Goal: Task Accomplishment & Management: Complete application form

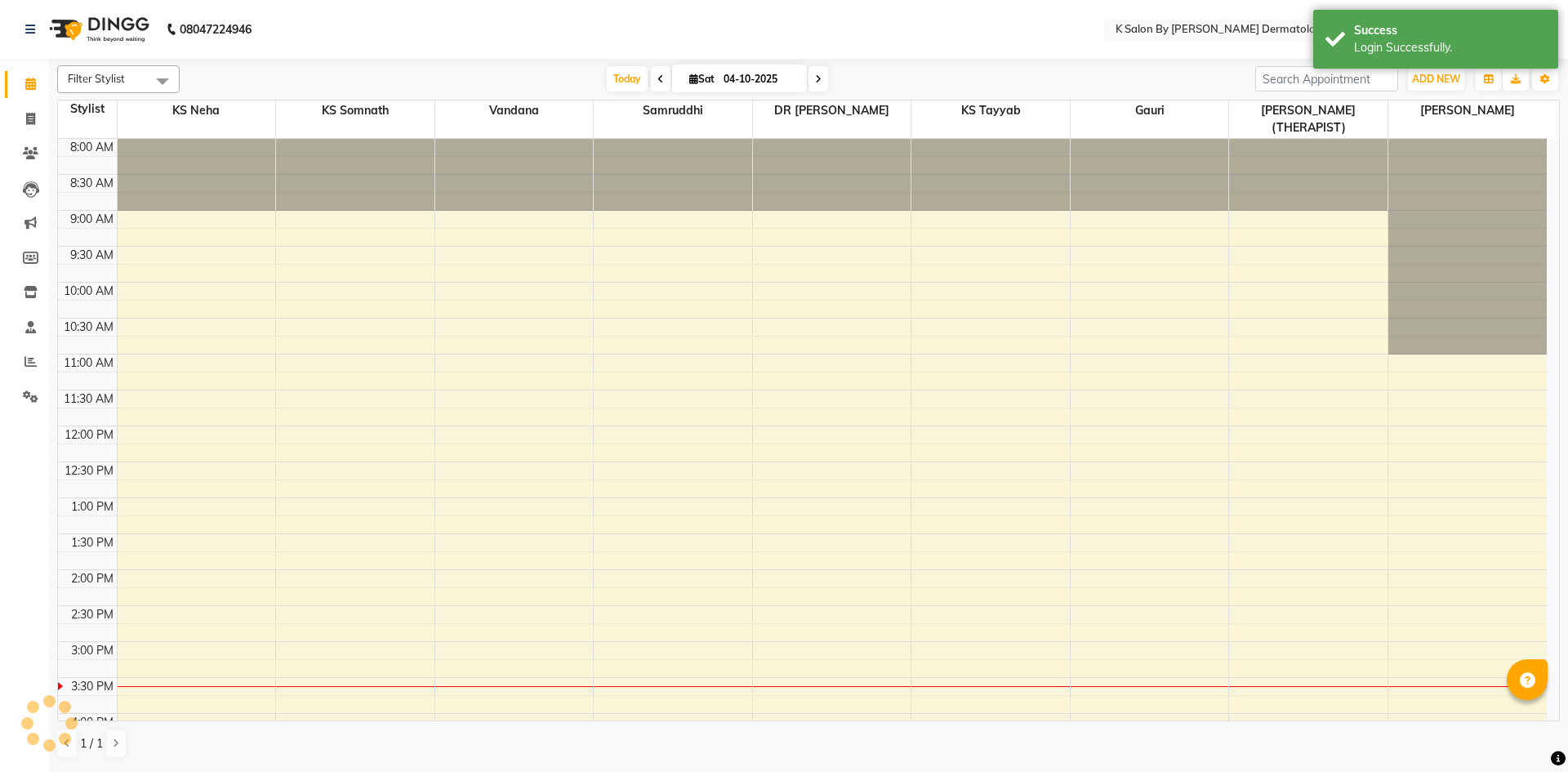
select select "en"
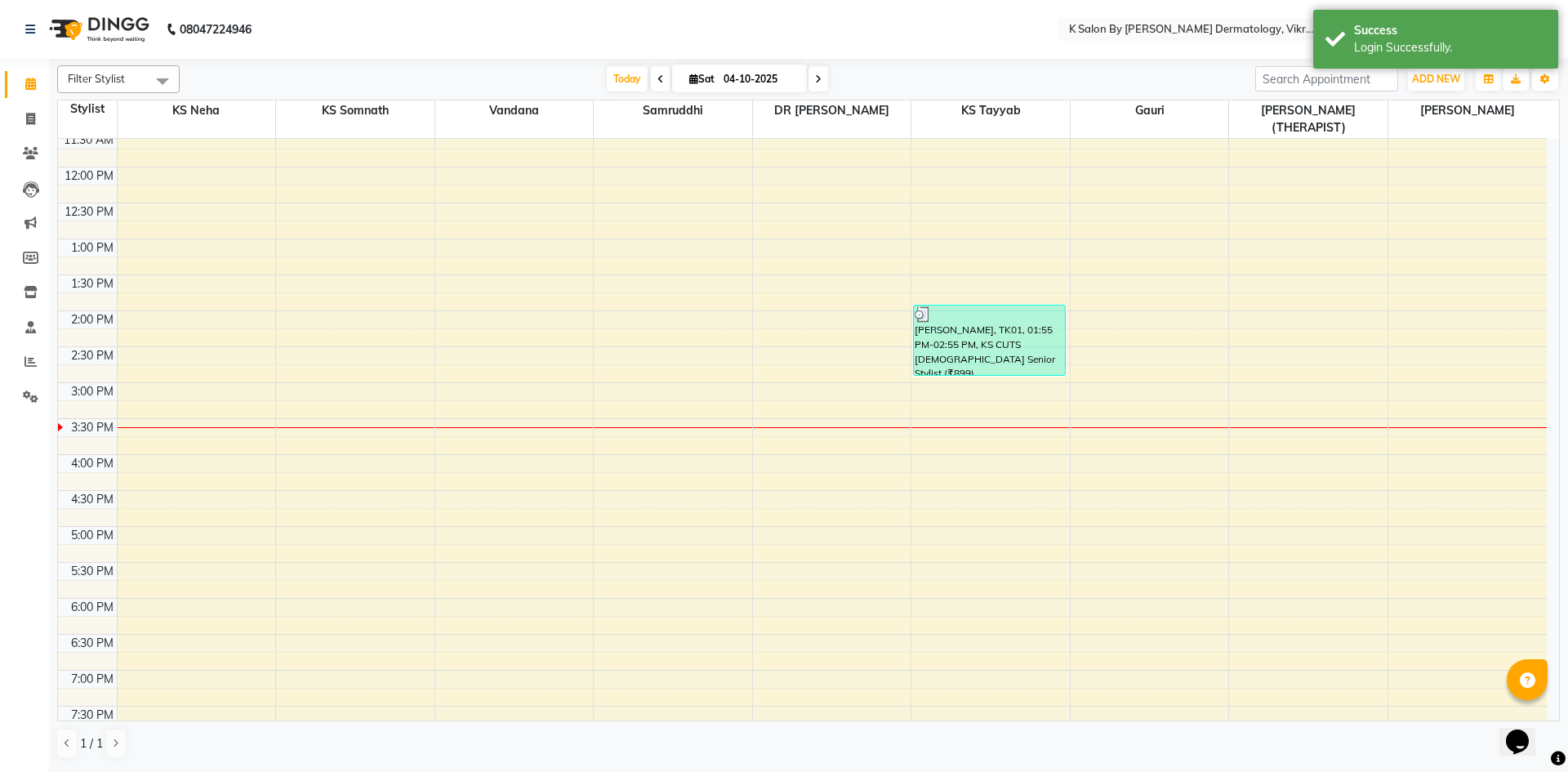
scroll to position [263, 0]
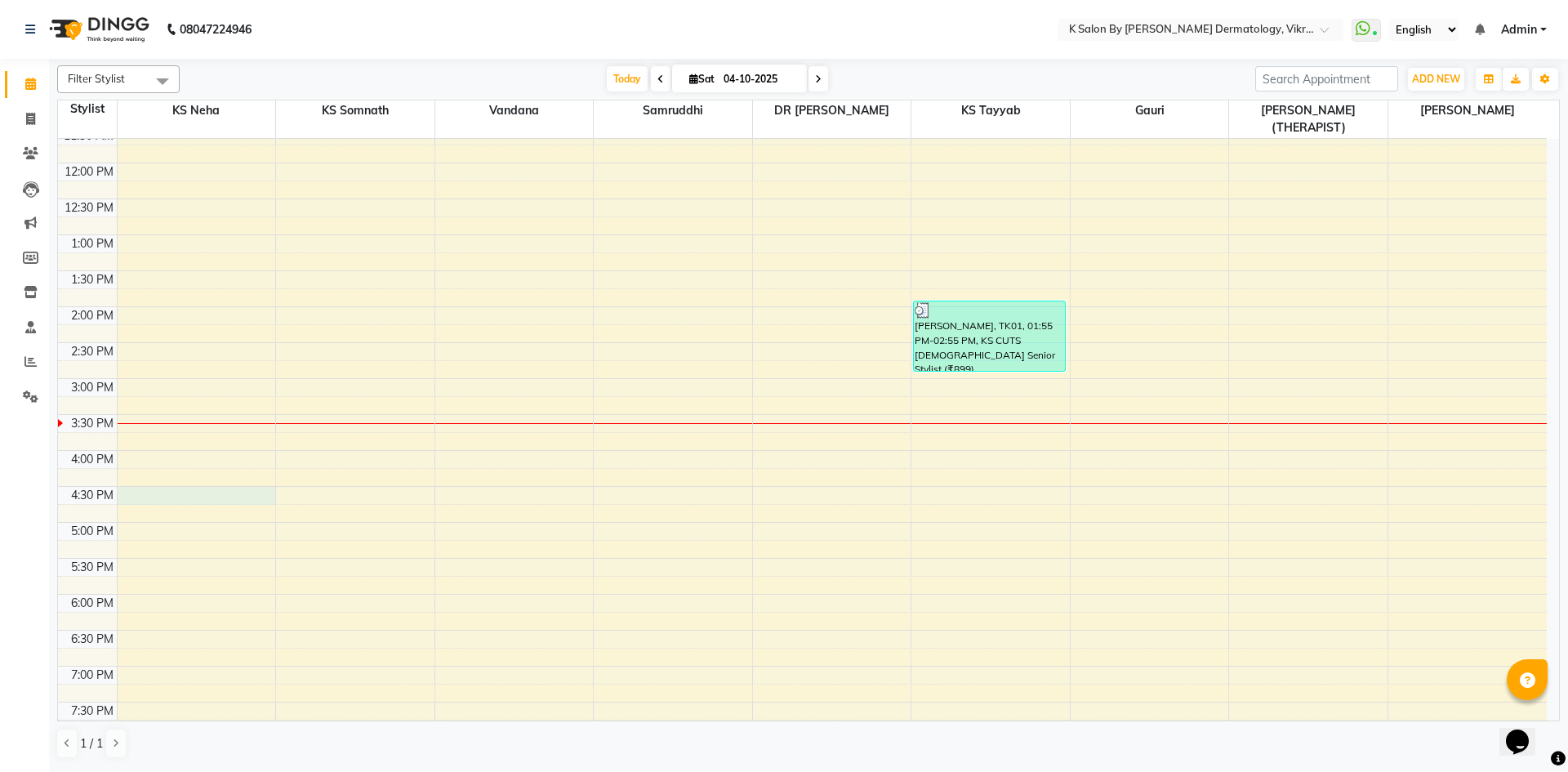
click at [146, 480] on div "8:00 AM 8:30 AM 9:00 AM 9:30 AM 10:00 AM 10:30 AM 11:00 AM 11:30 AM 12:00 PM 12…" at bounding box center [802, 306] width 1489 height 861
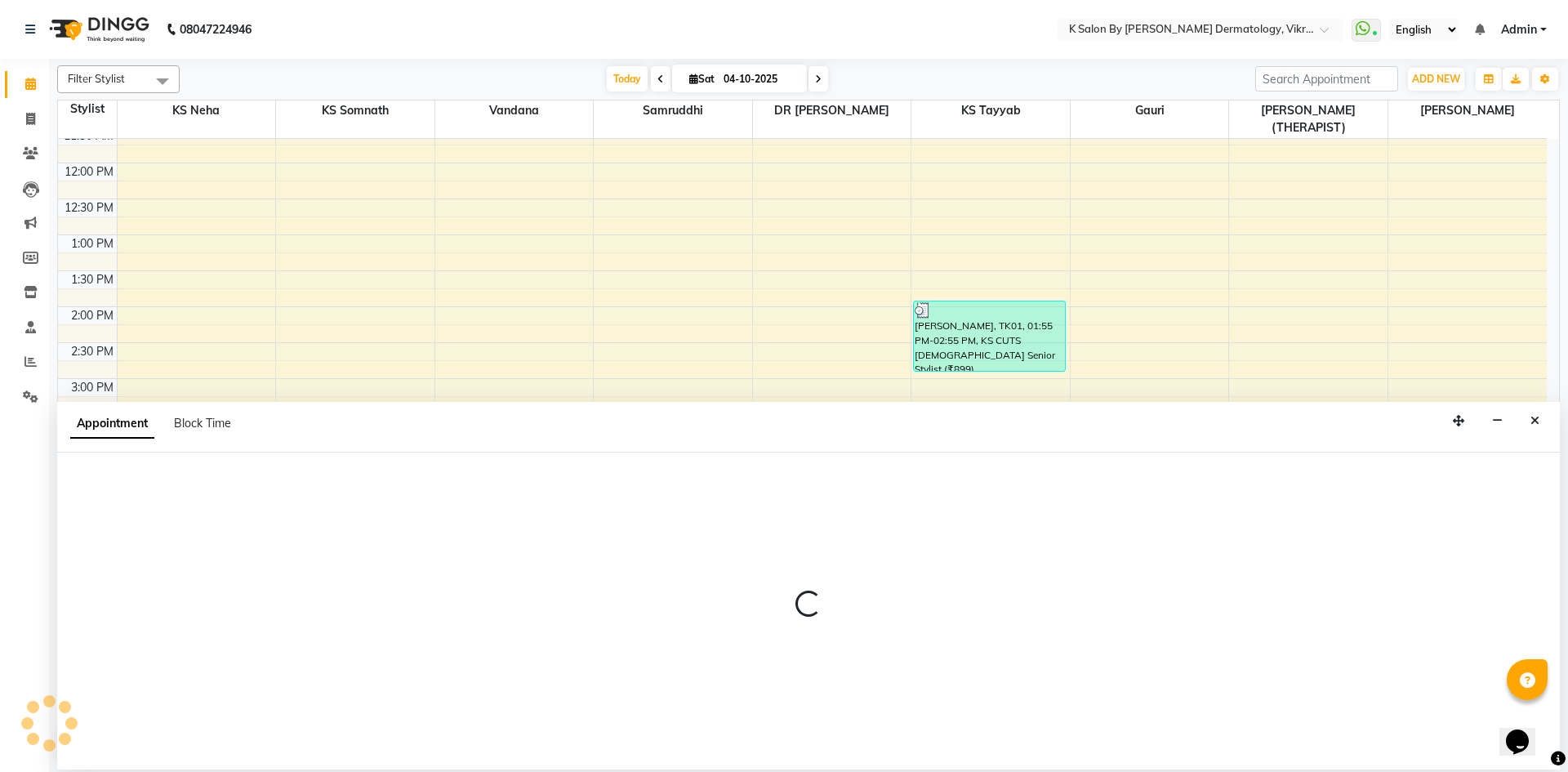
select select "55322"
select select "tentative"
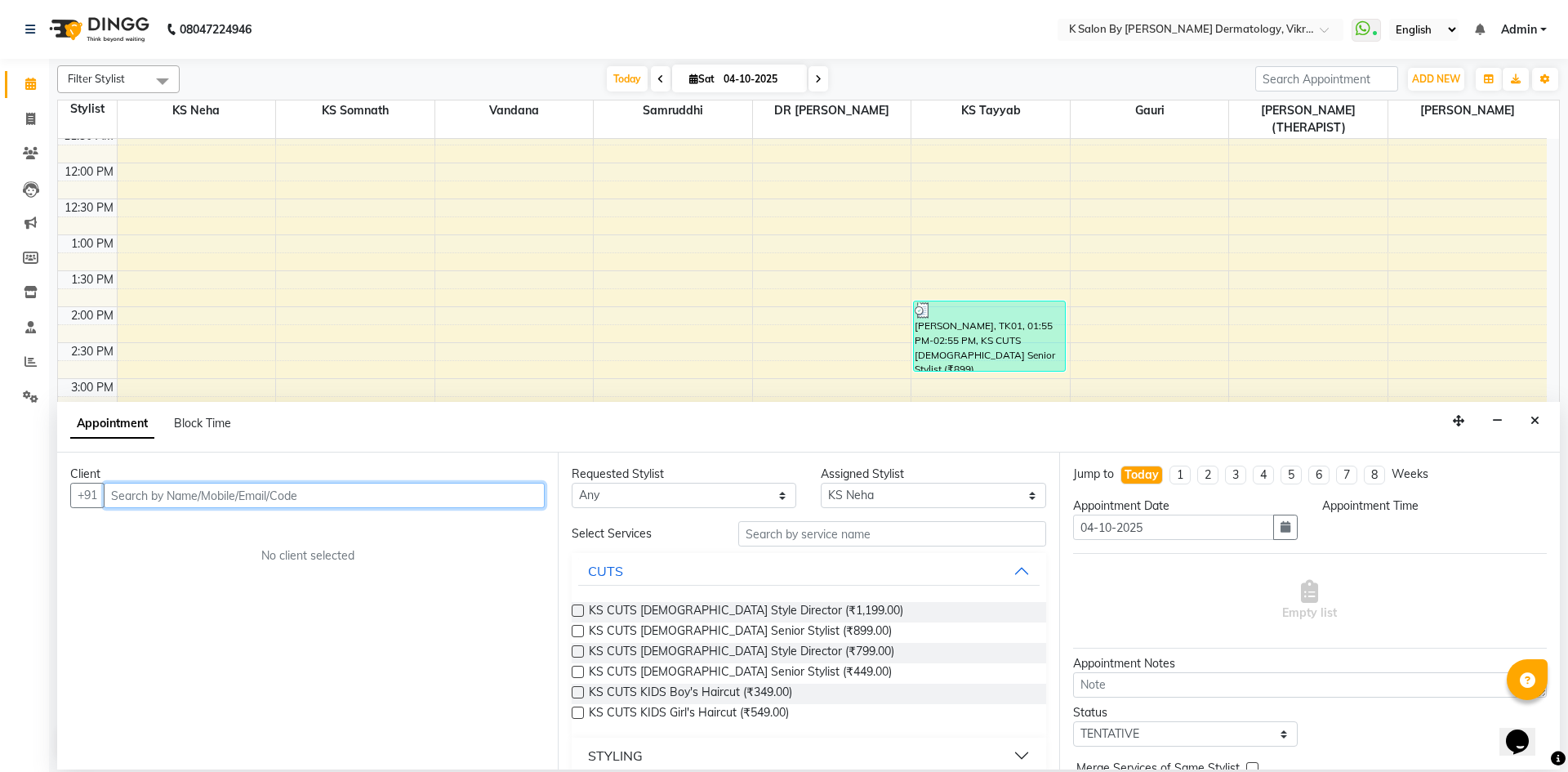
click at [212, 494] on input "text" at bounding box center [324, 495] width 441 height 25
type input "9833472626"
click at [530, 494] on span "Add Client" at bounding box center [510, 495] width 54 height 15
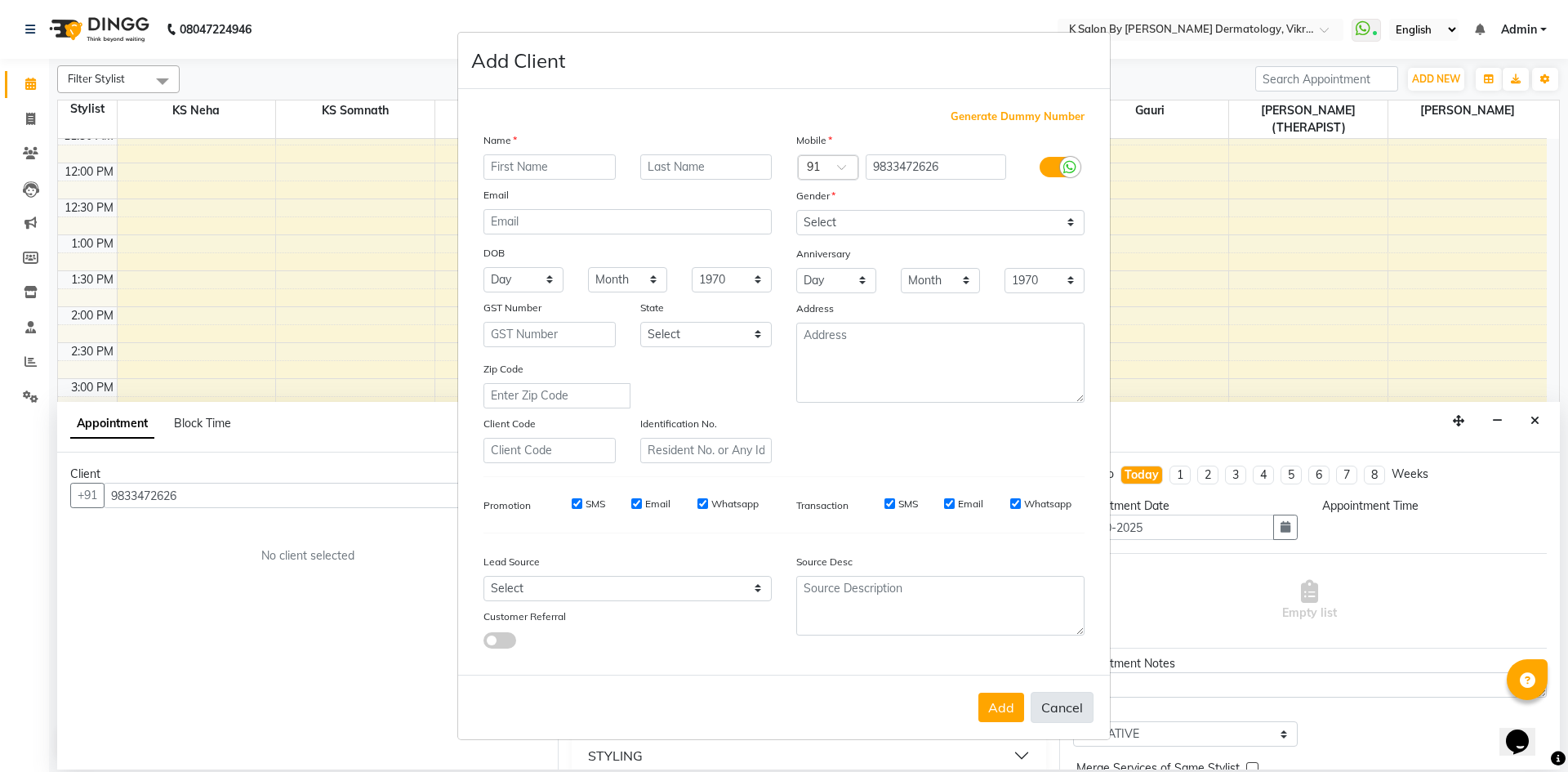
click at [1071, 704] on button "Cancel" at bounding box center [1062, 708] width 63 height 31
select select
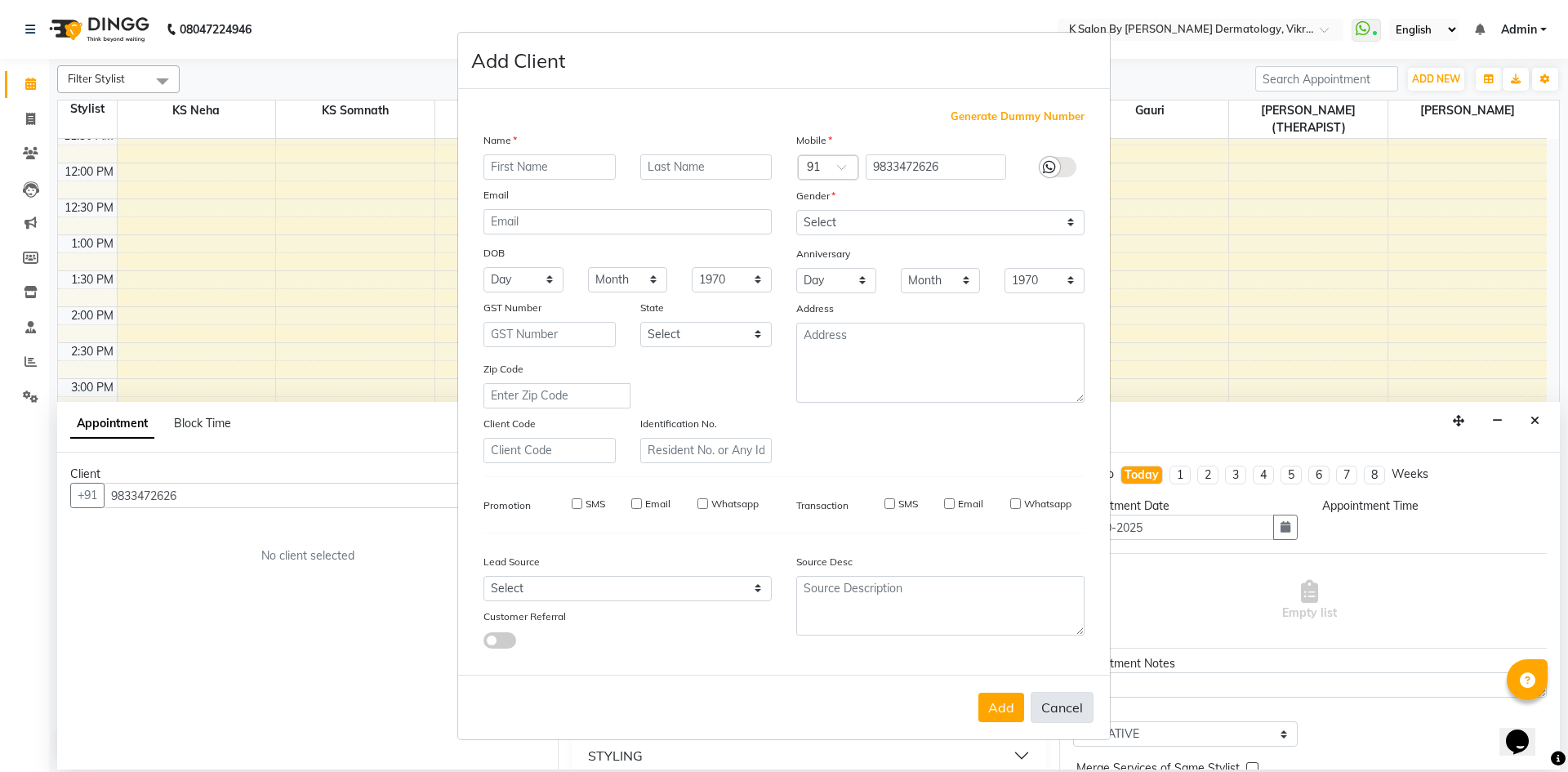
select select
checkbox input "false"
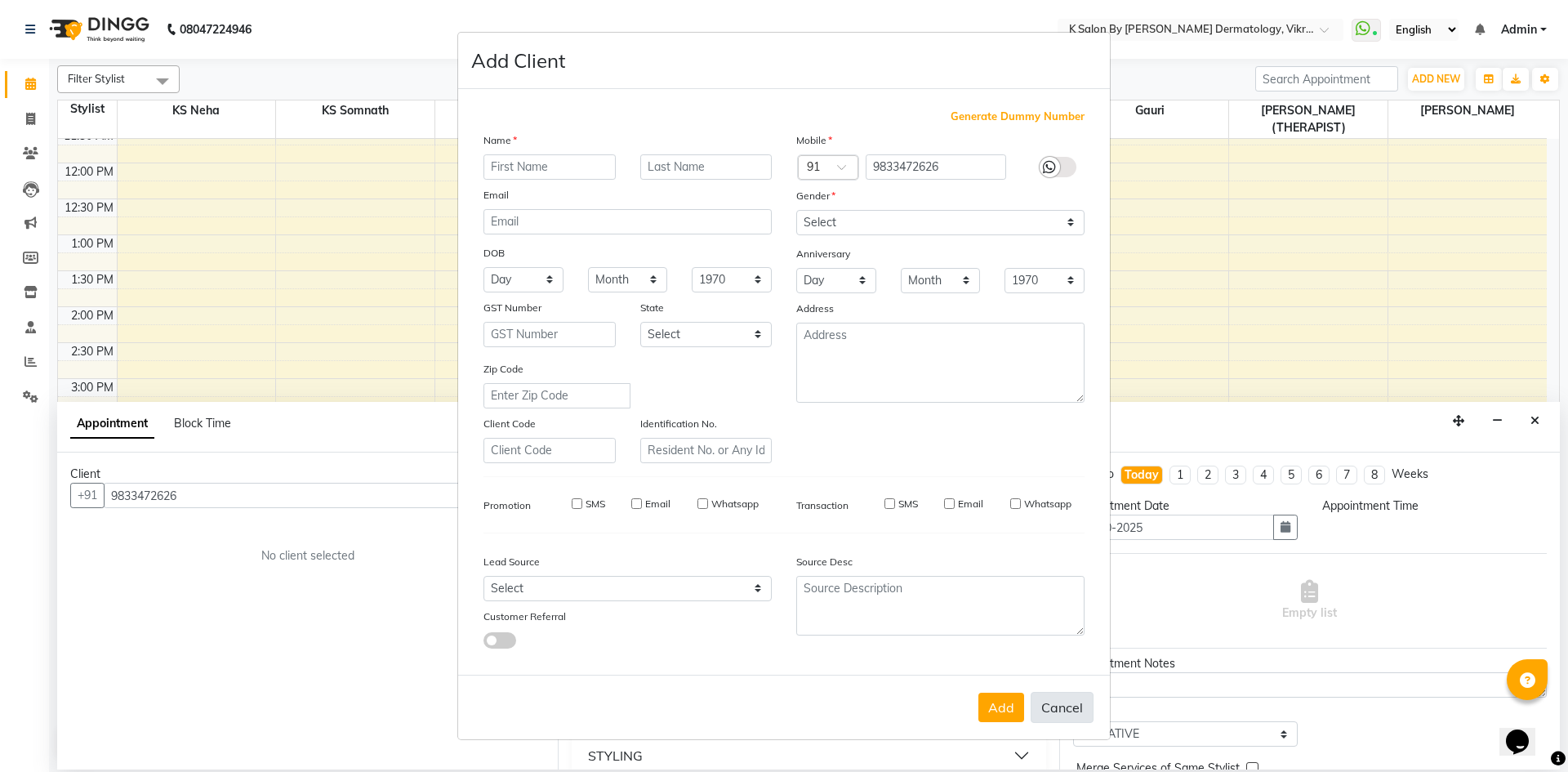
checkbox input "false"
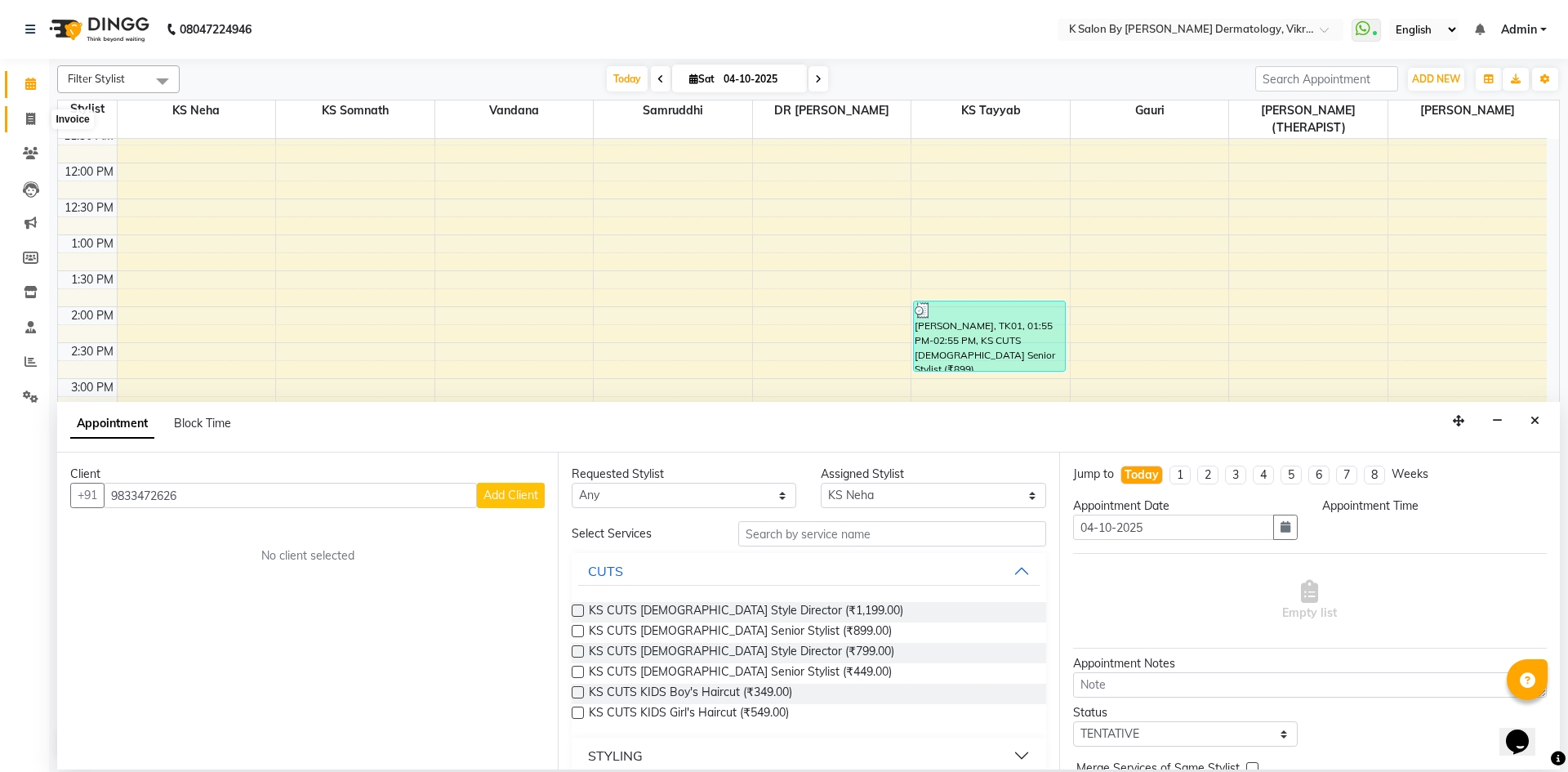
click at [33, 116] on icon at bounding box center [30, 118] width 9 height 12
select select "6798"
select select "service"
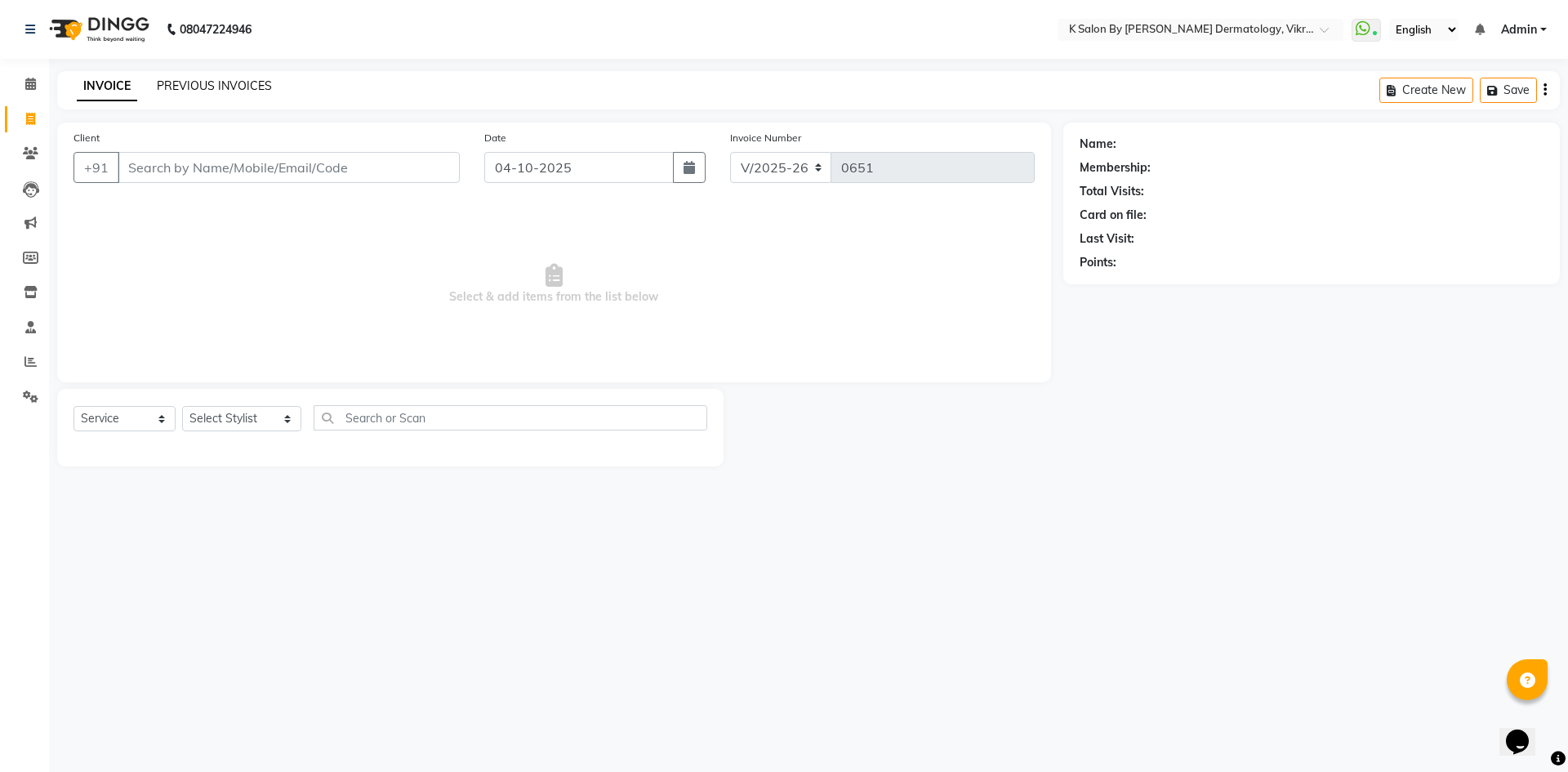
click at [216, 81] on link "PREVIOUS INVOICES" at bounding box center [214, 86] width 115 height 15
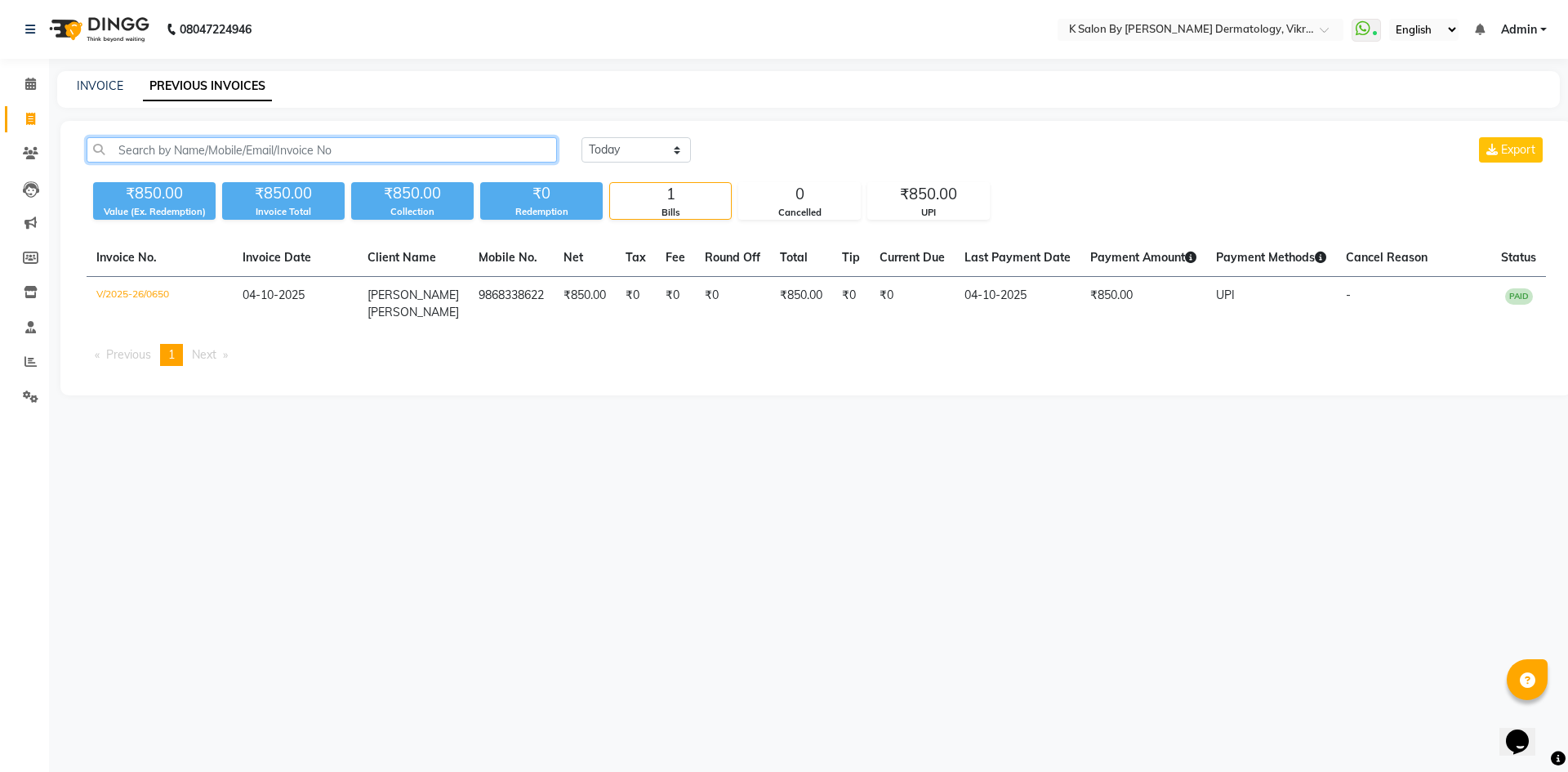
click at [365, 144] on input "text" at bounding box center [322, 149] width 471 height 25
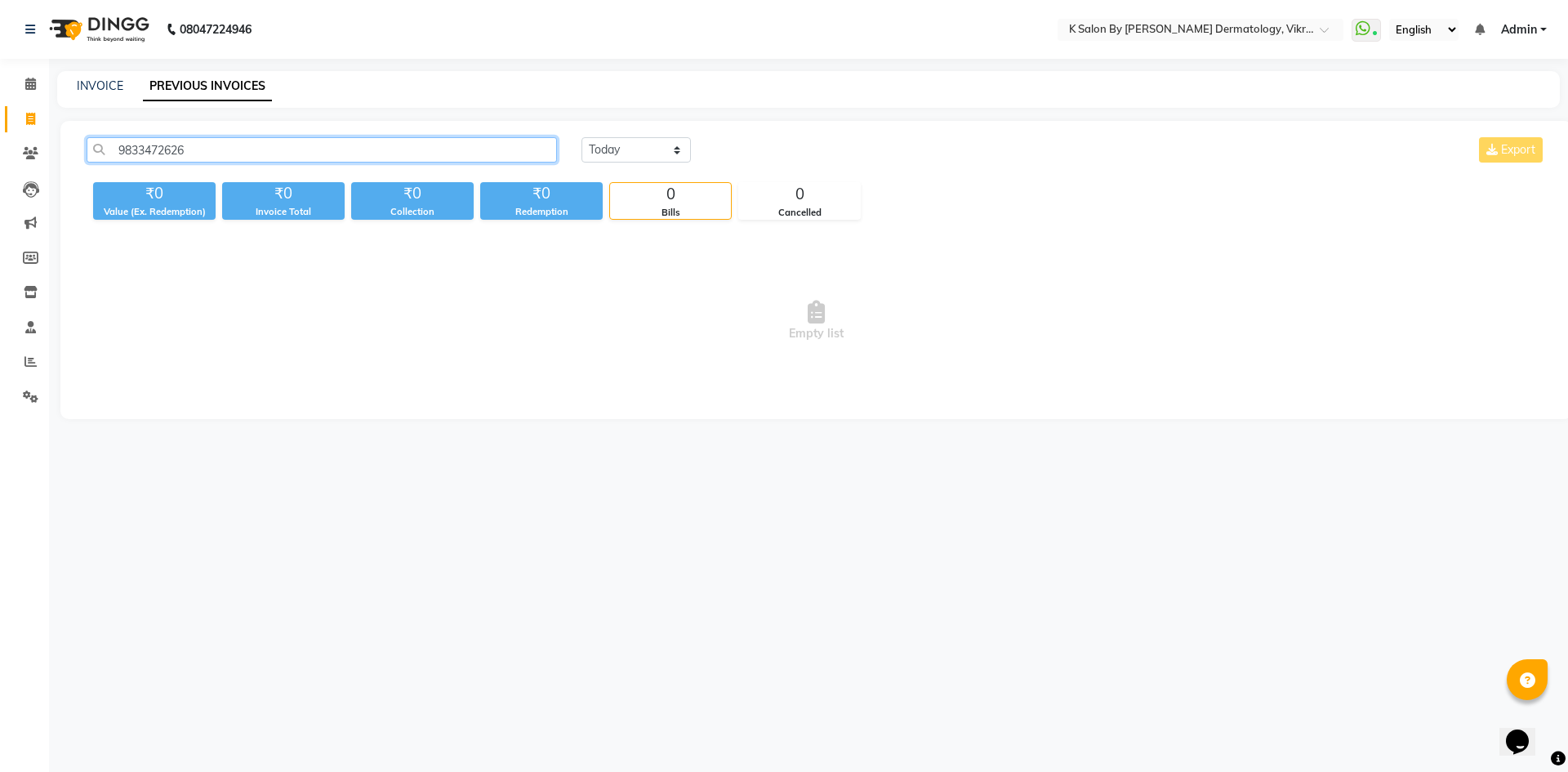
click at [270, 159] on input "9833472626" at bounding box center [322, 149] width 471 height 25
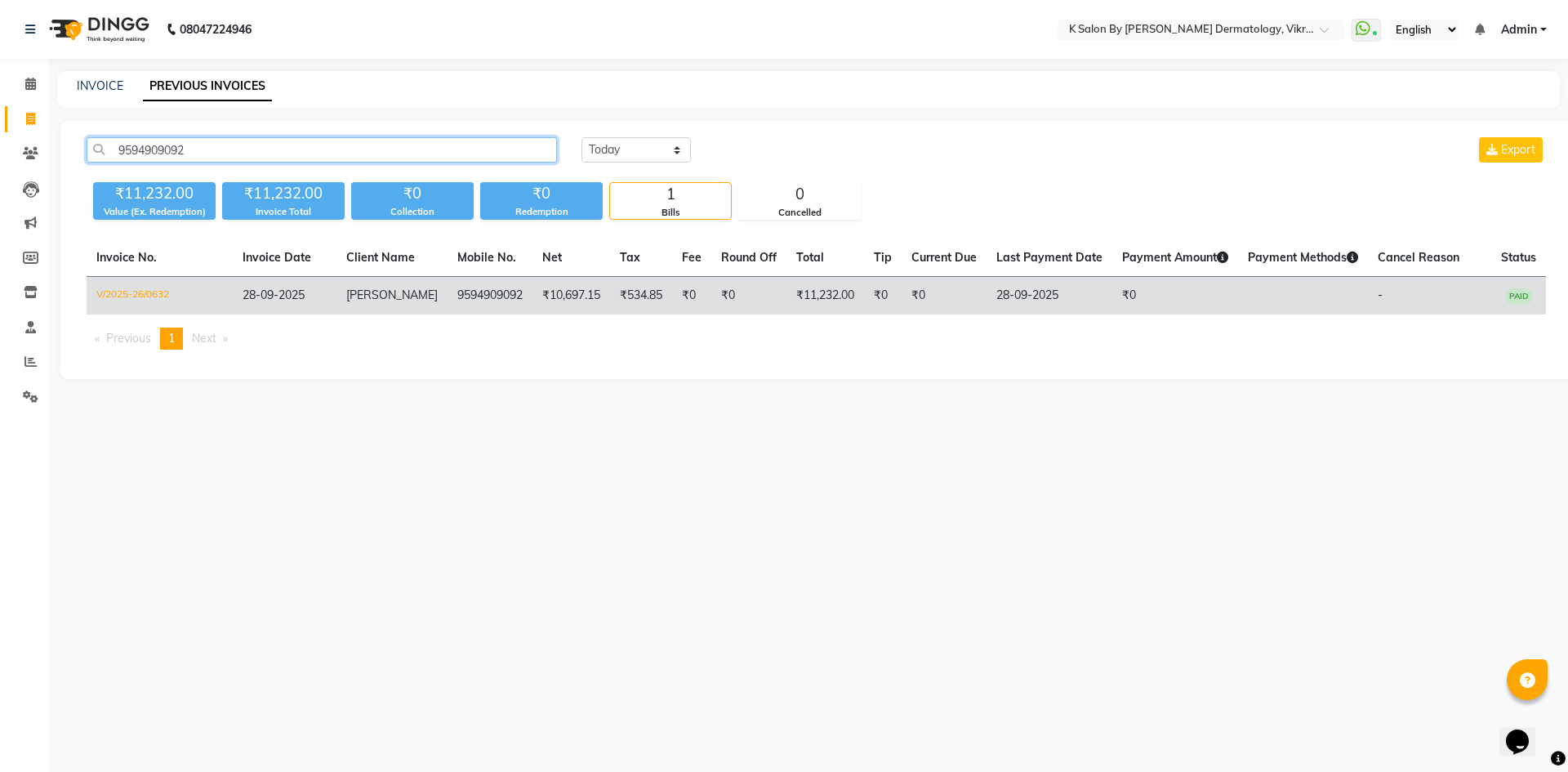
type input "9594909092"
click at [147, 292] on td "V/2025-26/0632" at bounding box center [159, 297] width 146 height 39
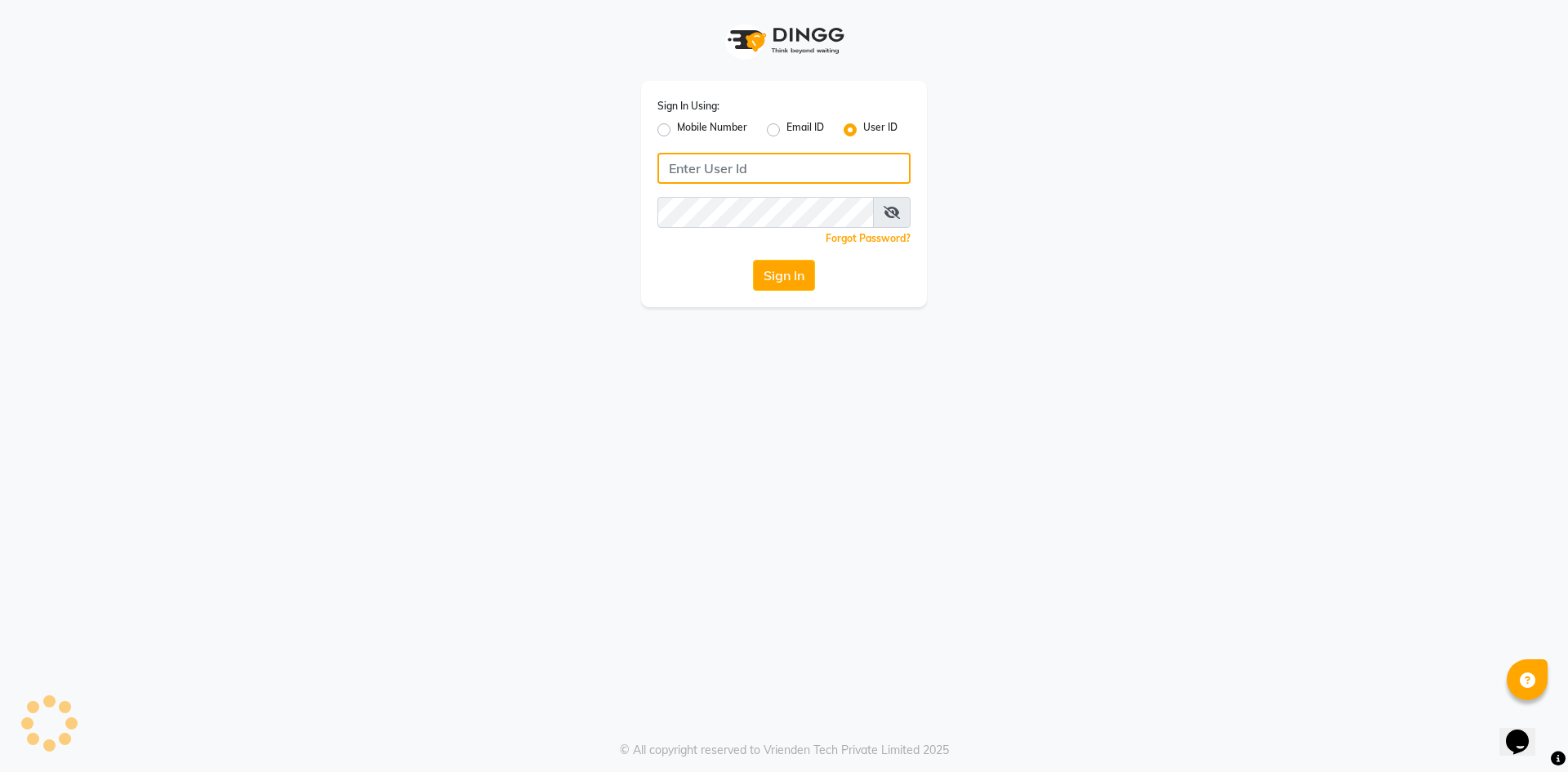
click at [707, 159] on input "Username" at bounding box center [784, 169] width 253 height 31
type input "[PERSON_NAME]"
click at [666, 251] on div "Sign In Using: Mobile Number Email ID User ID [PERSON_NAME] Remember me Forgot …" at bounding box center [784, 194] width 286 height 227
click at [793, 265] on button "Sign In" at bounding box center [783, 275] width 62 height 31
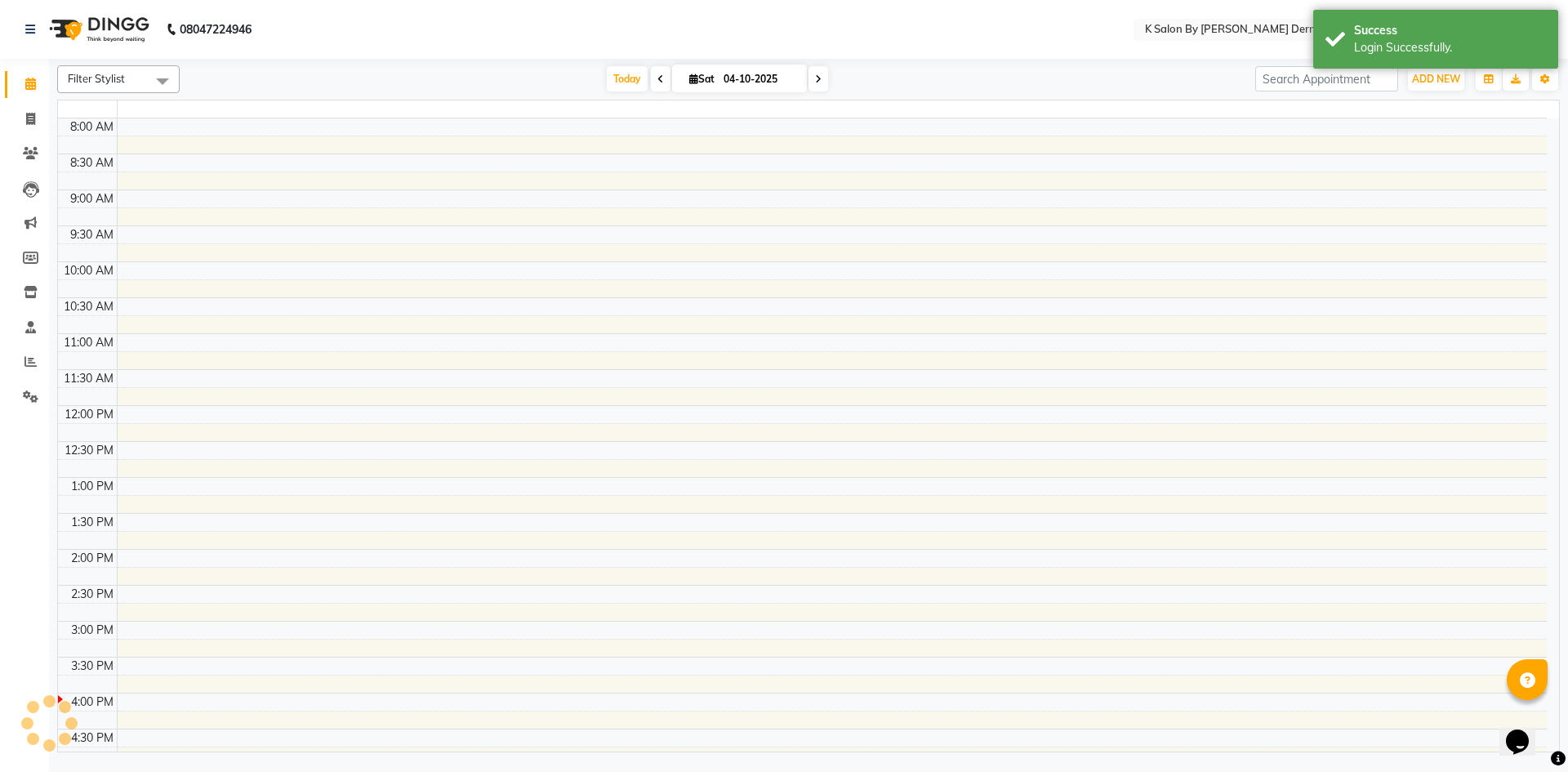
select select "en"
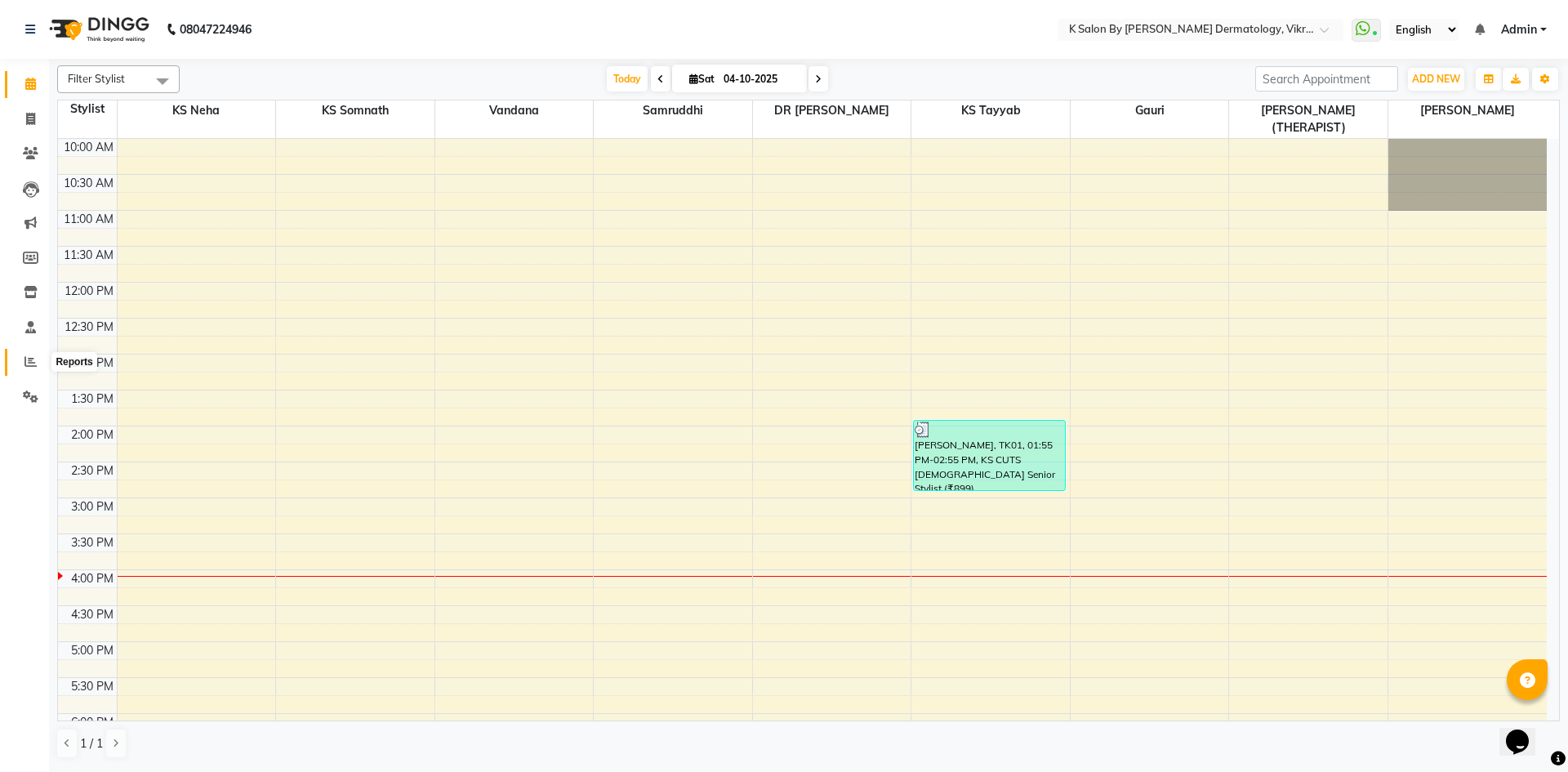
click at [29, 361] on icon at bounding box center [30, 361] width 12 height 12
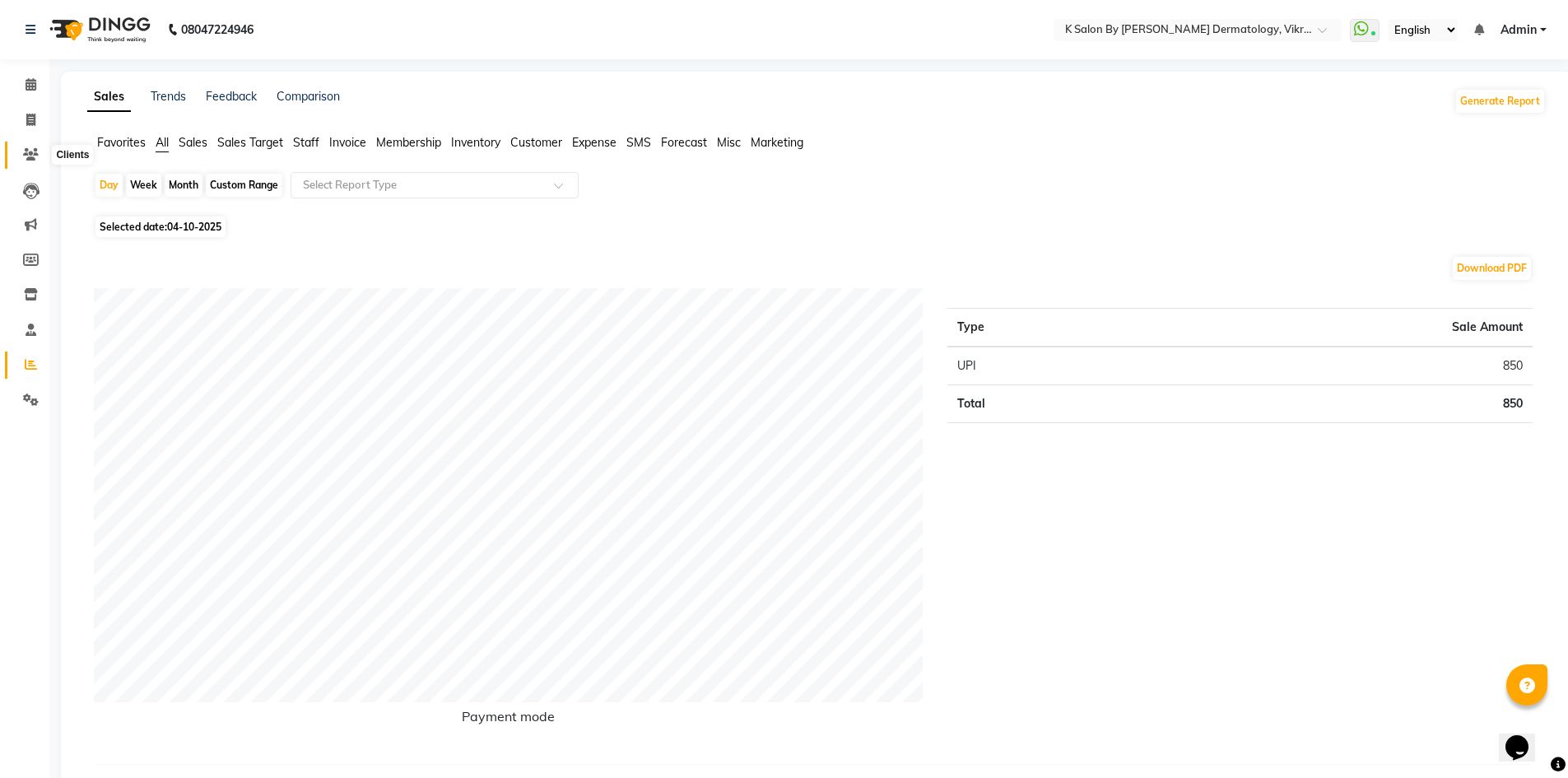
click at [33, 154] on icon at bounding box center [31, 154] width 16 height 12
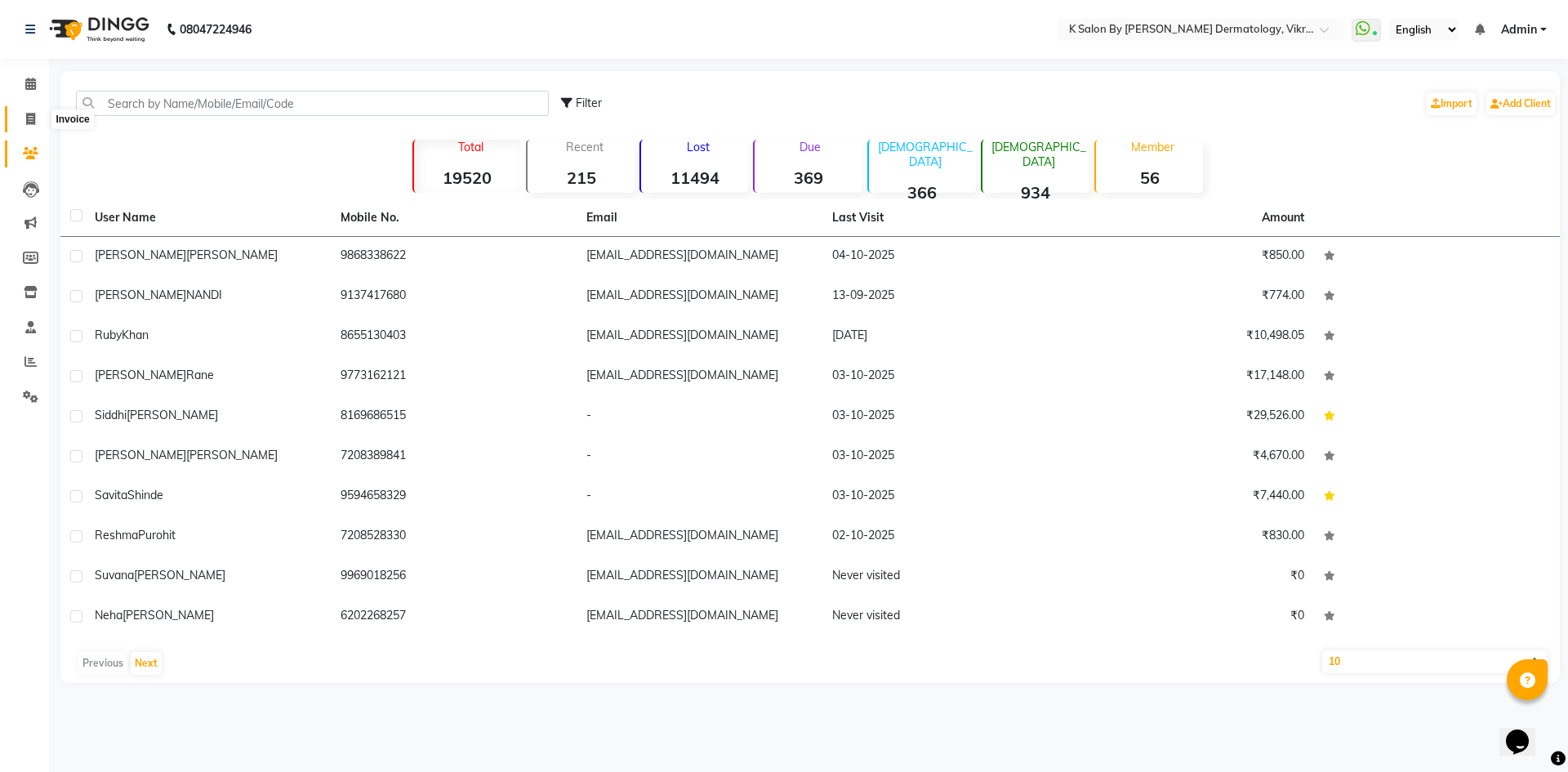
click at [31, 114] on icon at bounding box center [30, 118] width 9 height 12
select select "6798"
select select "service"
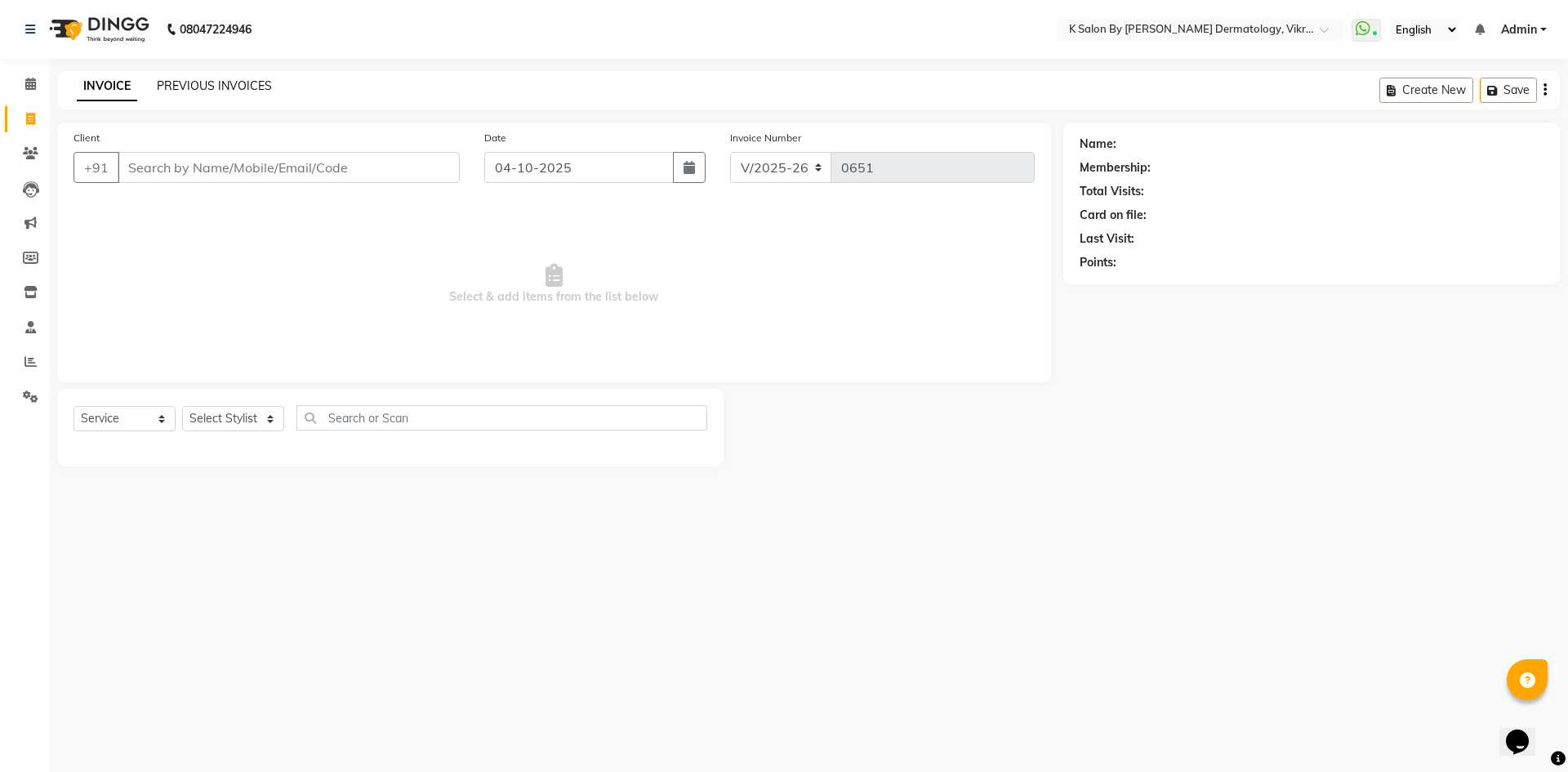
click at [235, 87] on link "PREVIOUS INVOICES" at bounding box center [214, 86] width 115 height 15
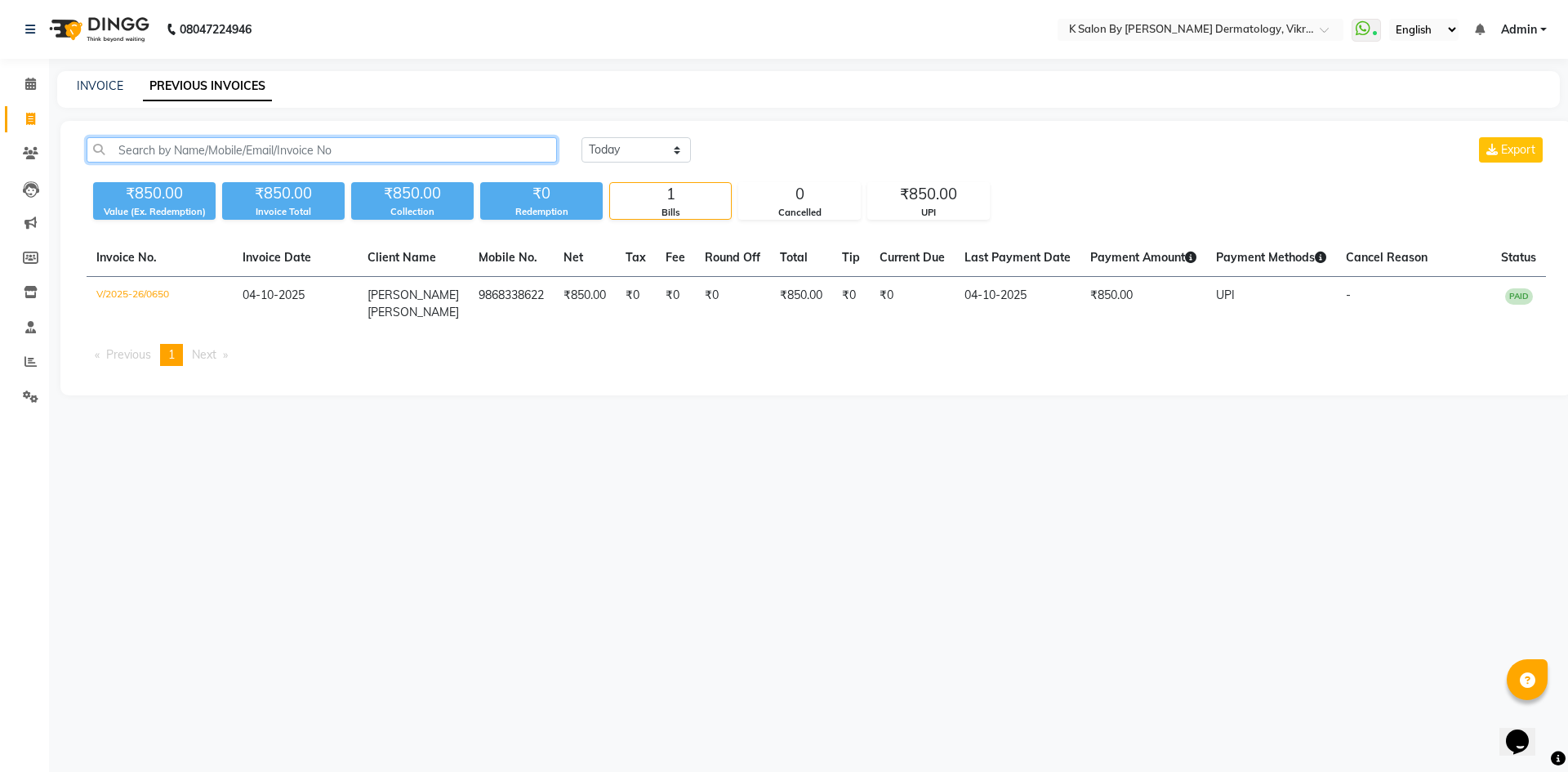
click at [176, 162] on input "text" at bounding box center [322, 149] width 471 height 25
click at [26, 122] on icon at bounding box center [30, 118] width 9 height 12
select select "service"
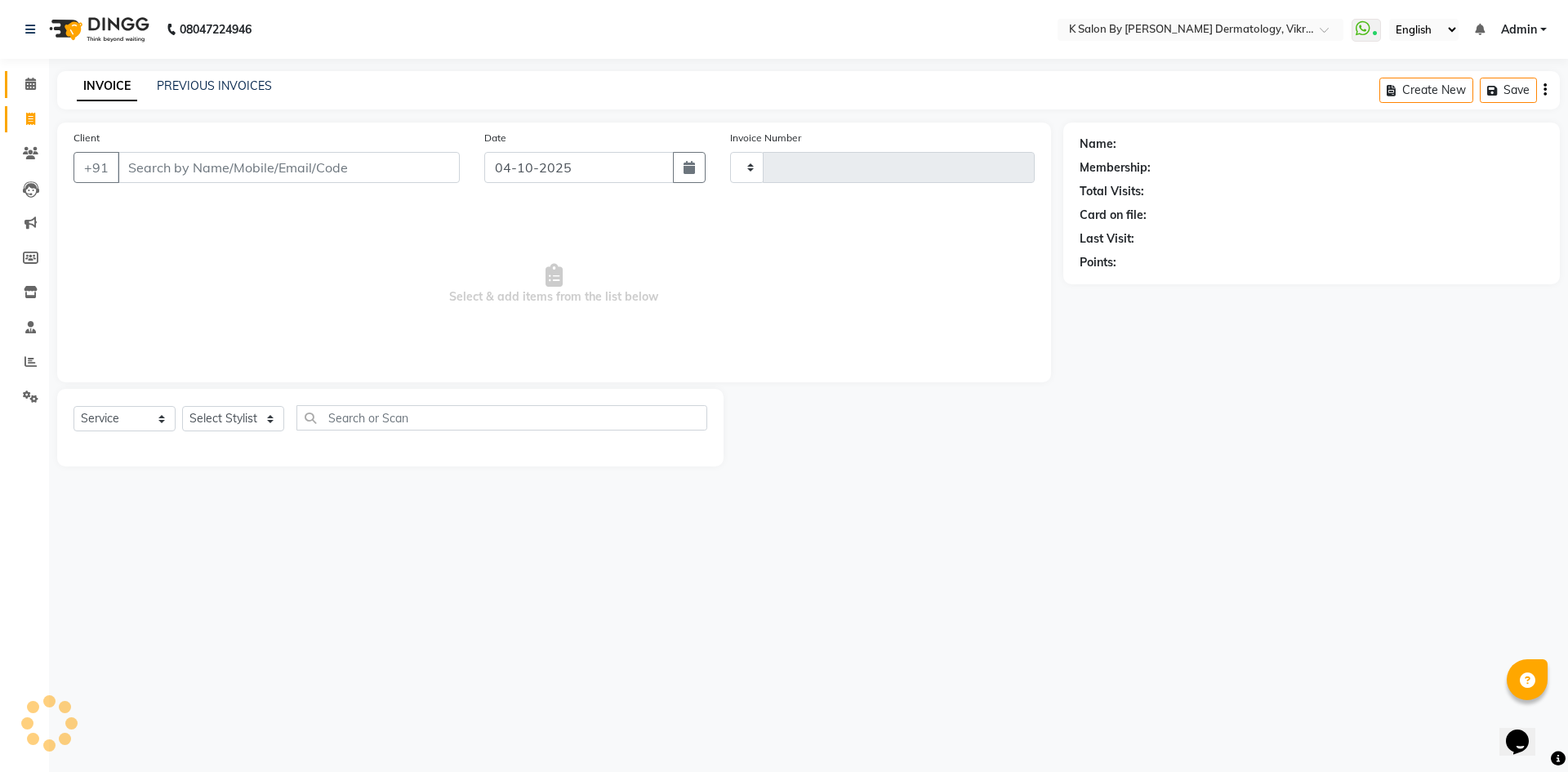
type input "0651"
select select "6798"
click at [27, 84] on icon at bounding box center [30, 83] width 11 height 12
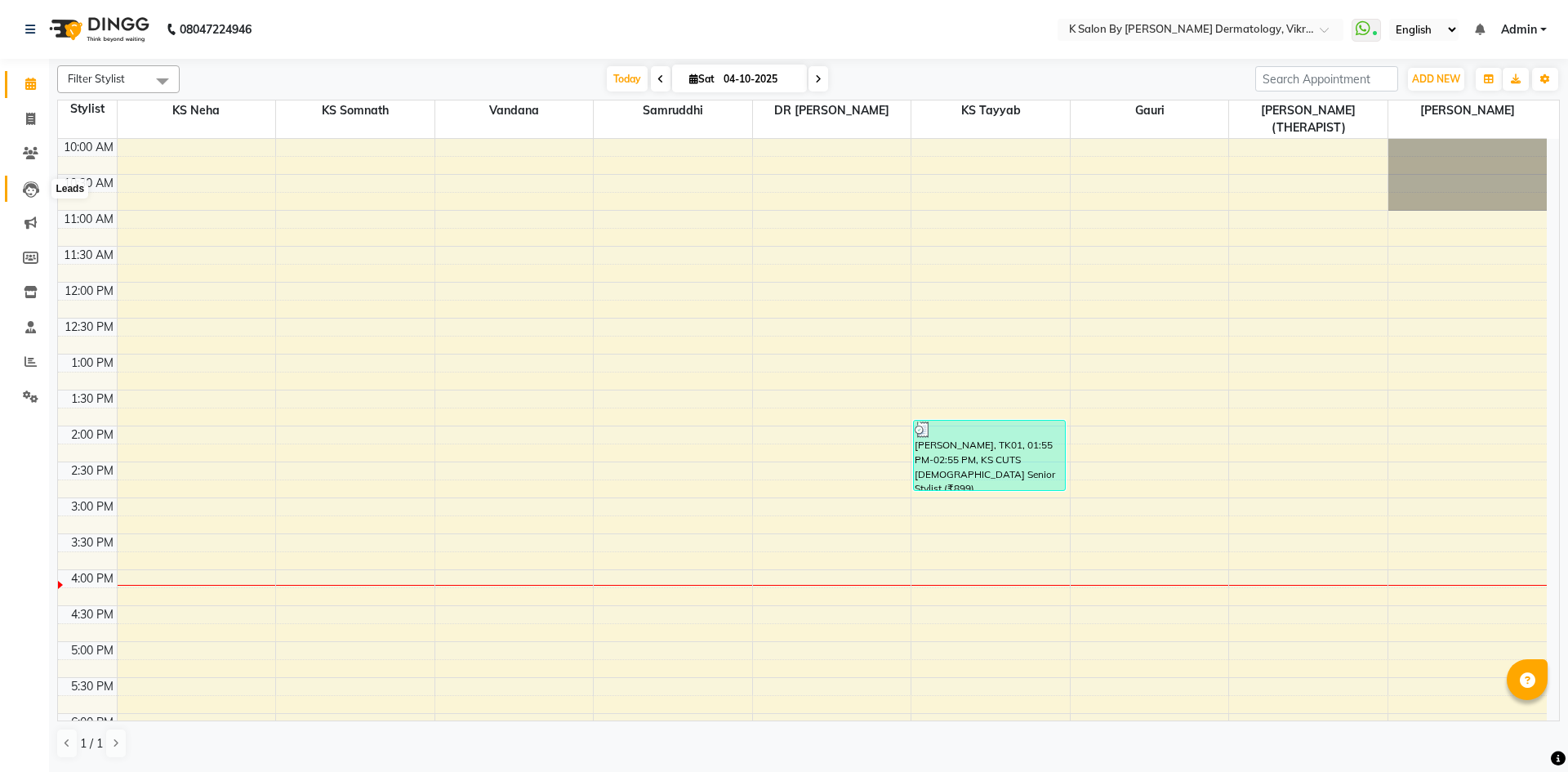
click at [30, 183] on icon at bounding box center [31, 190] width 17 height 17
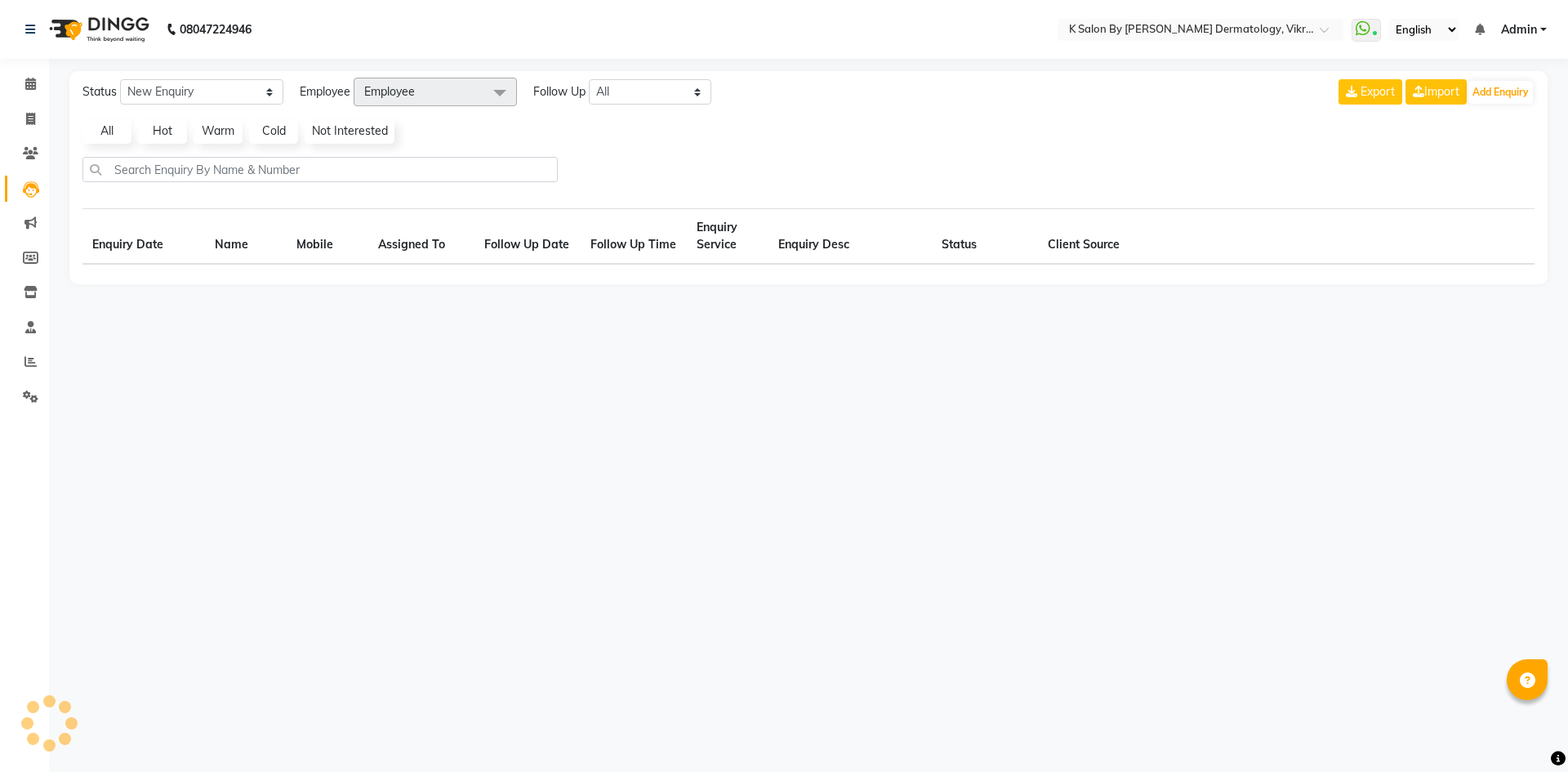
select select "10"
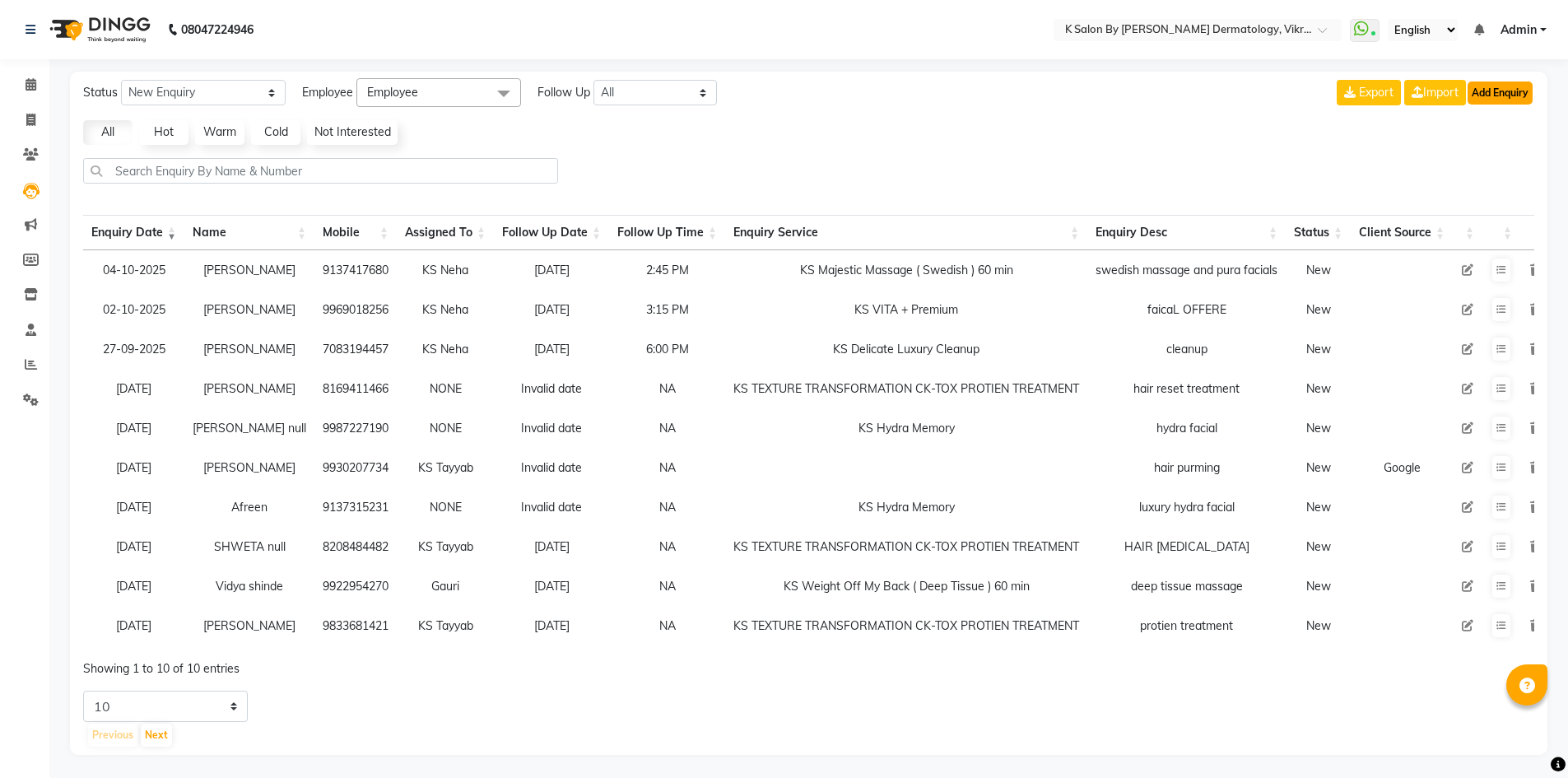
click at [1496, 91] on button "Add Enquiry" at bounding box center [1500, 93] width 65 height 23
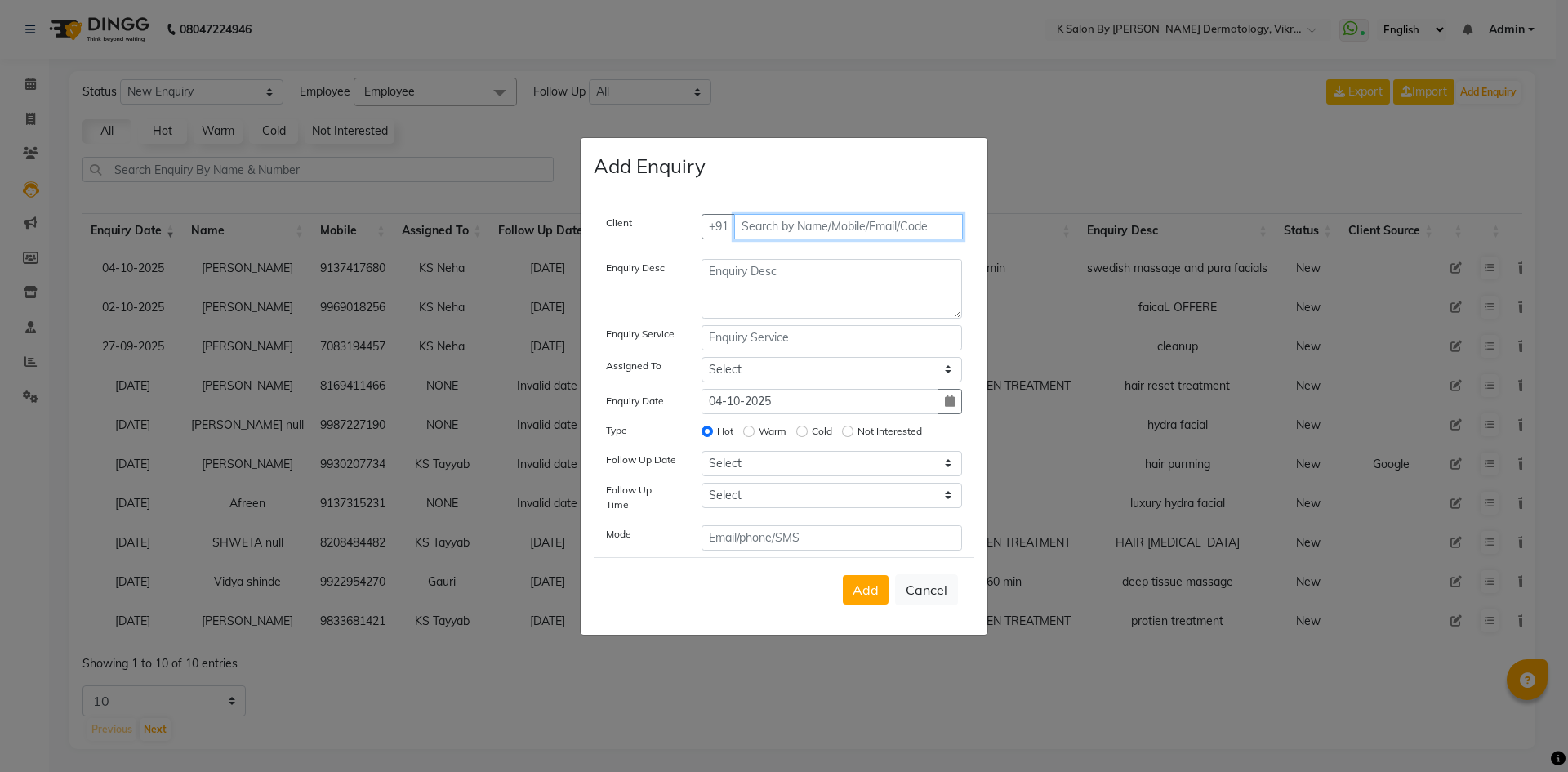
click at [777, 223] on input "text" at bounding box center [848, 226] width 229 height 25
click at [948, 371] on select "Select DR [PERSON_NAME] KS Neha KS Somnath KS Tayyab k suraj Manager [PERSON_NA…" at bounding box center [833, 368] width 262 height 25
click at [946, 467] on select "Select [DATE] [DATE] [DATE] ([DATE]) [DATE] ([DATE]) [DATE] ([DATE]) [DATE] ([D…" at bounding box center [833, 462] width 262 height 25
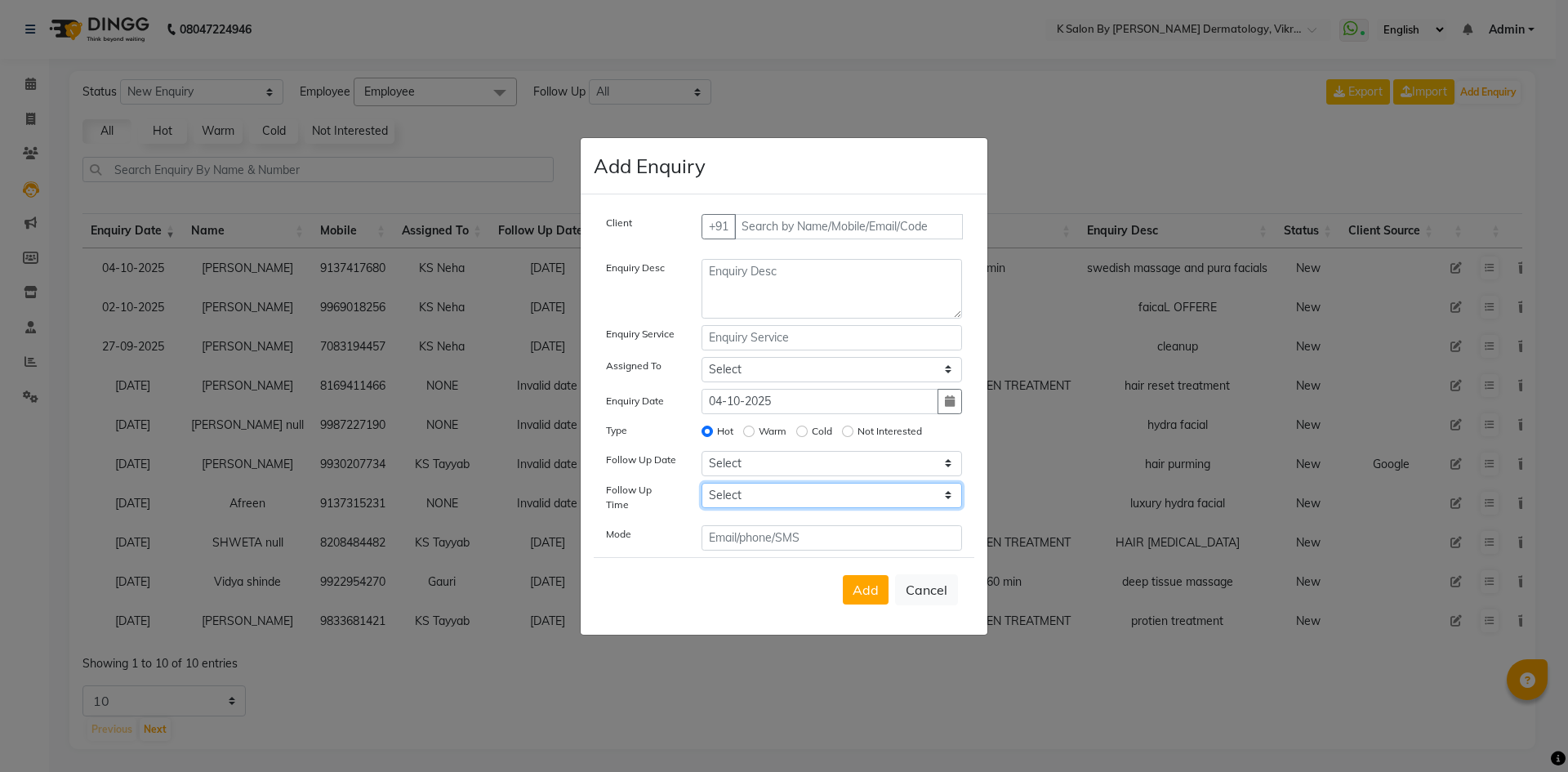
click at [950, 500] on select "Select 07:00 AM 07:15 AM 07:30 AM 07:45 AM 08:00 AM 08:15 AM 08:30 AM 08:45 AM …" at bounding box center [833, 495] width 262 height 25
click at [947, 501] on select "Select 07:00 AM 07:15 AM 07:30 AM 07:45 AM 08:00 AM 08:15 AM 08:30 AM 08:45 AM …" at bounding box center [833, 495] width 262 height 25
select select "1050"
click at [702, 487] on select "Select 07:00 AM 07:15 AM 07:30 AM 07:45 AM 08:00 AM 08:15 AM 08:30 AM 08:45 AM …" at bounding box center [833, 495] width 262 height 25
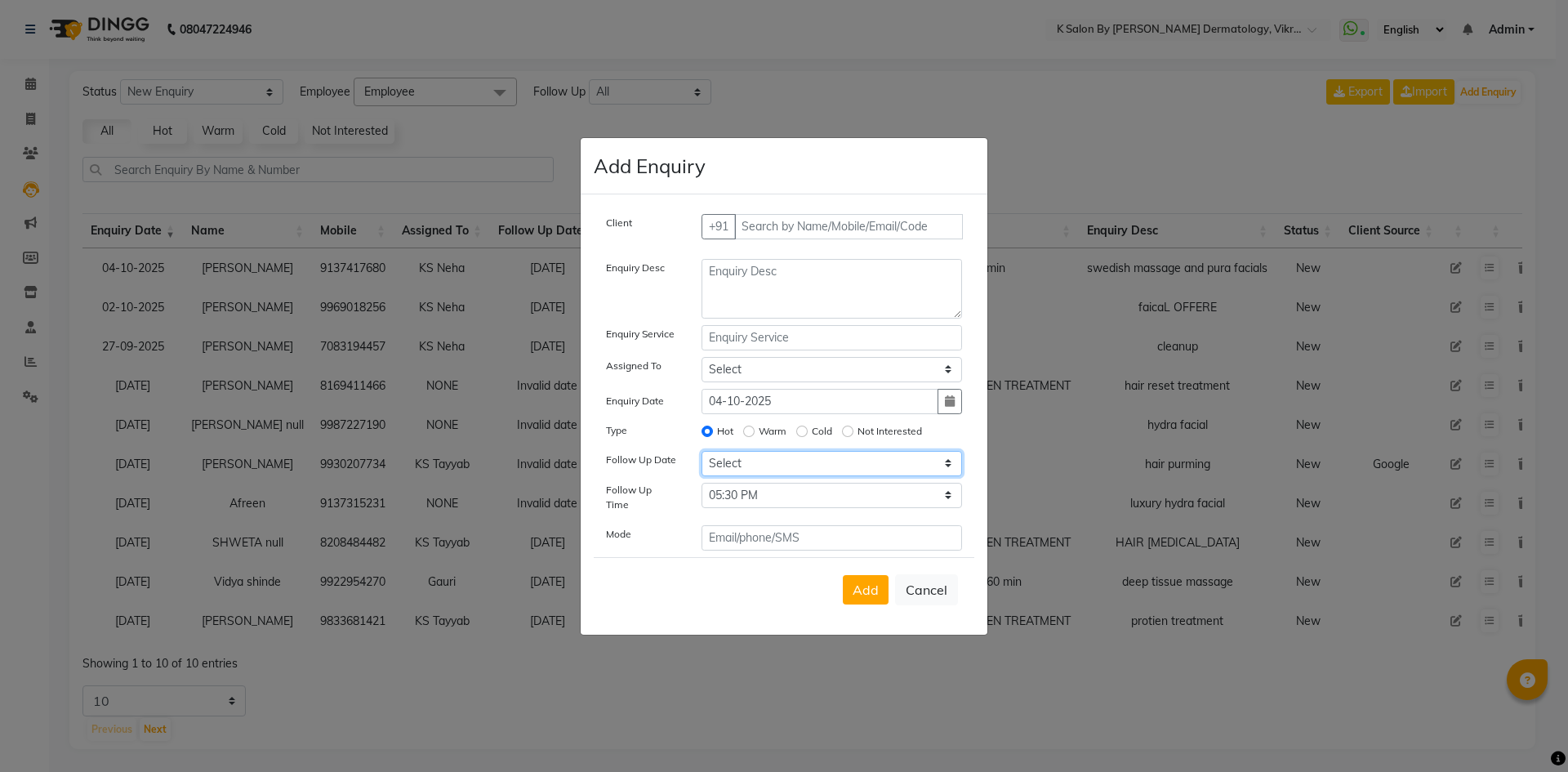
click at [949, 468] on select "Select [DATE] [DATE] [DATE] ([DATE]) [DATE] ([DATE]) [DATE] ([DATE]) [DATE] ([D…" at bounding box center [833, 462] width 262 height 25
select select "[DATE]"
click at [702, 456] on select "Select [DATE] [DATE] [DATE] ([DATE]) [DATE] ([DATE]) [DATE] ([DATE]) [DATE] ([D…" at bounding box center [833, 462] width 262 height 25
click at [787, 219] on input "text" at bounding box center [848, 226] width 229 height 25
type input "9987436804"
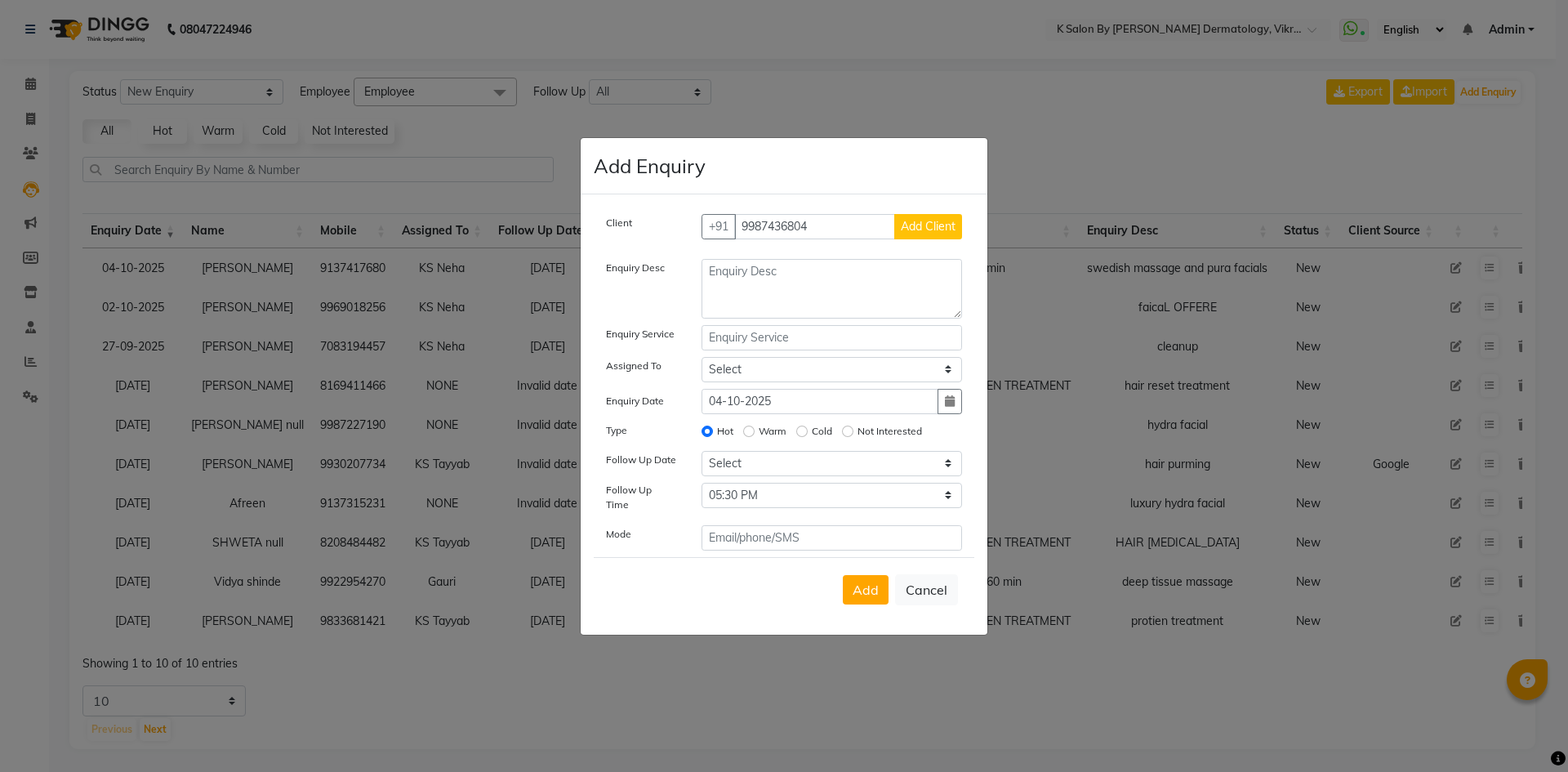
click at [930, 233] on span "Add Client" at bounding box center [928, 227] width 54 height 15
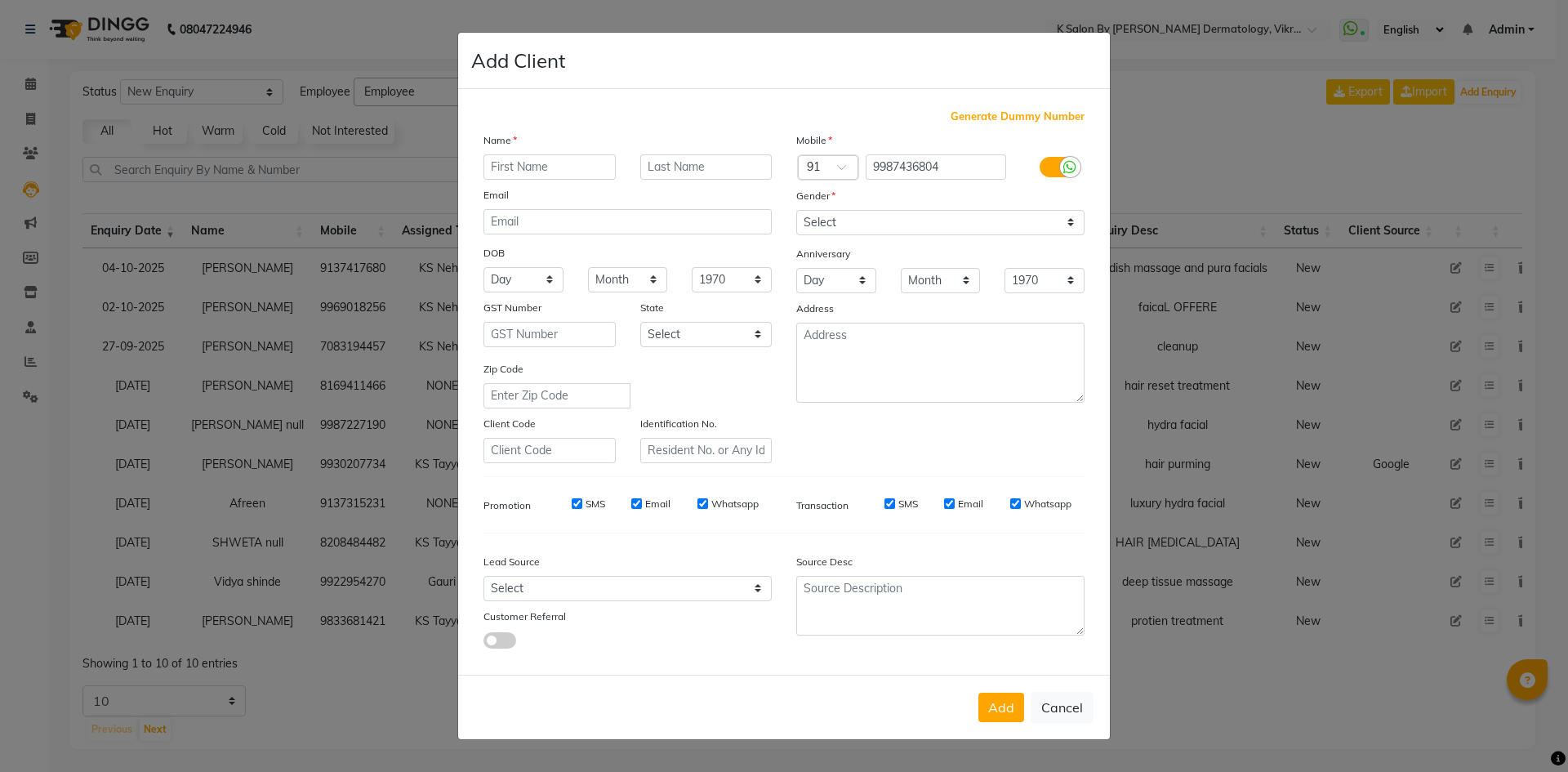
click at [573, 165] on input "text" at bounding box center [550, 167] width 133 height 25
type input "disha"
click at [677, 170] on input "text" at bounding box center [707, 167] width 133 height 25
type input "annoreddy"
click at [504, 220] on input "email" at bounding box center [627, 221] width 288 height 25
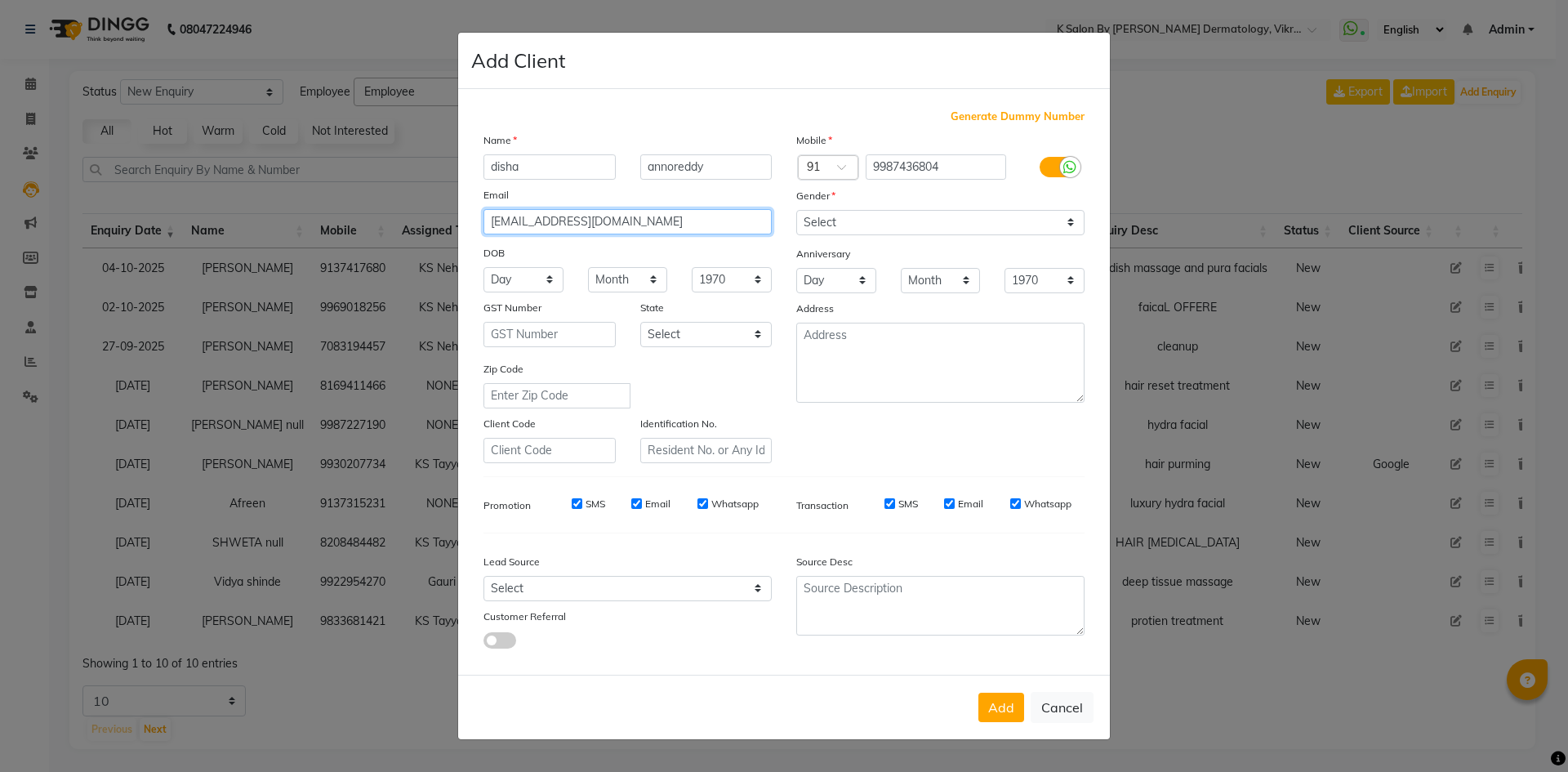
type input "[EMAIL_ADDRESS][DOMAIN_NAME]"
click at [547, 281] on select "Day 01 02 03 04 05 06 07 08 09 10 11 12 13 14 15 16 17 18 19 20 21 22 23 24 25 …" at bounding box center [523, 279] width 80 height 25
select select "28"
click at [484, 267] on select "Day 01 02 03 04 05 06 07 08 09 10 11 12 13 14 15 16 17 18 19 20 21 22 23 24 25 …" at bounding box center [523, 279] width 80 height 25
click at [652, 281] on select "Month January February March April May June July August September October Novem…" at bounding box center [627, 279] width 80 height 25
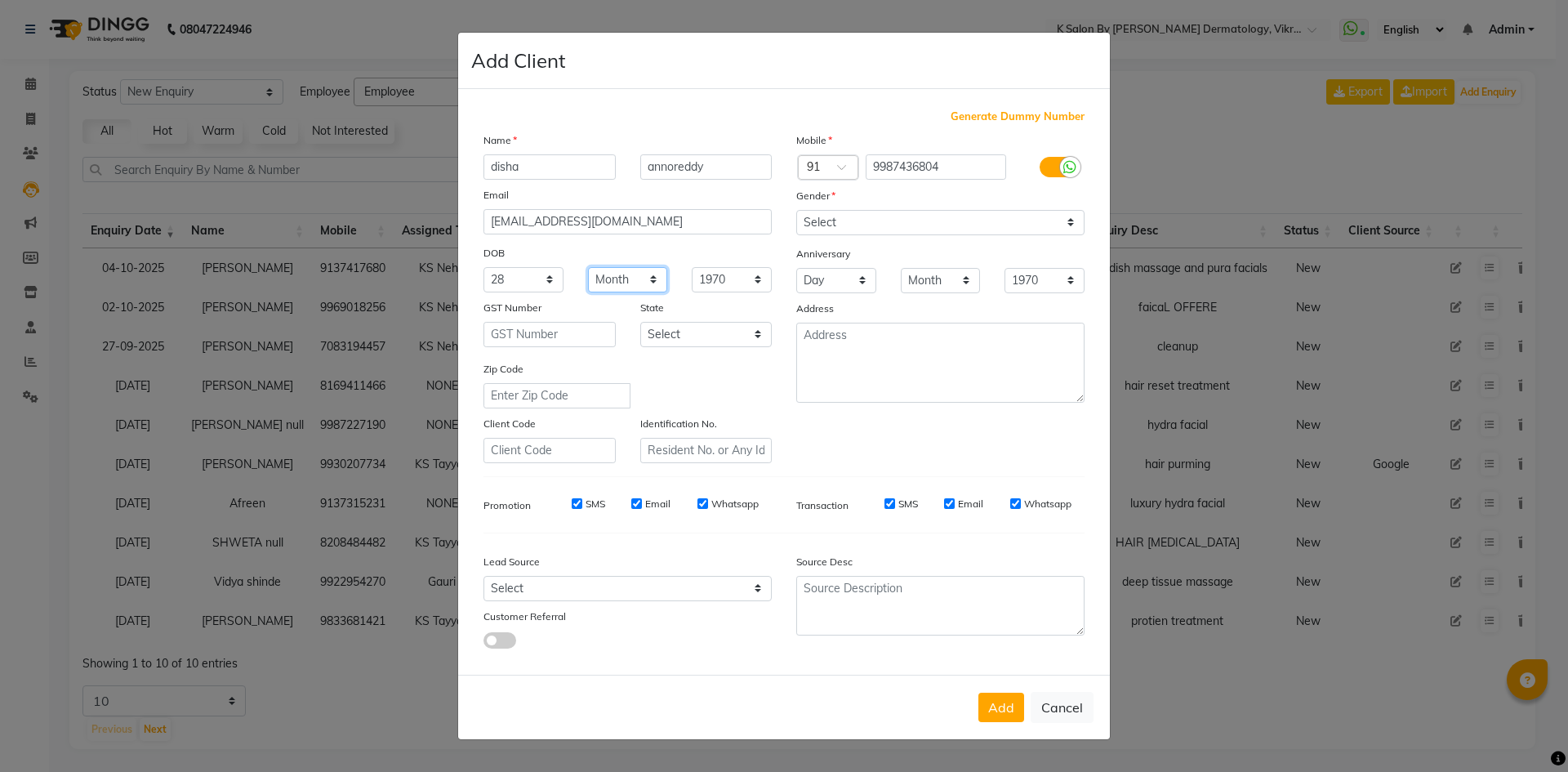
select select "03"
click at [588, 267] on select "Month January February March April May June July August September October Novem…" at bounding box center [627, 279] width 80 height 25
click at [760, 281] on select "1940 1941 1942 1943 1944 1945 1946 1947 1948 1949 1950 1951 1952 1953 1954 1955…" at bounding box center [731, 279] width 80 height 25
select select "2006"
click at [692, 267] on select "1940 1941 1942 1943 1944 1945 1946 1947 1948 1949 1950 1951 1952 1953 1954 1955…" at bounding box center [731, 279] width 80 height 25
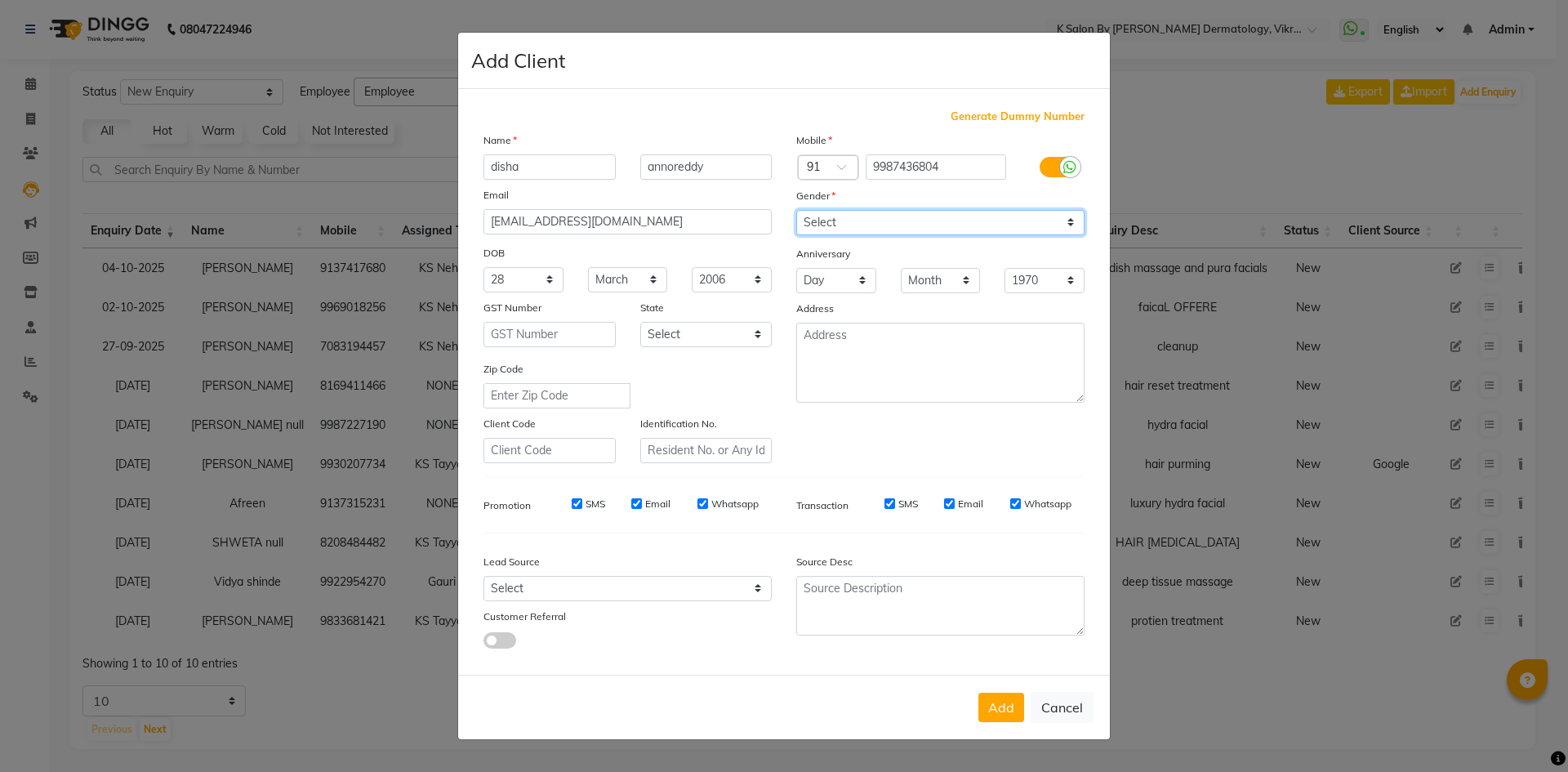
click at [1071, 223] on select "Select [DEMOGRAPHIC_DATA] [DEMOGRAPHIC_DATA] Other Prefer Not To Say" at bounding box center [940, 222] width 288 height 25
select select "[DEMOGRAPHIC_DATA]"
click at [796, 210] on select "Select [DEMOGRAPHIC_DATA] [DEMOGRAPHIC_DATA] Other Prefer Not To Say" at bounding box center [940, 222] width 288 height 25
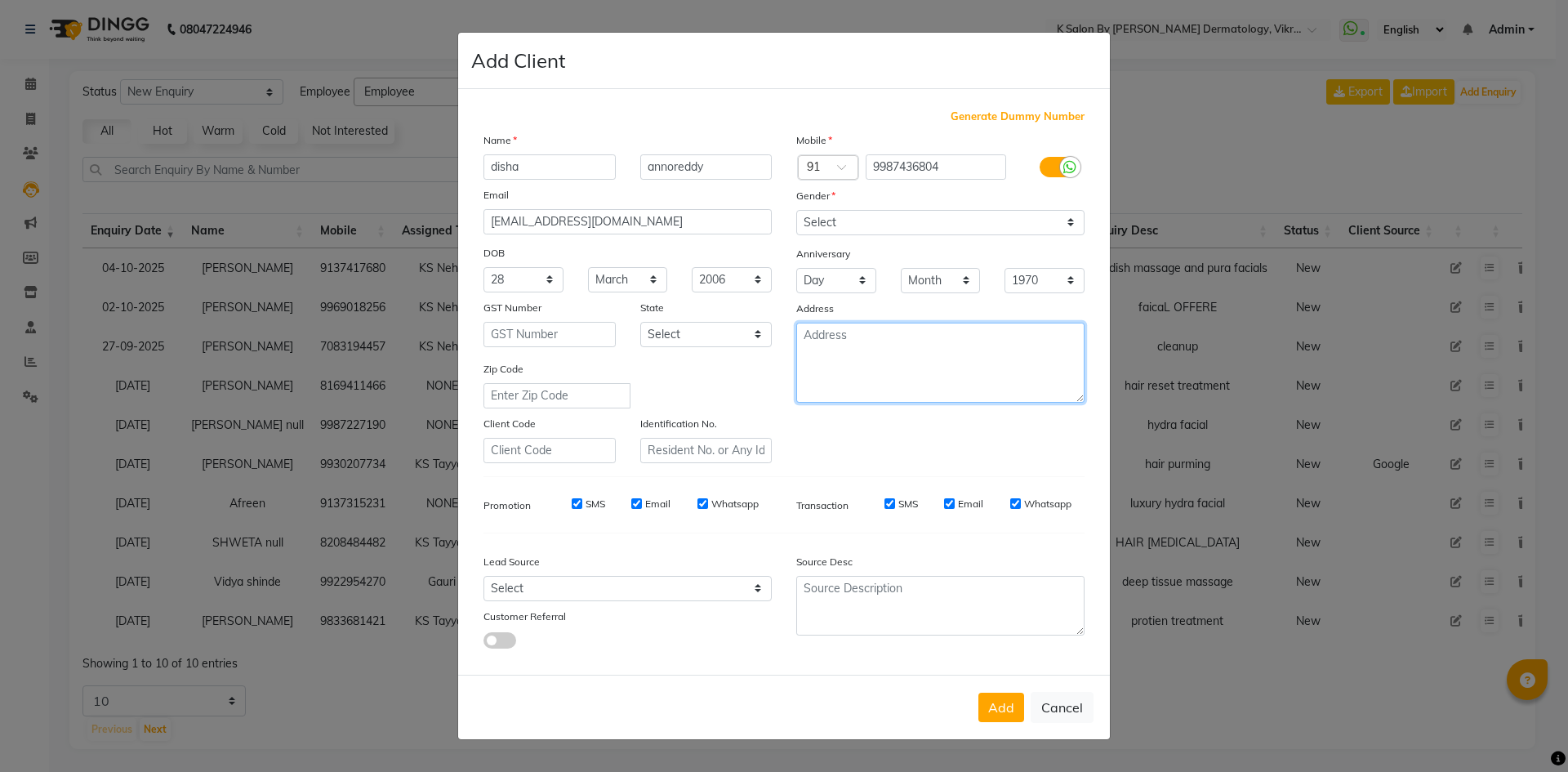
click at [848, 335] on textarea at bounding box center [940, 362] width 288 height 80
type textarea "vikaroli"
click at [1007, 719] on button "Add" at bounding box center [1001, 708] width 46 height 29
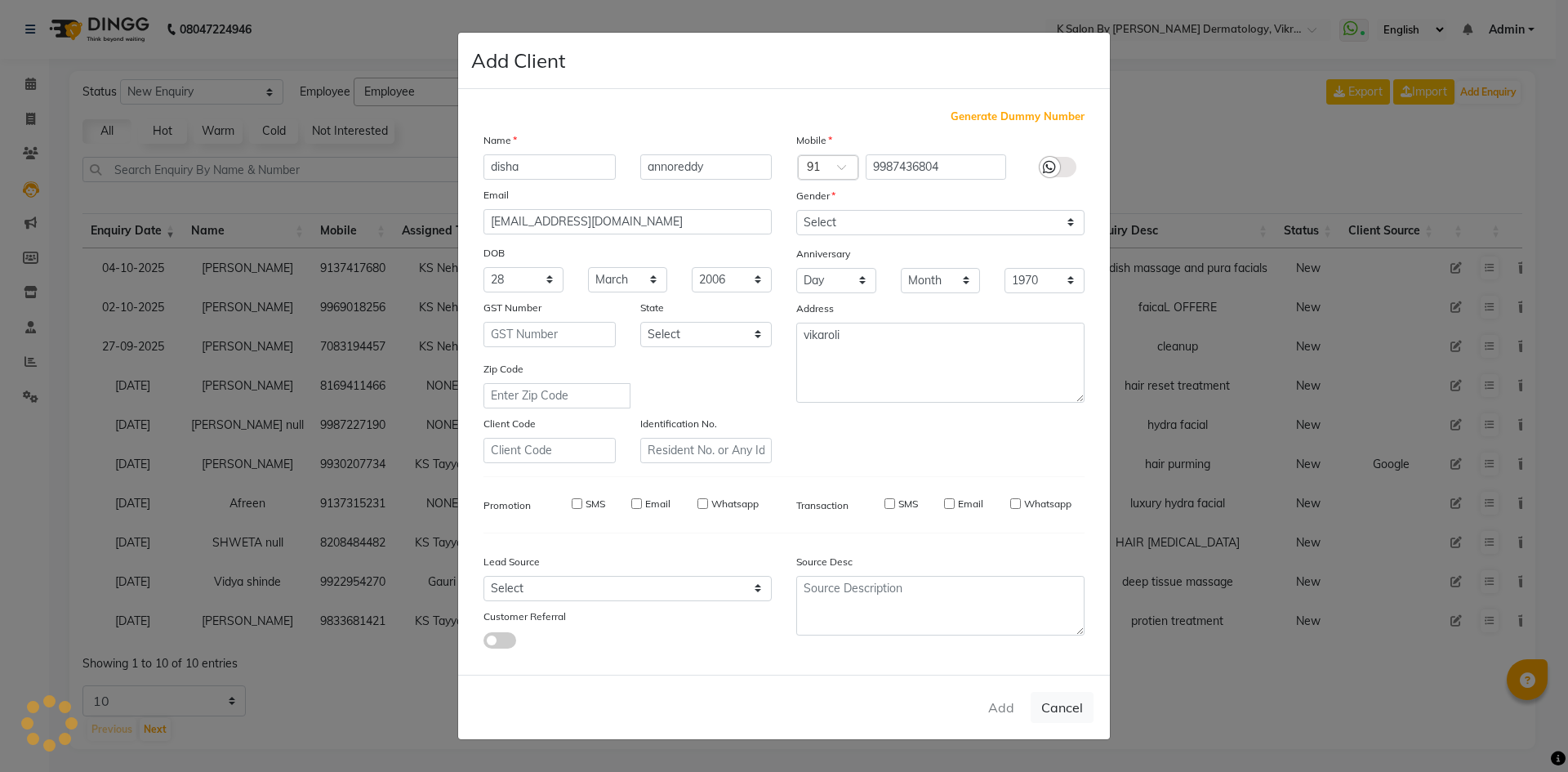
select select
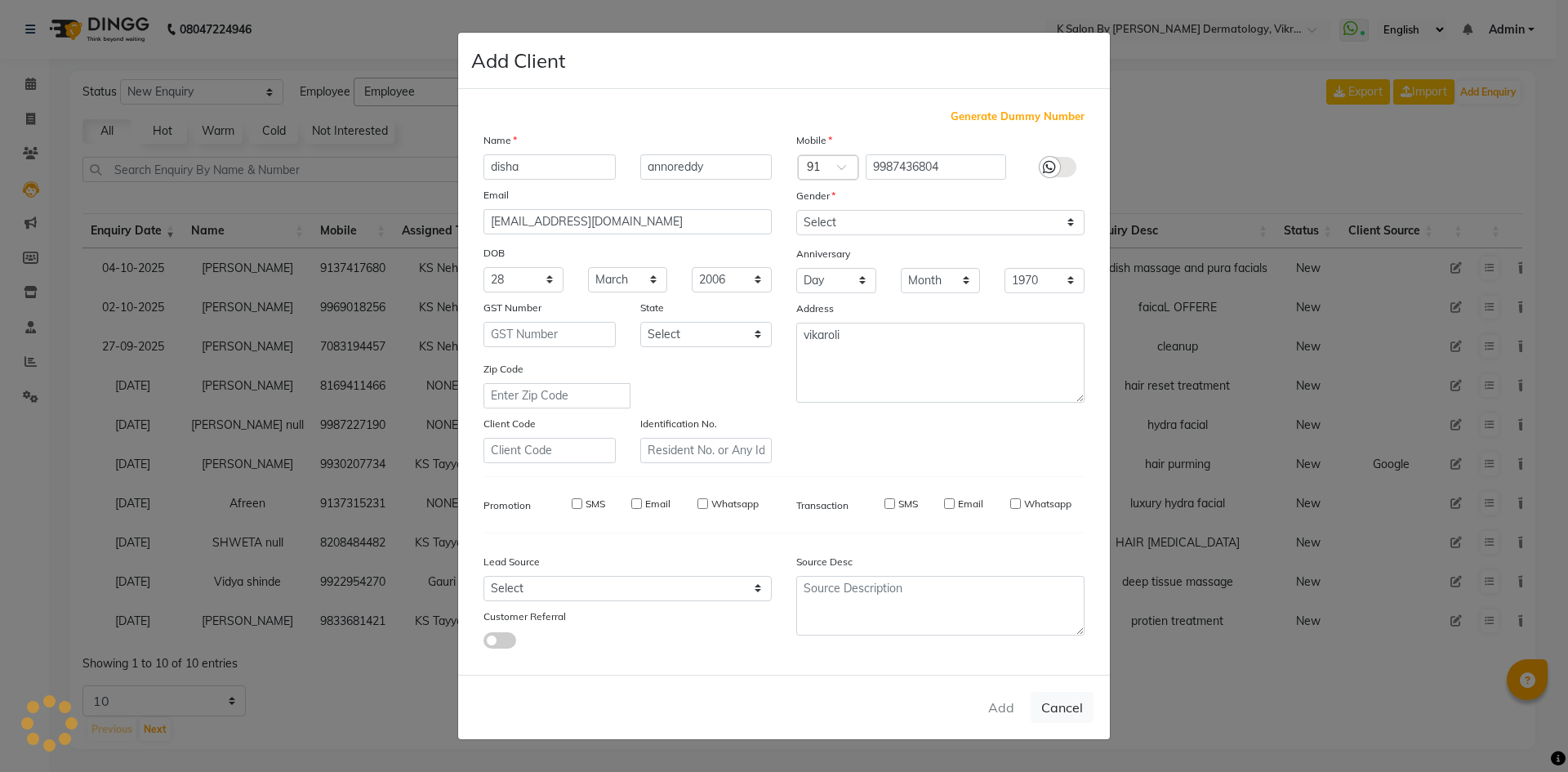
select select
checkbox input "false"
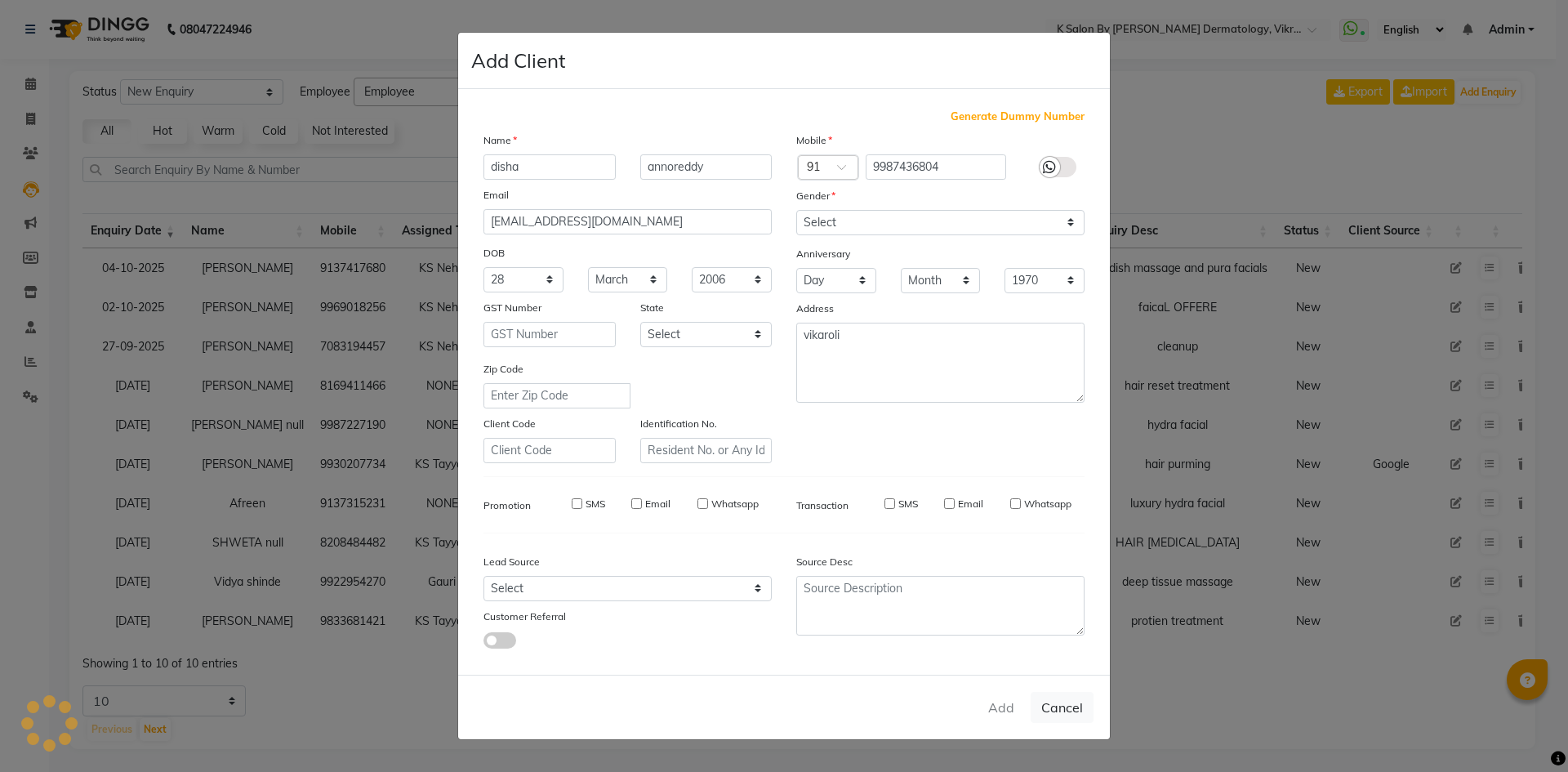
checkbox input "false"
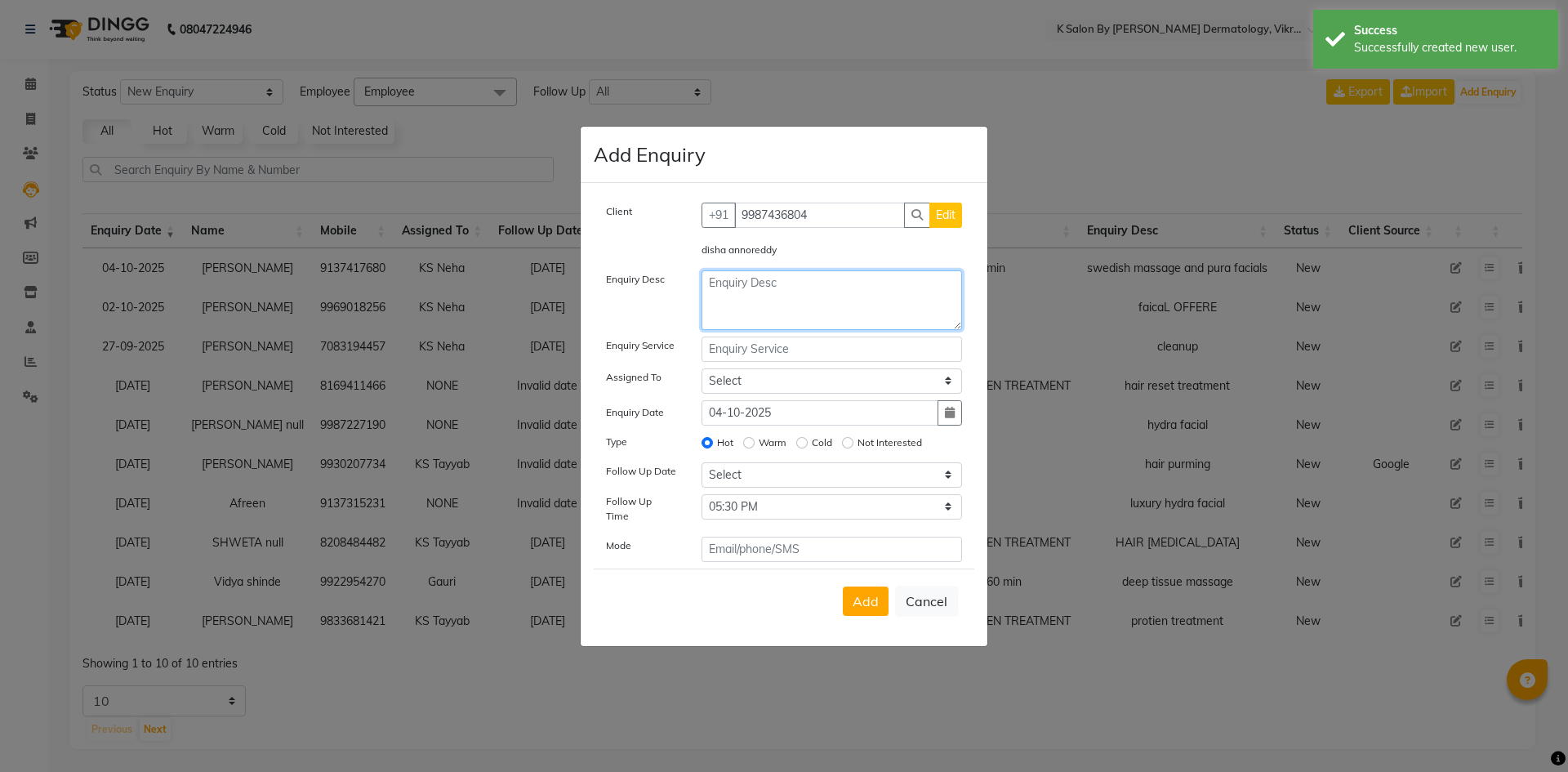
click at [748, 296] on textarea at bounding box center [833, 299] width 262 height 60
type textarea "[MEDICAL_DATA]"
click at [789, 349] on input "text" at bounding box center [833, 348] width 262 height 25
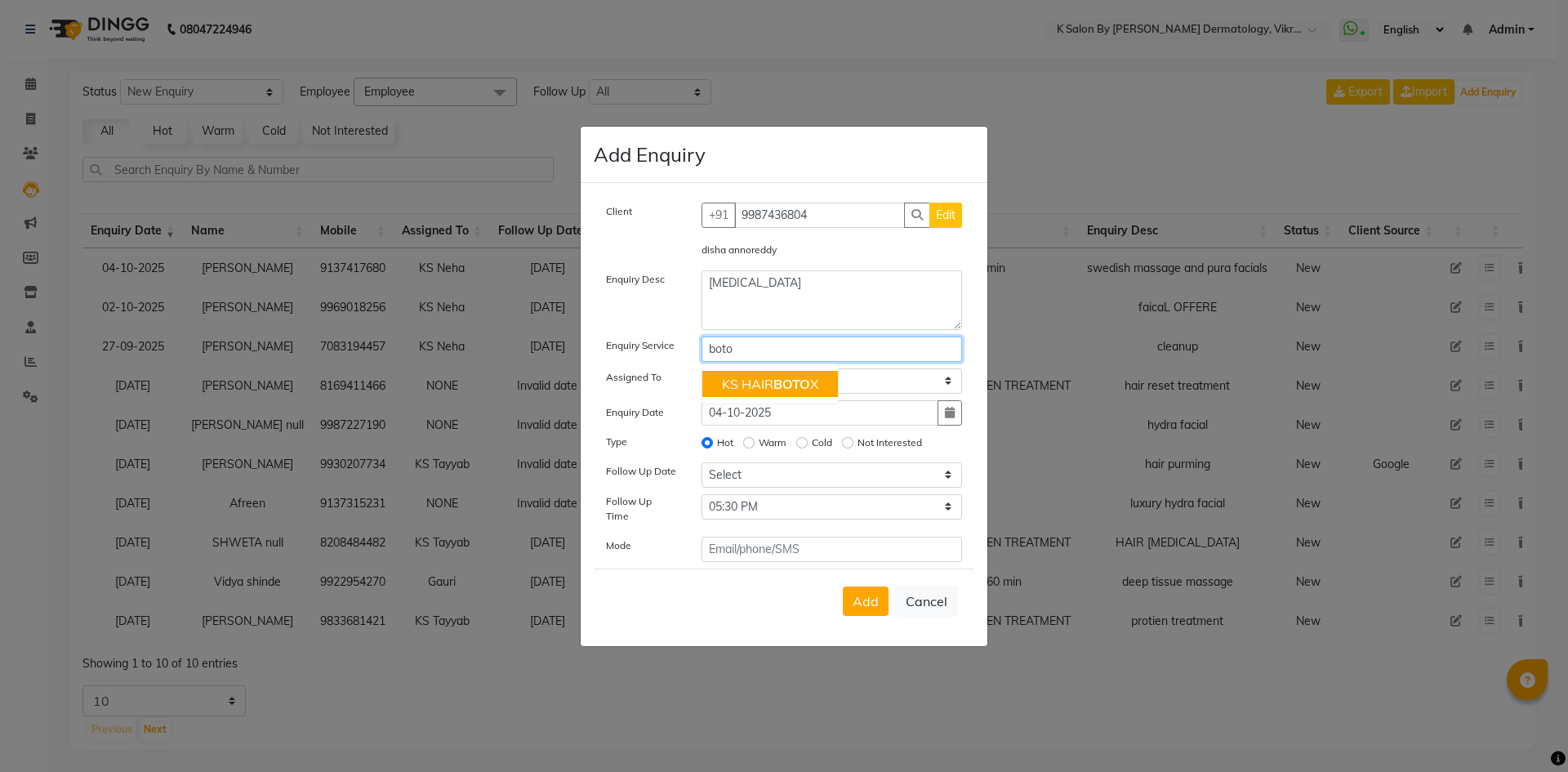
click at [731, 397] on button "KS HAIR BOTO X" at bounding box center [769, 384] width 135 height 26
type input "KS HAIR [MEDICAL_DATA]"
click at [945, 380] on select "Select DR [PERSON_NAME] KS Neha KS Somnath KS Tayyab k suraj Manager [PERSON_NA…" at bounding box center [833, 380] width 262 height 25
select select "55322"
click at [702, 373] on select "Select DR [PERSON_NAME] KS Neha KS Somnath KS Tayyab k suraj Manager [PERSON_NA…" at bounding box center [833, 380] width 262 height 25
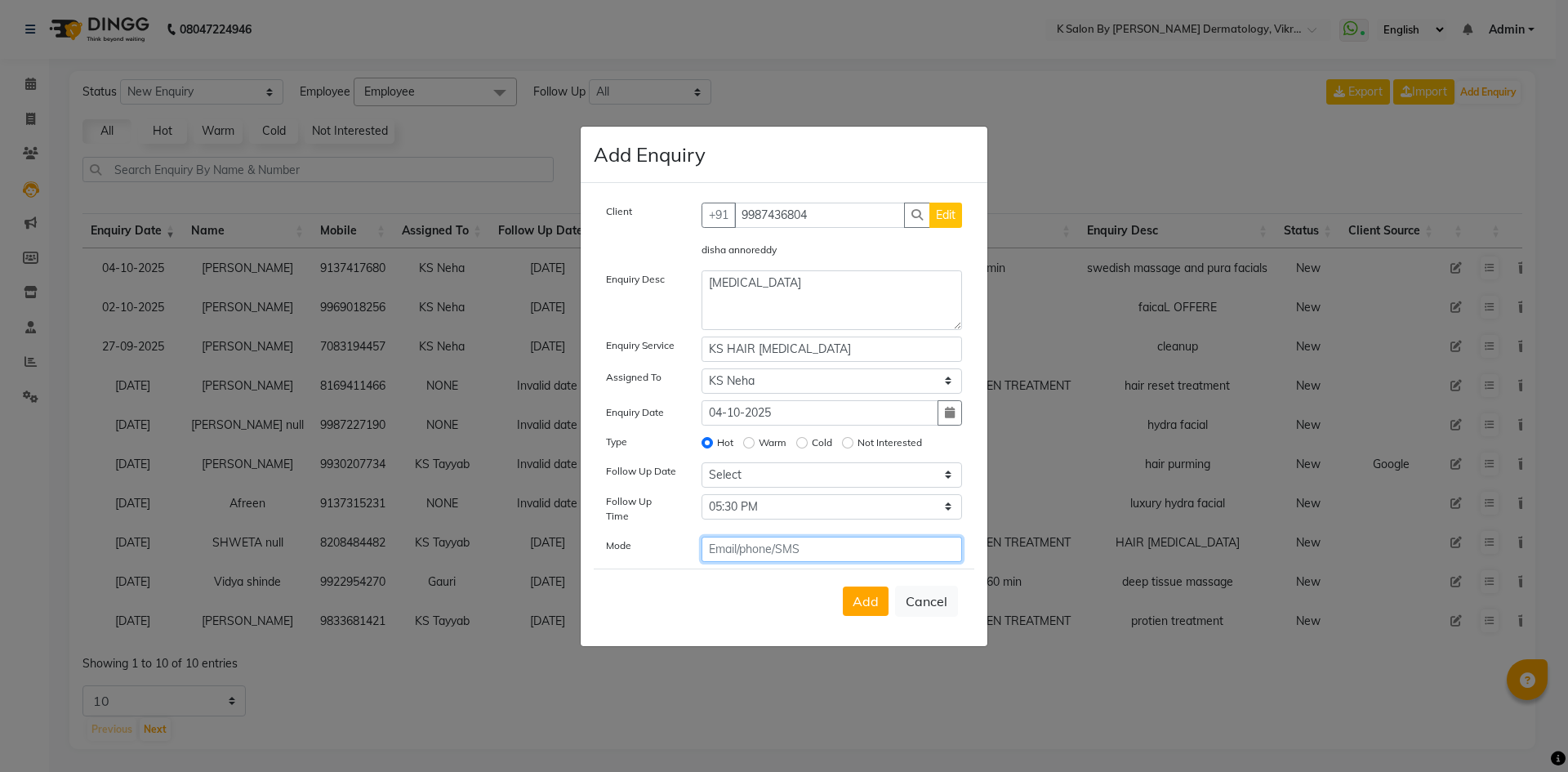
click at [791, 539] on input "text" at bounding box center [833, 548] width 262 height 25
type input "phone"
click at [860, 593] on span "Add" at bounding box center [866, 602] width 26 height 17
select select
radio input "false"
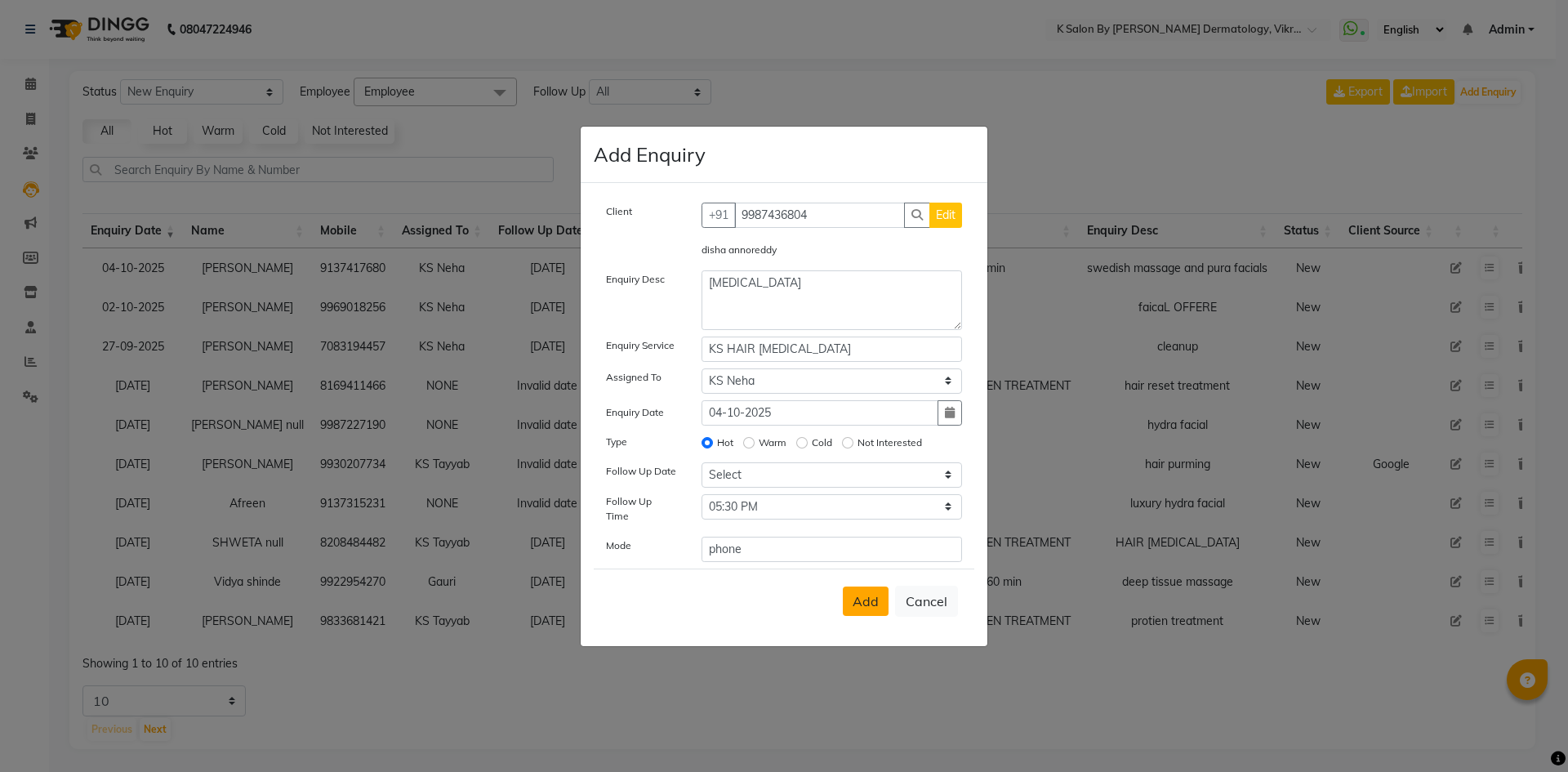
select select
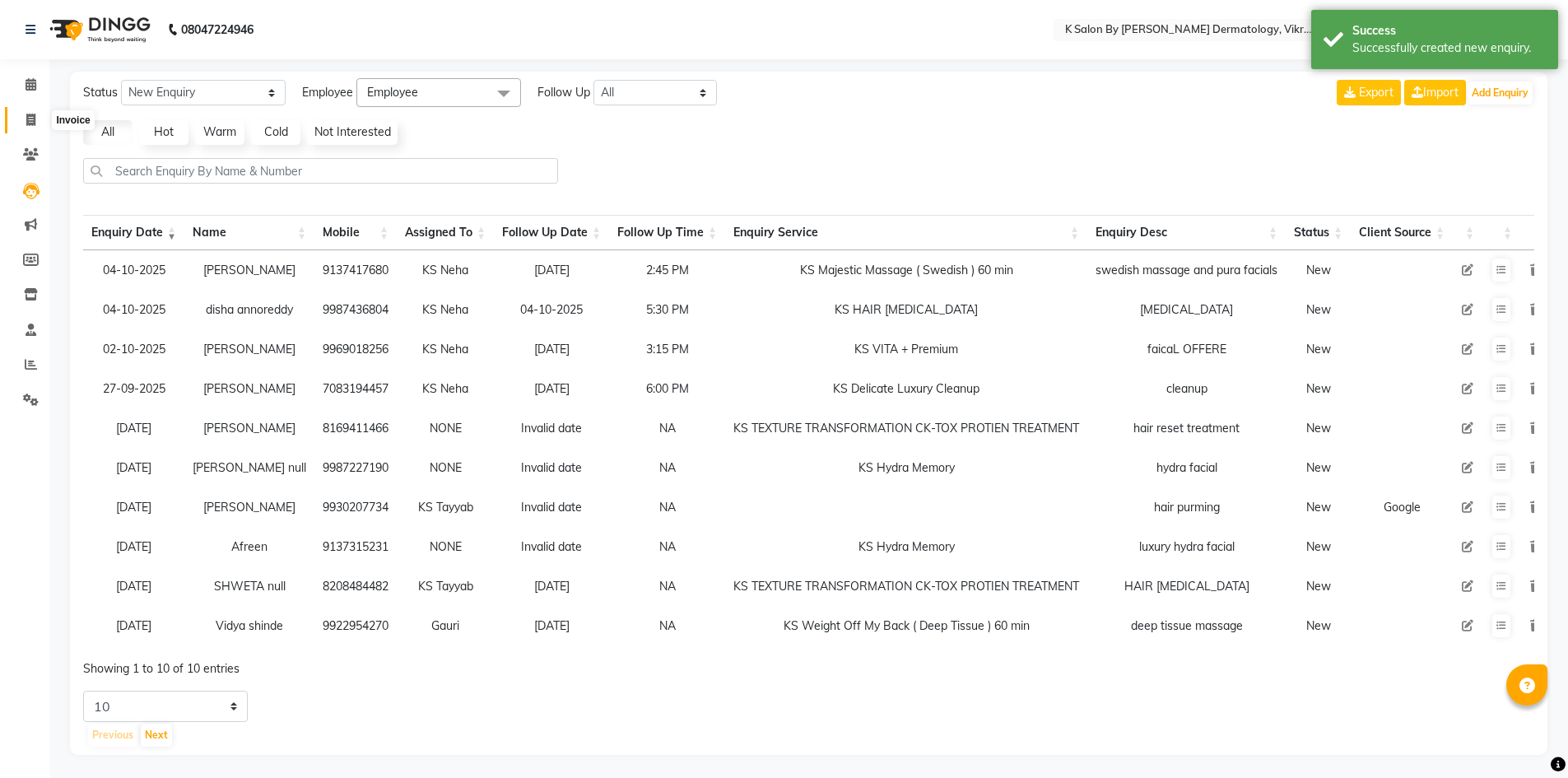
click at [28, 122] on icon at bounding box center [31, 119] width 9 height 12
select select "6798"
select select "service"
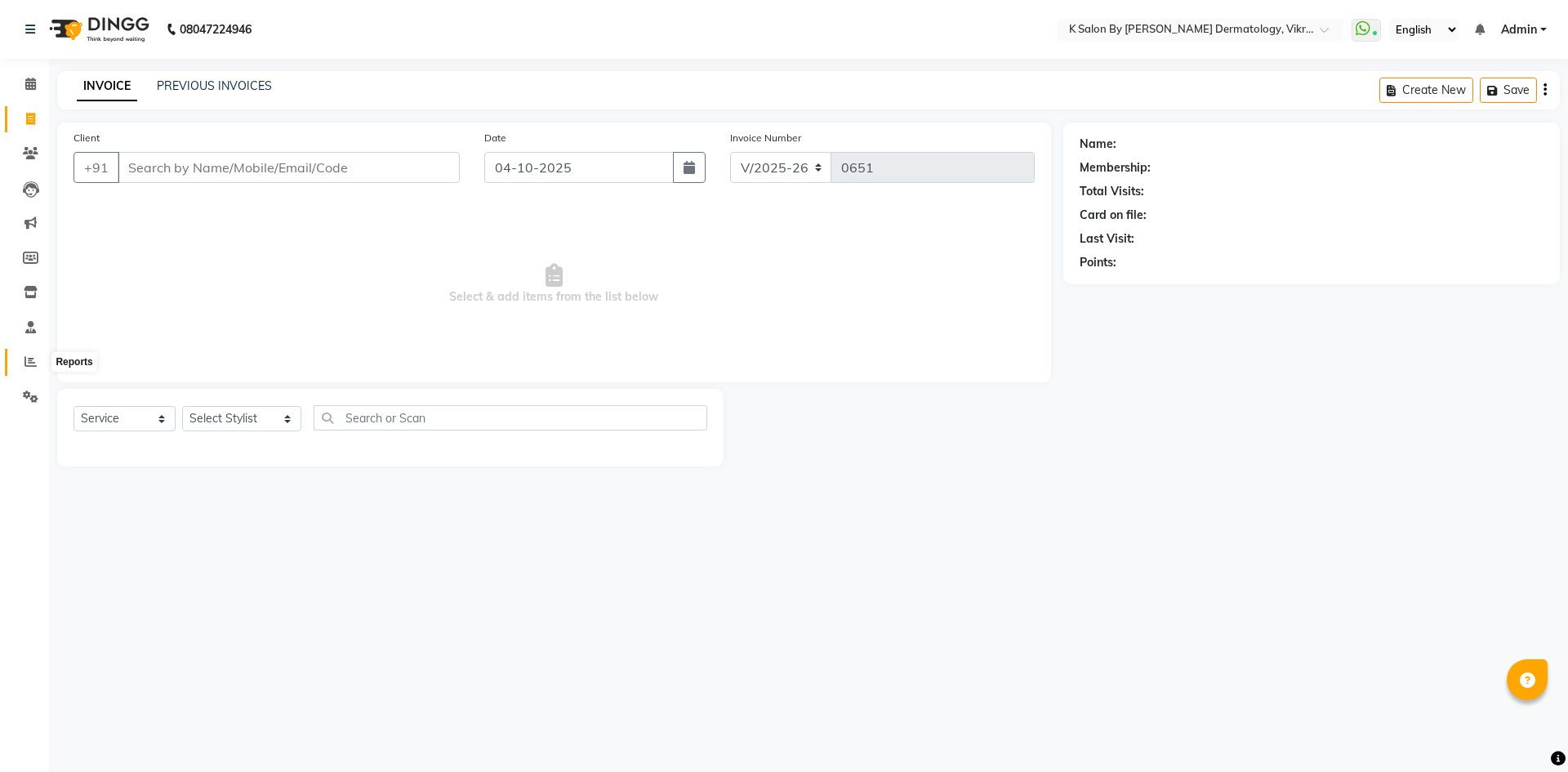
click at [29, 359] on icon at bounding box center [30, 361] width 12 height 12
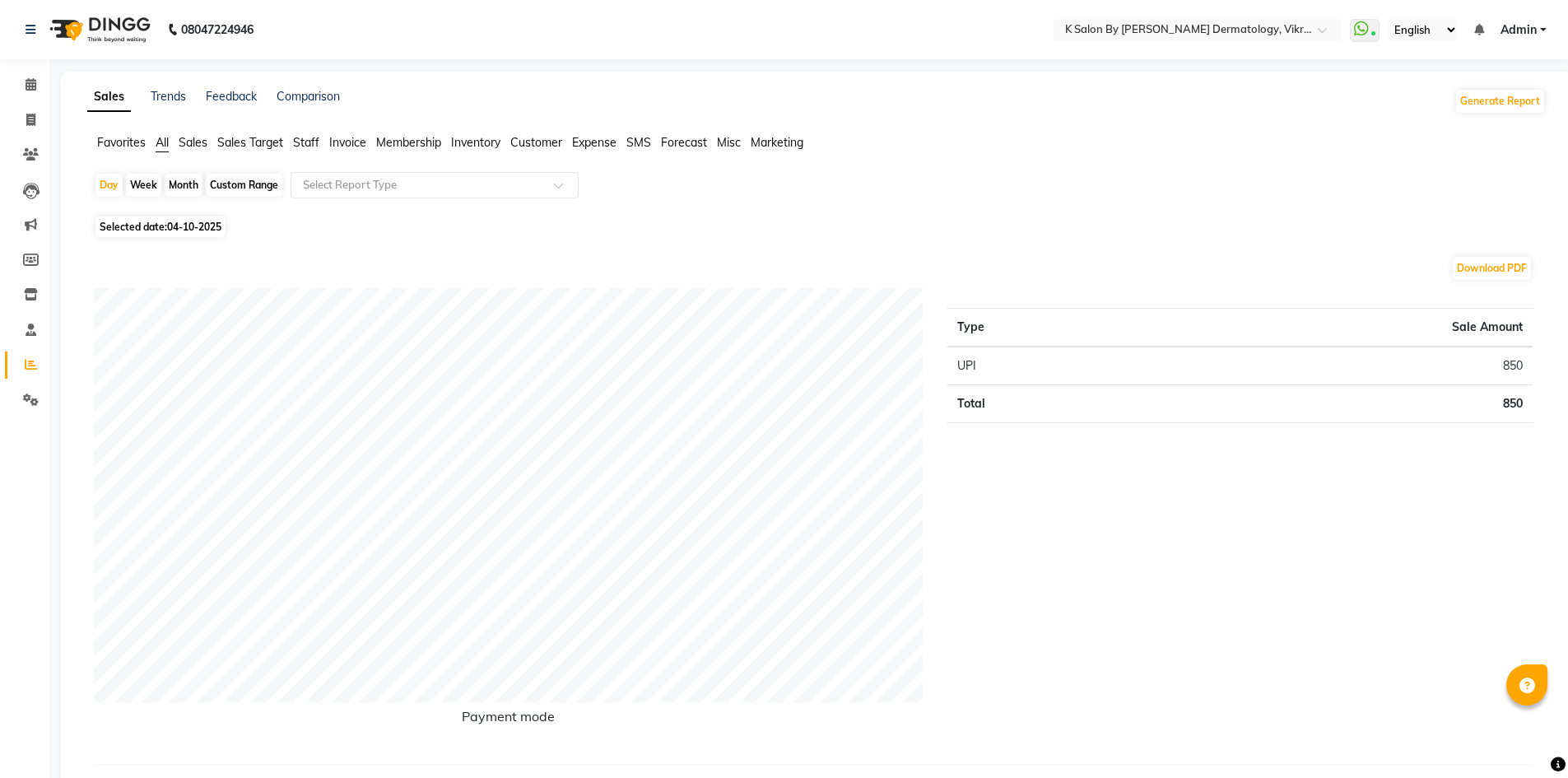
click at [224, 186] on div "Custom Range" at bounding box center [244, 185] width 76 height 23
select select "10"
select select "2025"
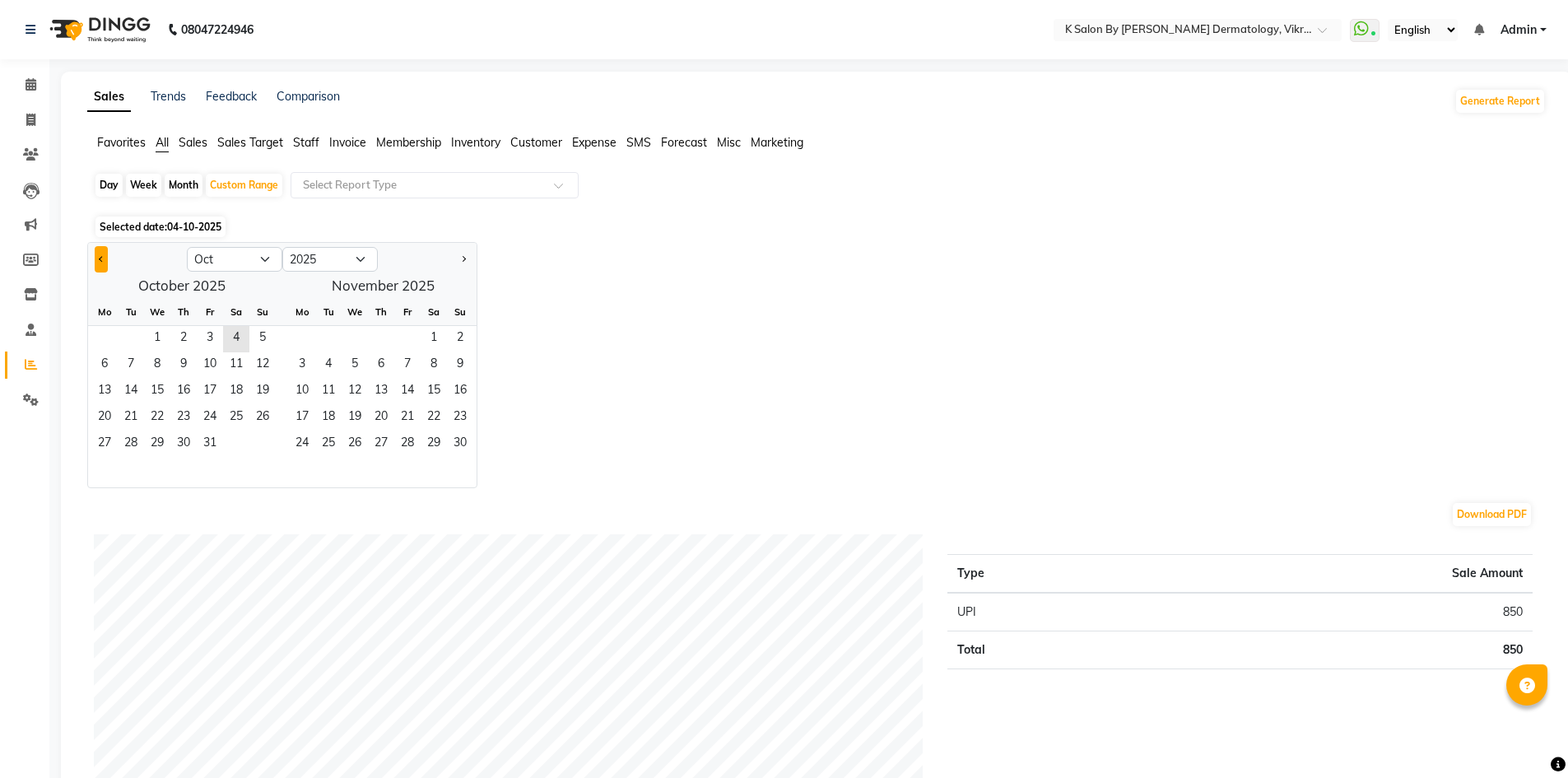
click at [106, 255] on button "Previous month" at bounding box center [101, 259] width 13 height 26
click at [164, 412] on span "18" at bounding box center [157, 418] width 26 height 26
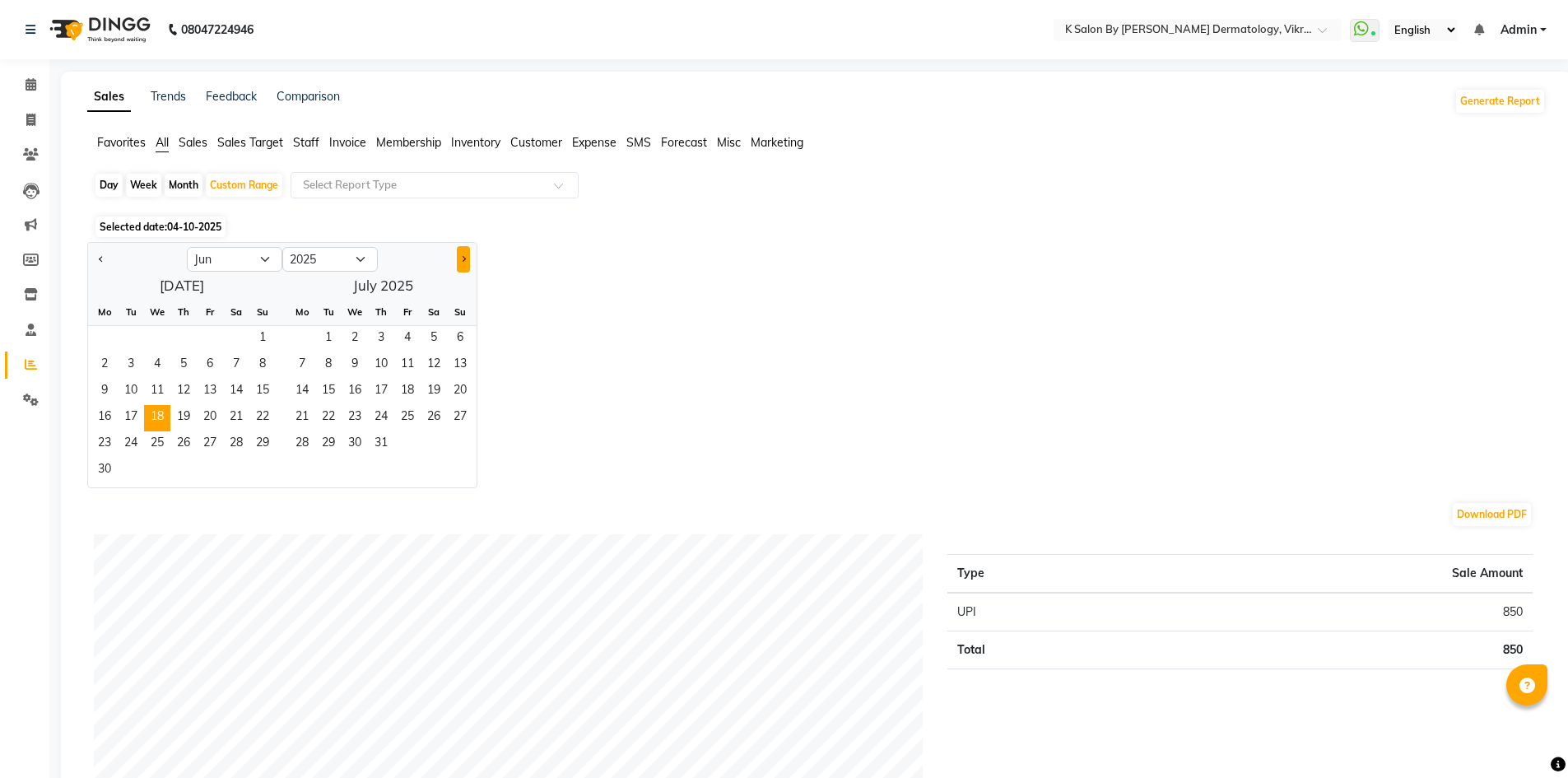
click at [464, 259] on span "Next month" at bounding box center [463, 258] width 6 height 6
select select "9"
click at [437, 334] on span "4" at bounding box center [434, 339] width 26 height 26
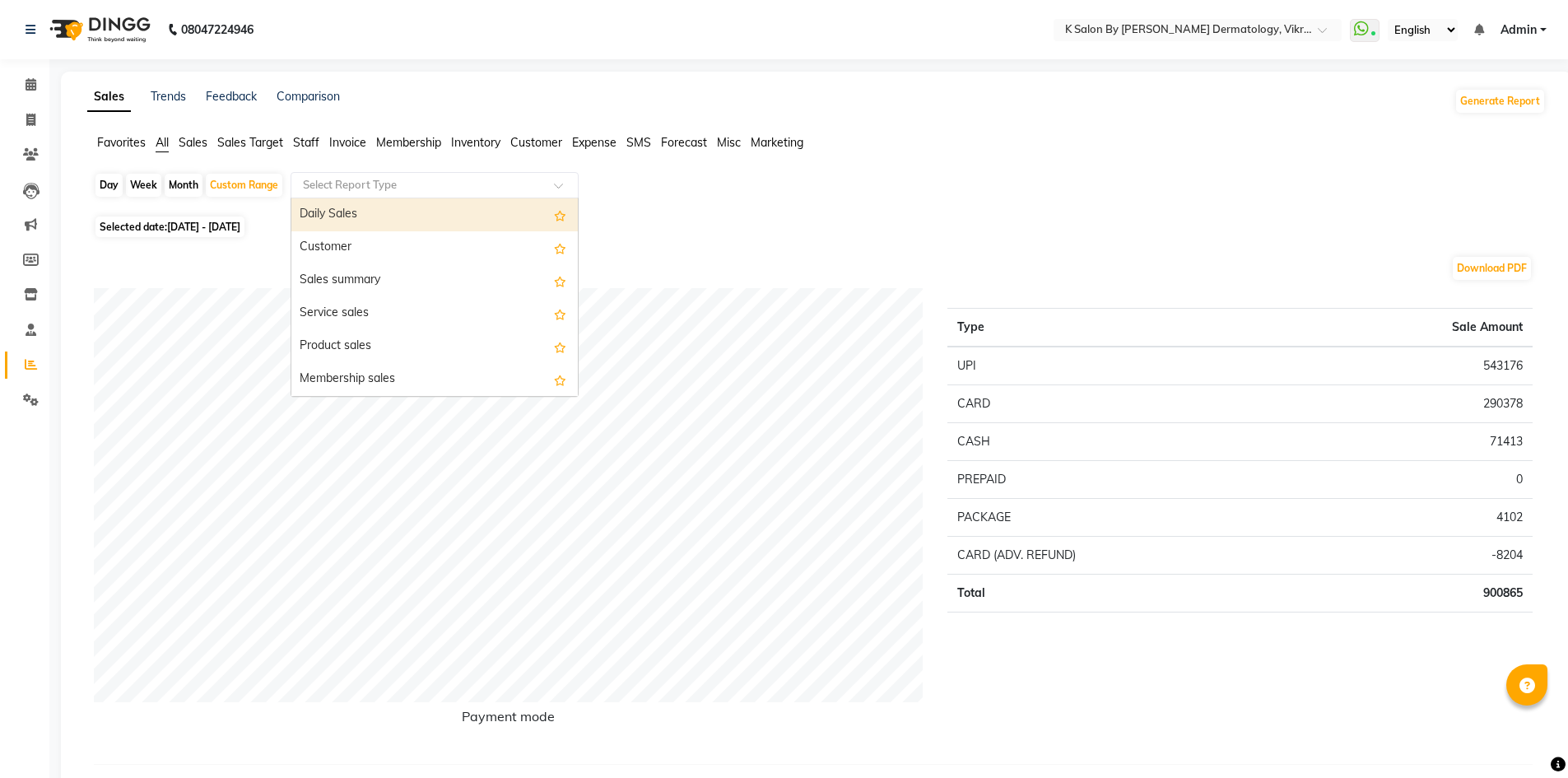
click at [447, 182] on input "text" at bounding box center [418, 186] width 237 height 17
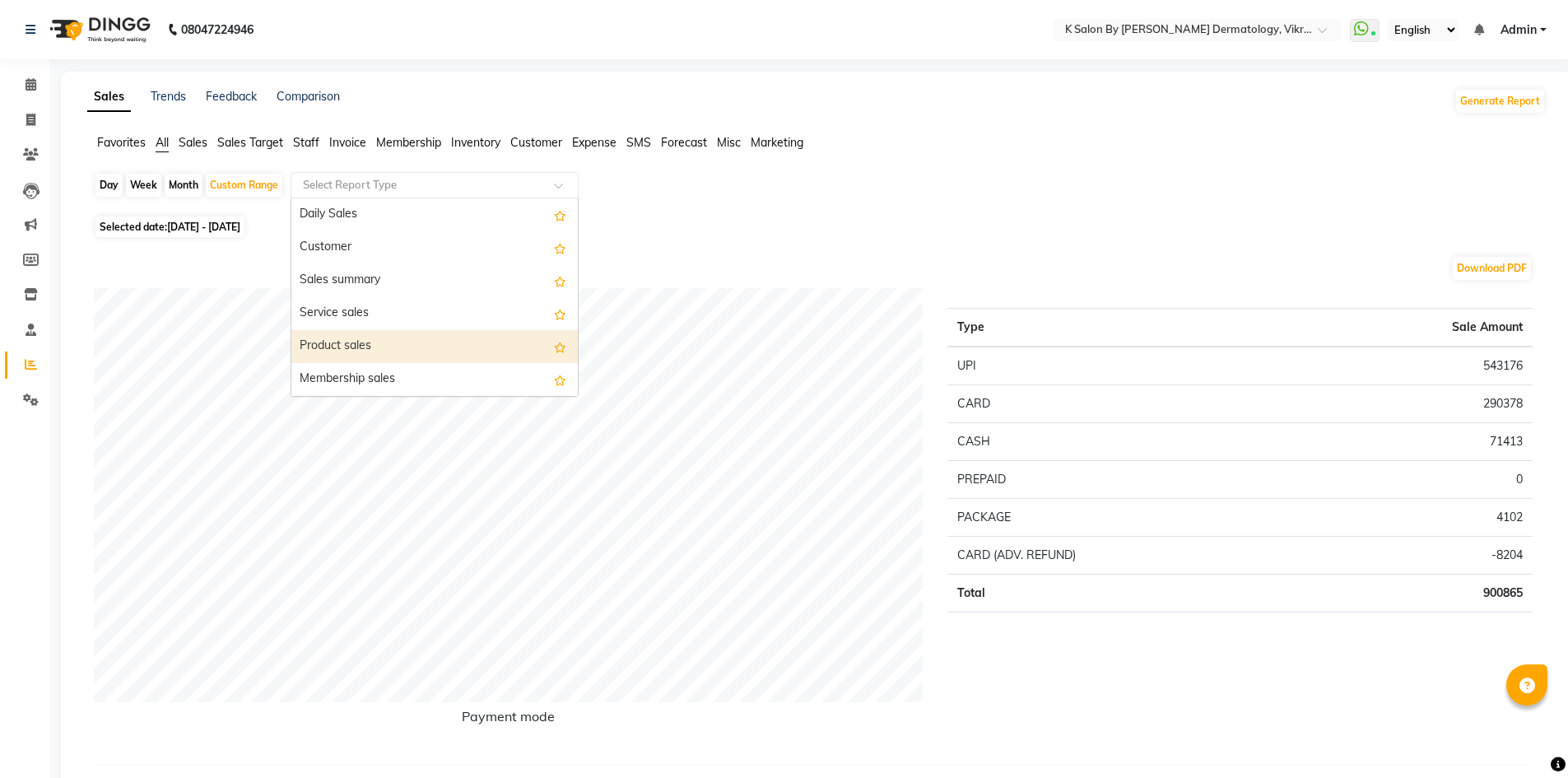
click at [402, 342] on div "Product sales" at bounding box center [434, 346] width 287 height 32
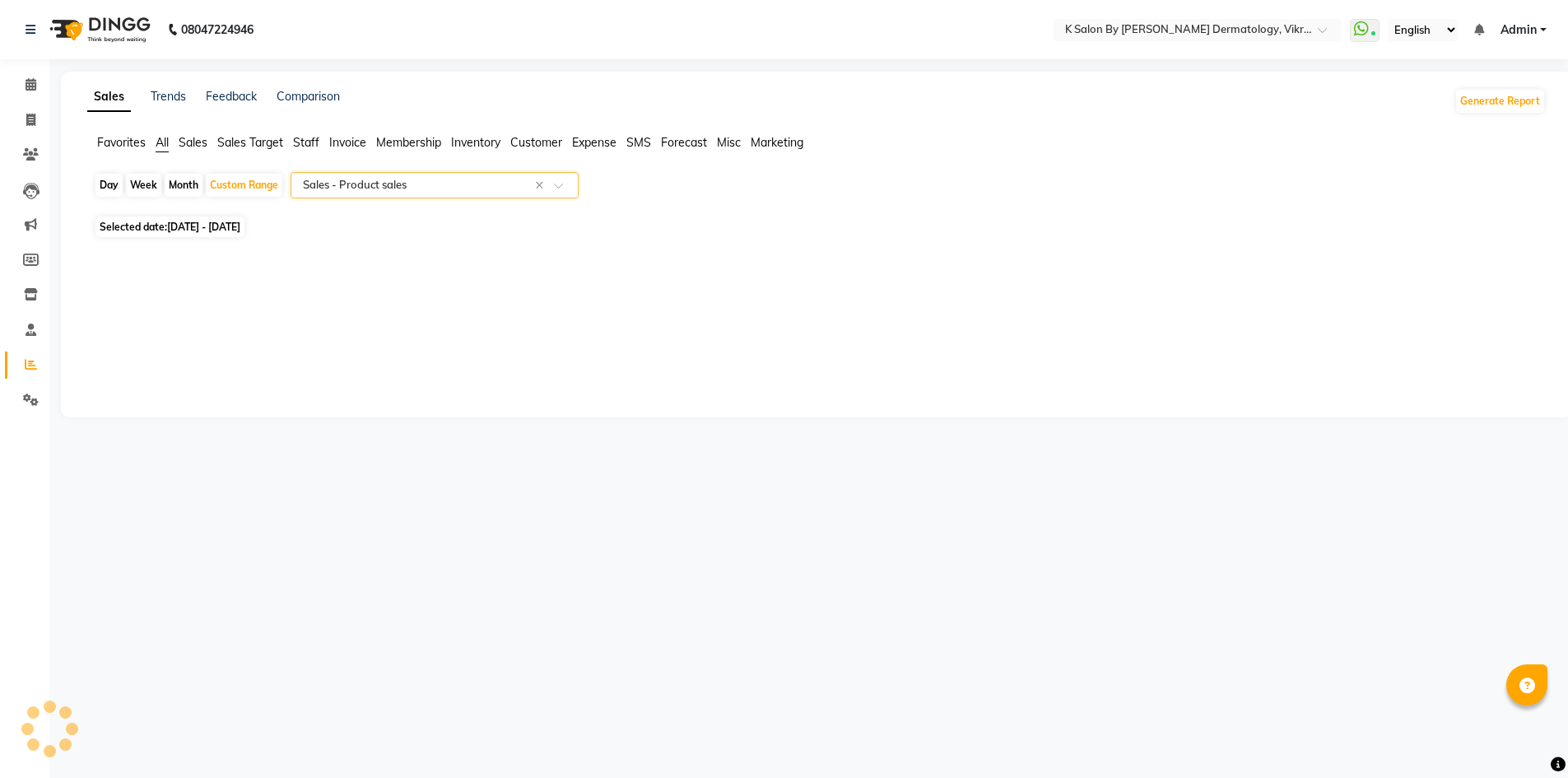
select select "full_report"
select select "csv"
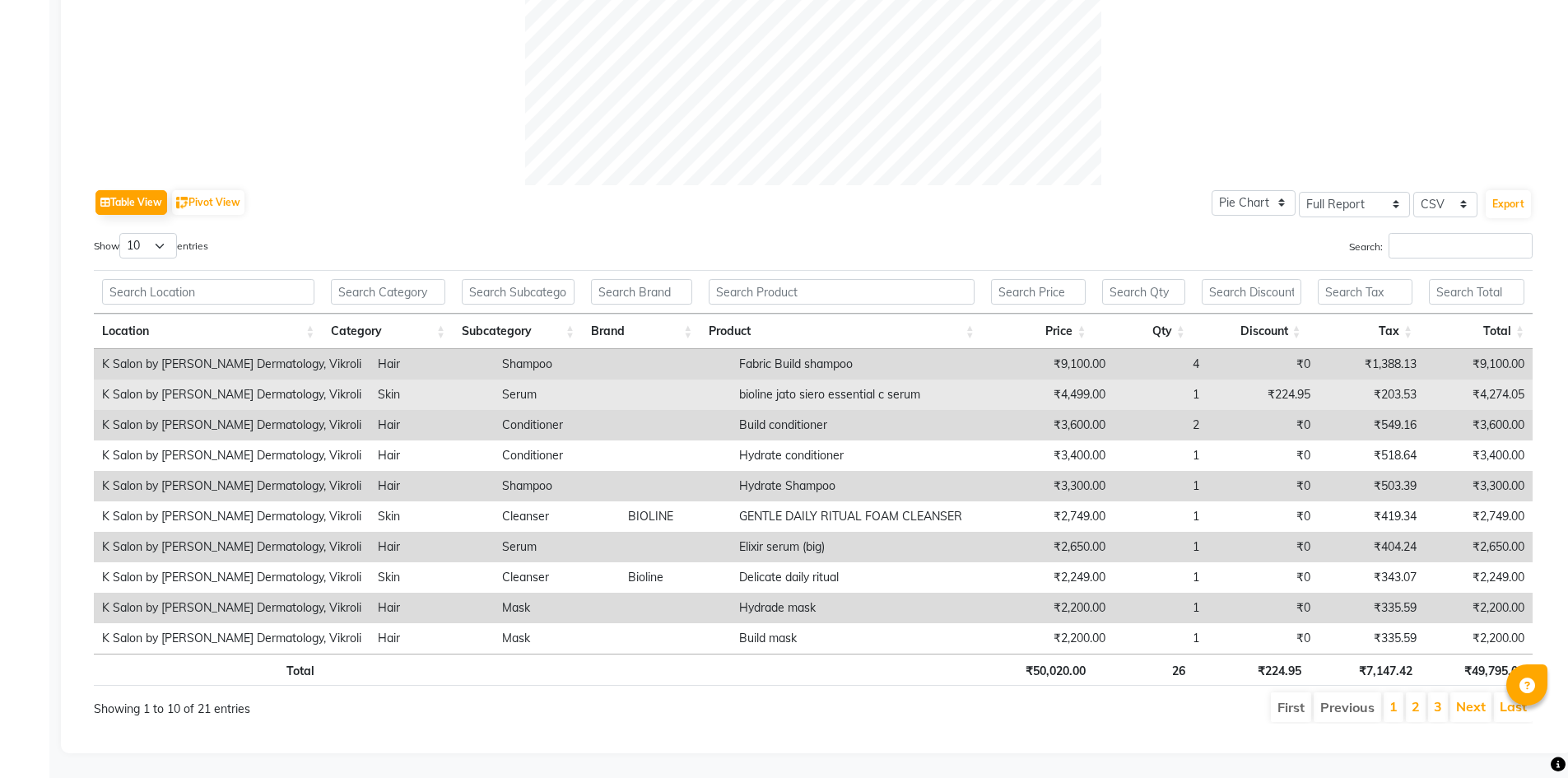
scroll to position [432, 0]
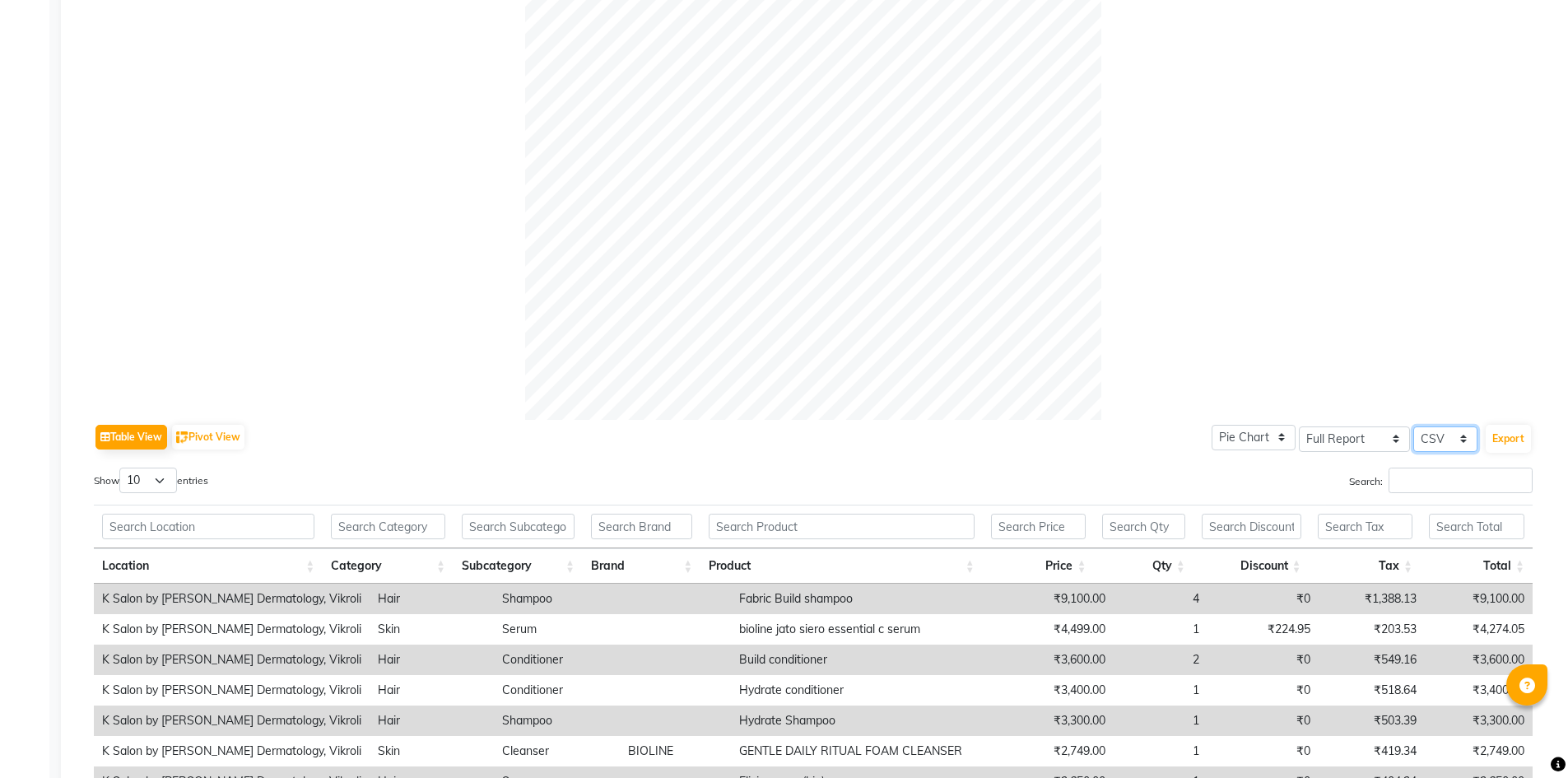
click at [1465, 435] on select "Select CSV PDF" at bounding box center [1445, 438] width 64 height 25
click at [1413, 426] on select "Select CSV PDF" at bounding box center [1445, 438] width 64 height 25
click at [1506, 441] on button "Export" at bounding box center [1508, 438] width 45 height 28
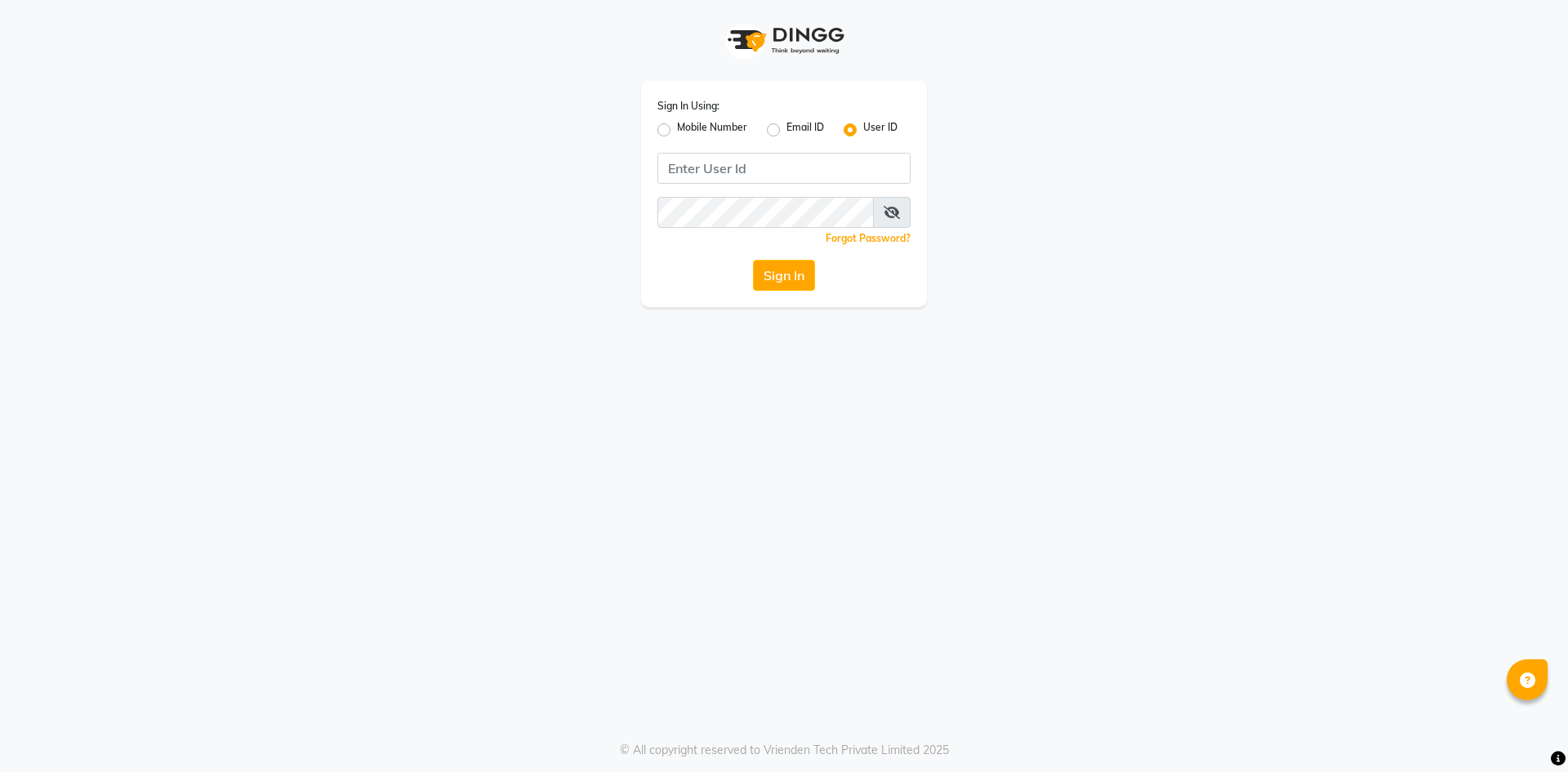
click at [677, 131] on label "Mobile Number" at bounding box center [712, 129] width 70 height 19
click at [677, 131] on input "Mobile Number" at bounding box center [683, 125] width 11 height 11
radio input "true"
radio input "false"
click at [743, 176] on input "Username" at bounding box center [811, 169] width 198 height 31
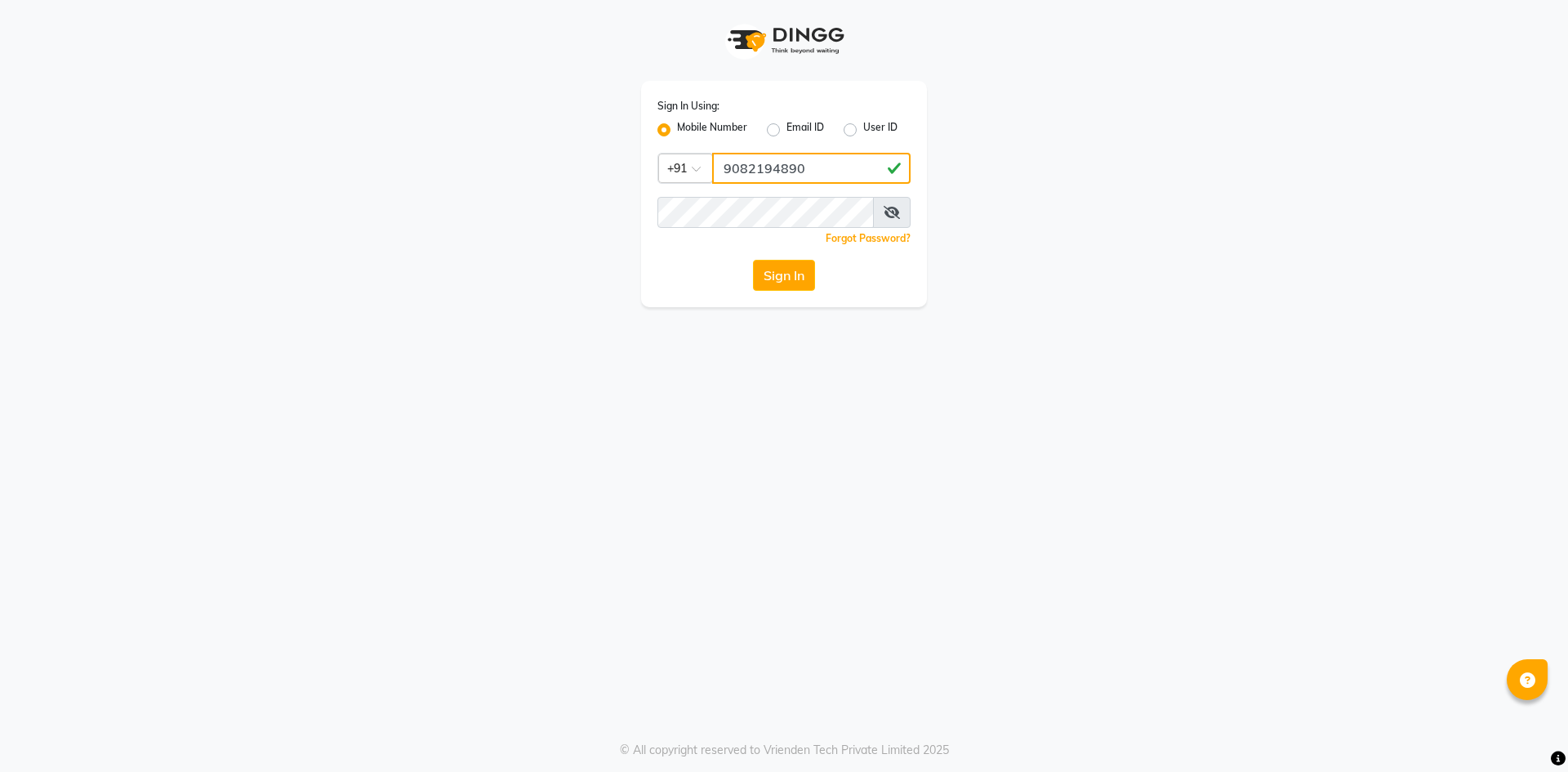
type input "9082194890"
drag, startPoint x: 746, startPoint y: 424, endPoint x: 783, endPoint y: 392, distance: 48.9
click at [746, 424] on div "Sign In Using: Mobile Number Email ID User ID Country Code × [PHONE_NUMBER] Rem…" at bounding box center [784, 386] width 1568 height 772
click at [801, 279] on button "Sign In" at bounding box center [783, 275] width 62 height 31
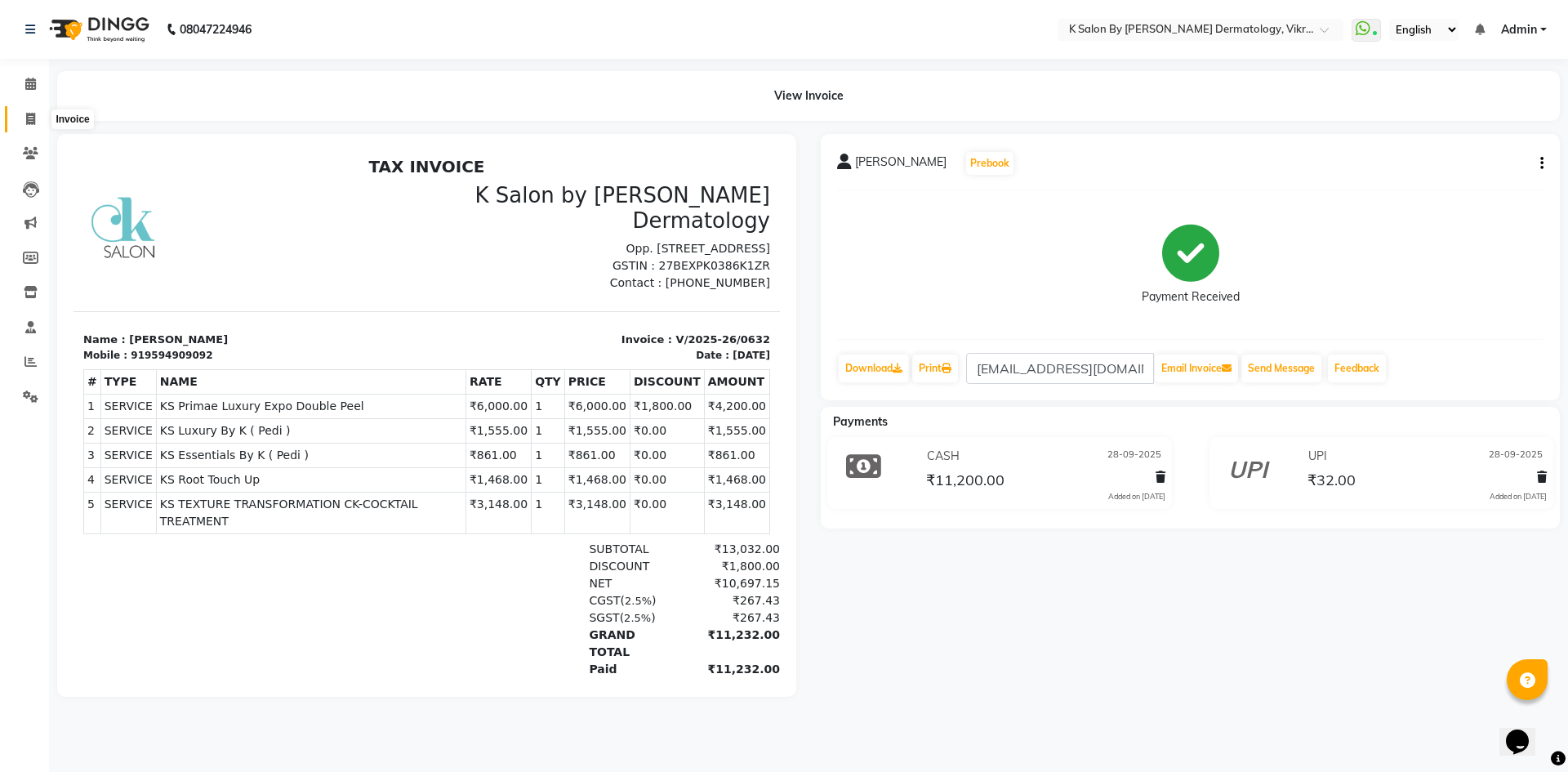
click at [32, 125] on span at bounding box center [30, 120] width 29 height 18
select select "6798"
select select "service"
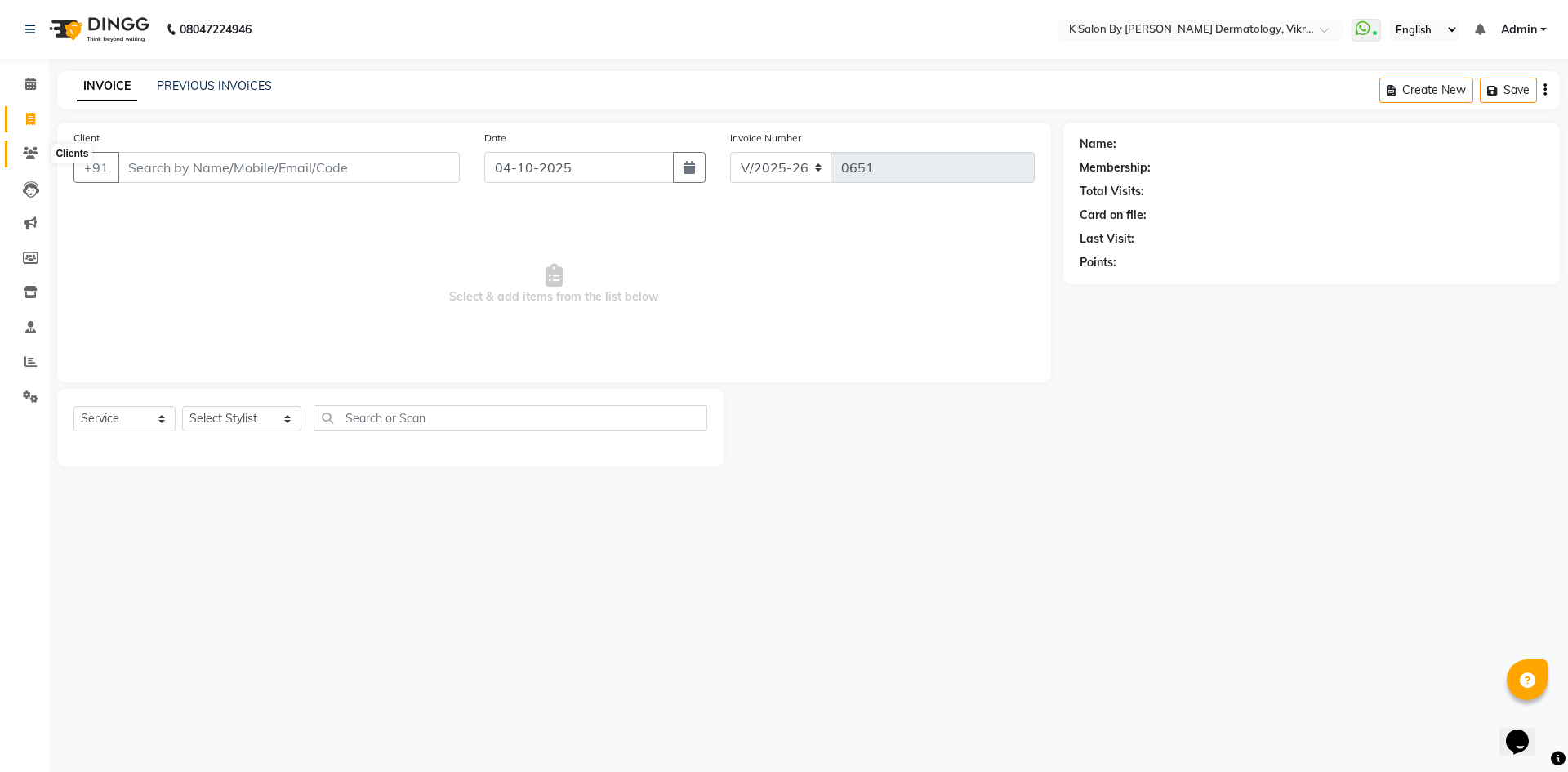
click at [32, 153] on icon at bounding box center [30, 153] width 16 height 12
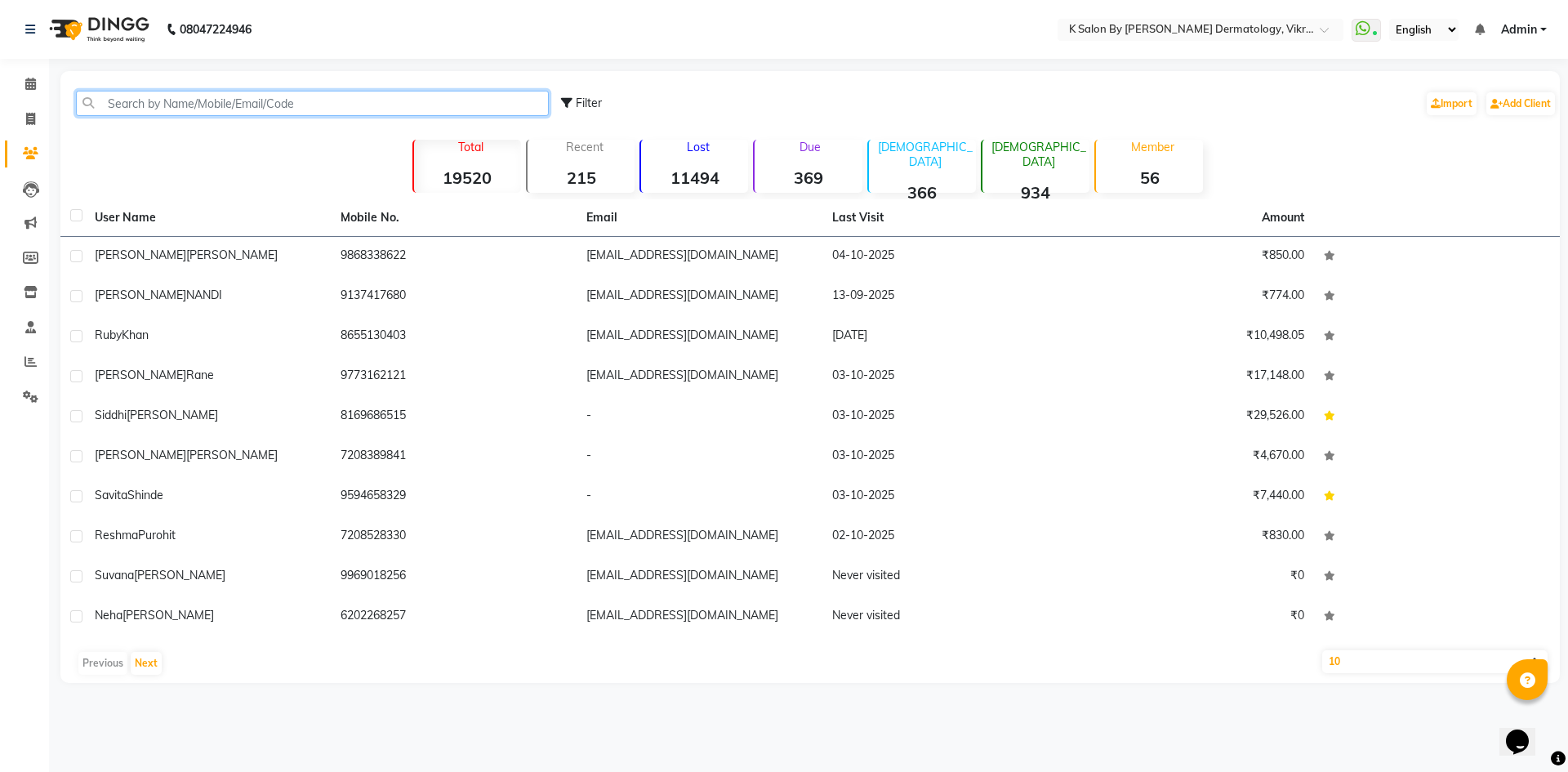
click at [133, 107] on input "text" at bounding box center [311, 102] width 473 height 25
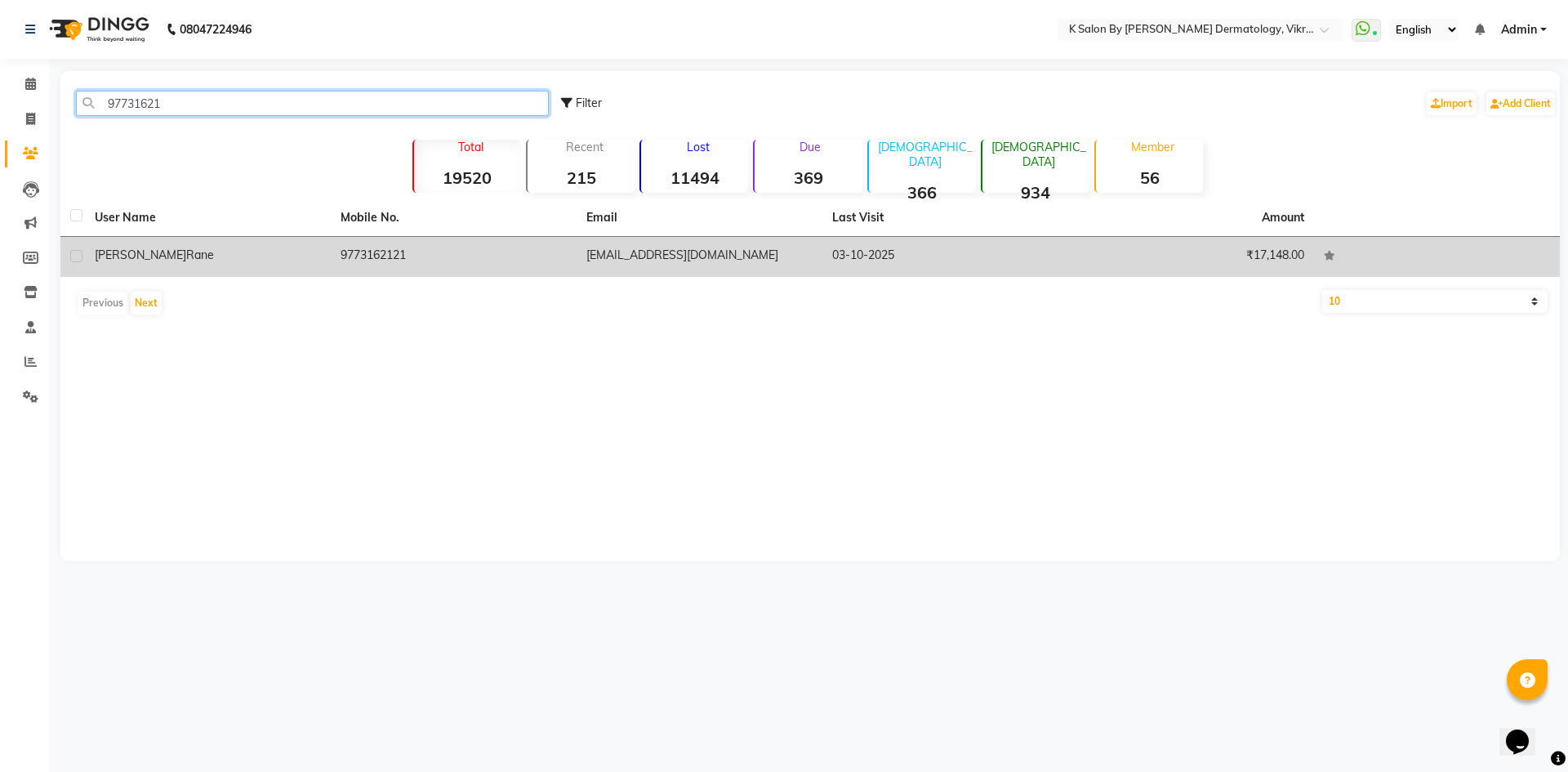
type input "97731621"
click at [186, 251] on span "rane" at bounding box center [200, 255] width 28 height 15
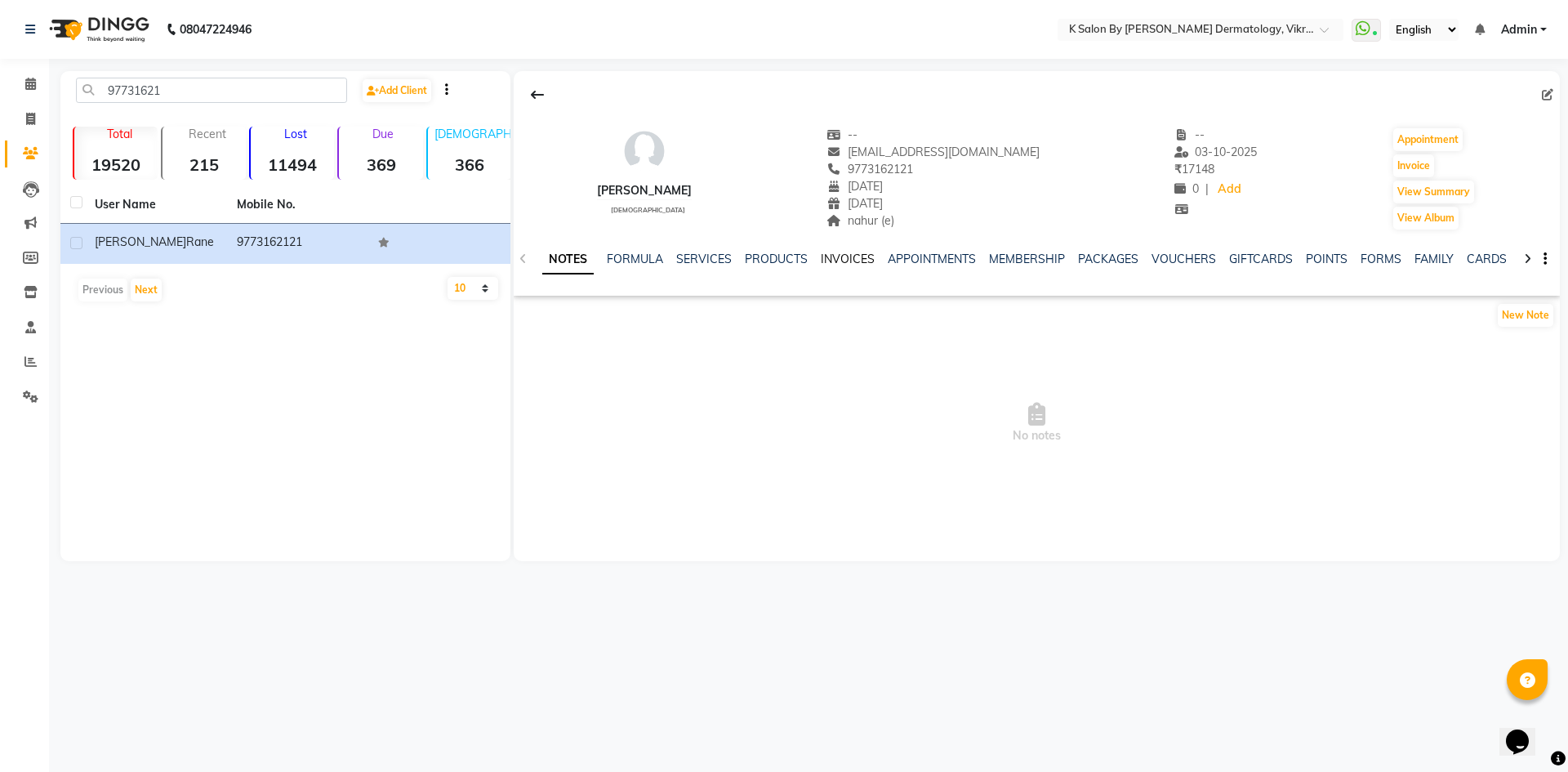
click at [821, 263] on link "INVOICES" at bounding box center [848, 259] width 54 height 15
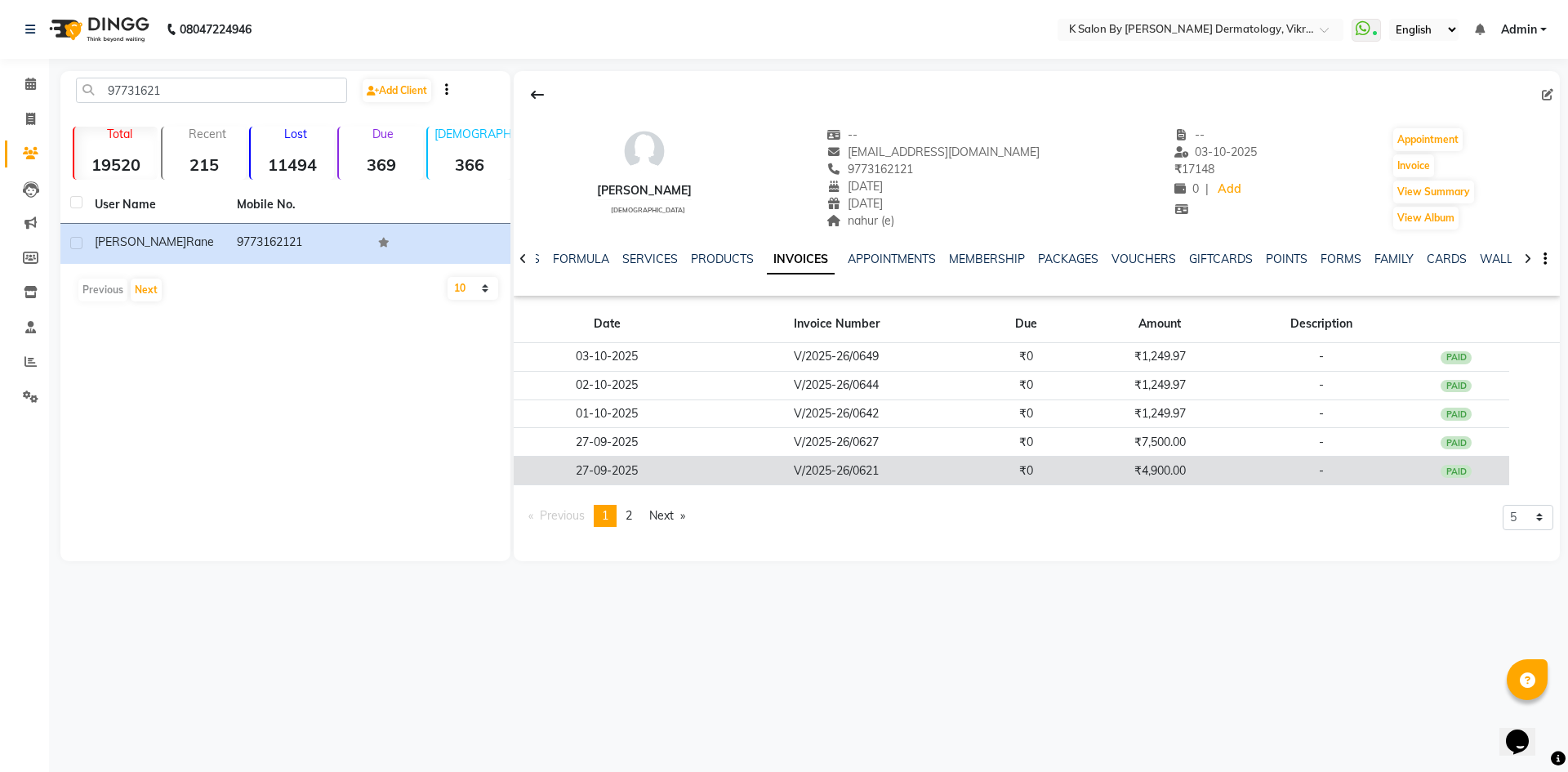
click at [854, 467] on td "V/2025-26/0621" at bounding box center [837, 471] width 272 height 29
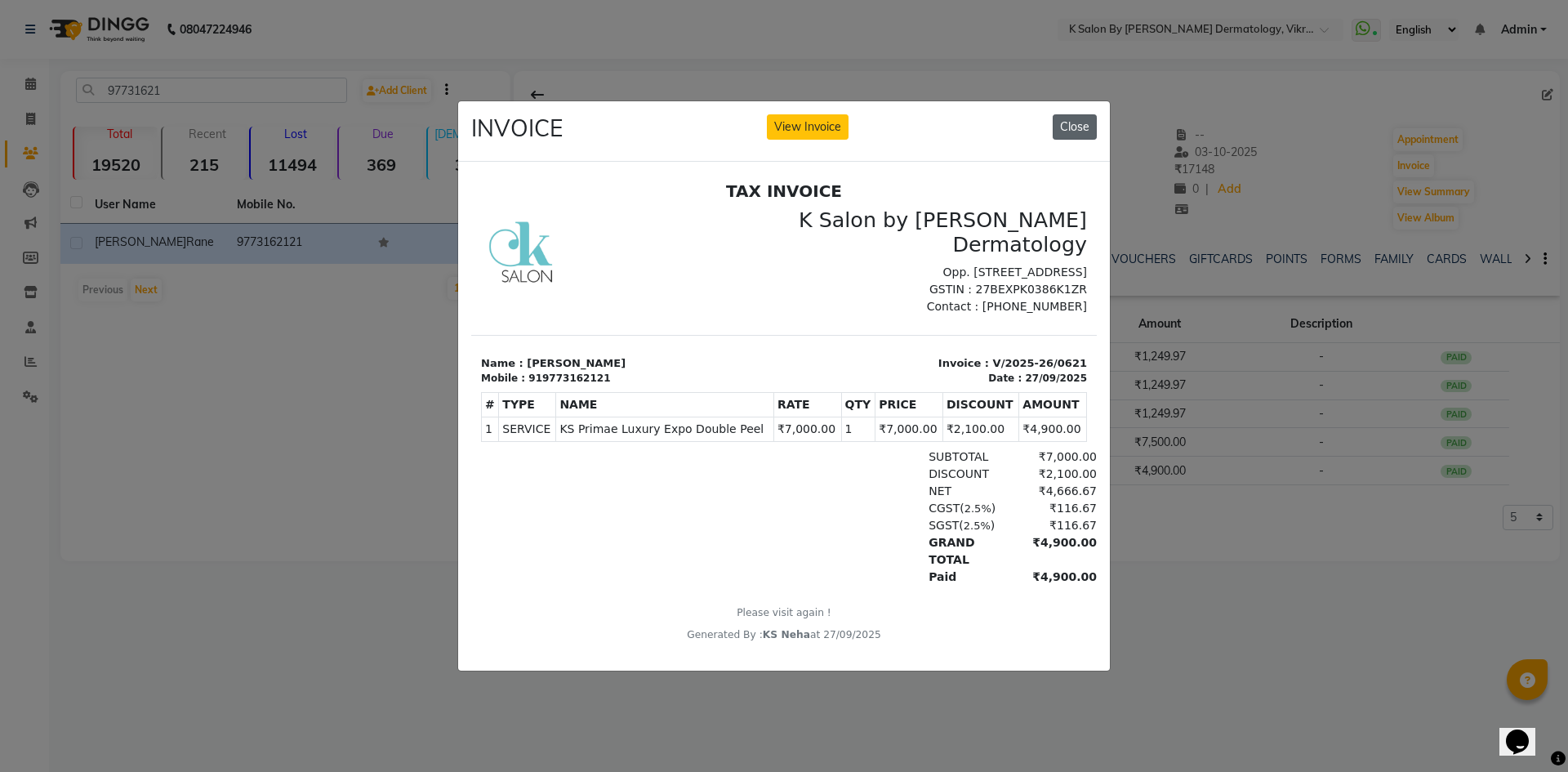
click at [1078, 119] on button "Close" at bounding box center [1075, 126] width 44 height 25
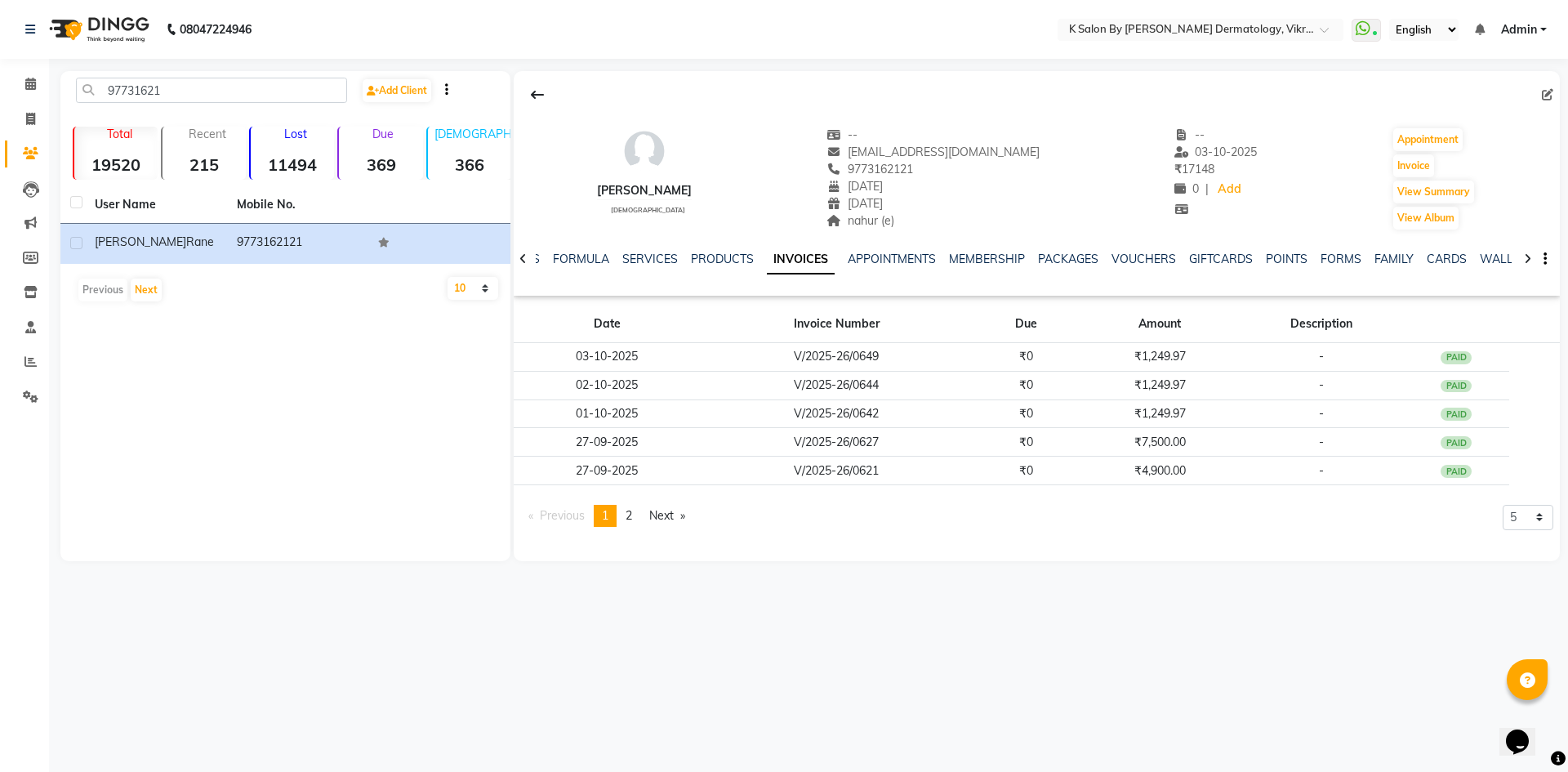
click at [730, 654] on div "08047224946 Select Location × K Salon By Kopikar Dermatology, Vikroli WhatsApp …" at bounding box center [784, 386] width 1568 height 772
click at [519, 630] on div "08047224946 Select Location × K Salon By Kopikar Dermatology, Vikroli WhatsApp …" at bounding box center [784, 386] width 1568 height 772
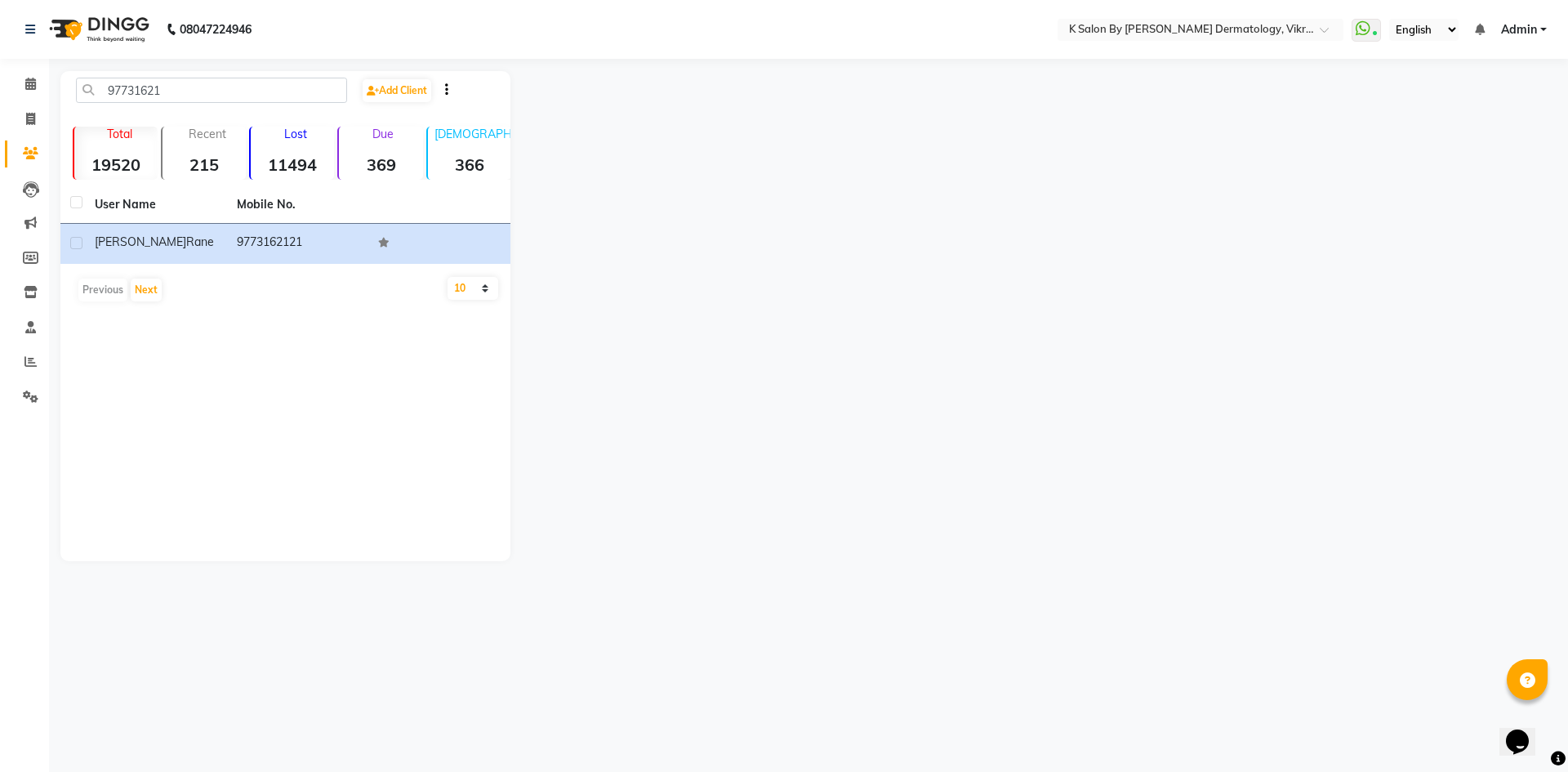
select select "service"
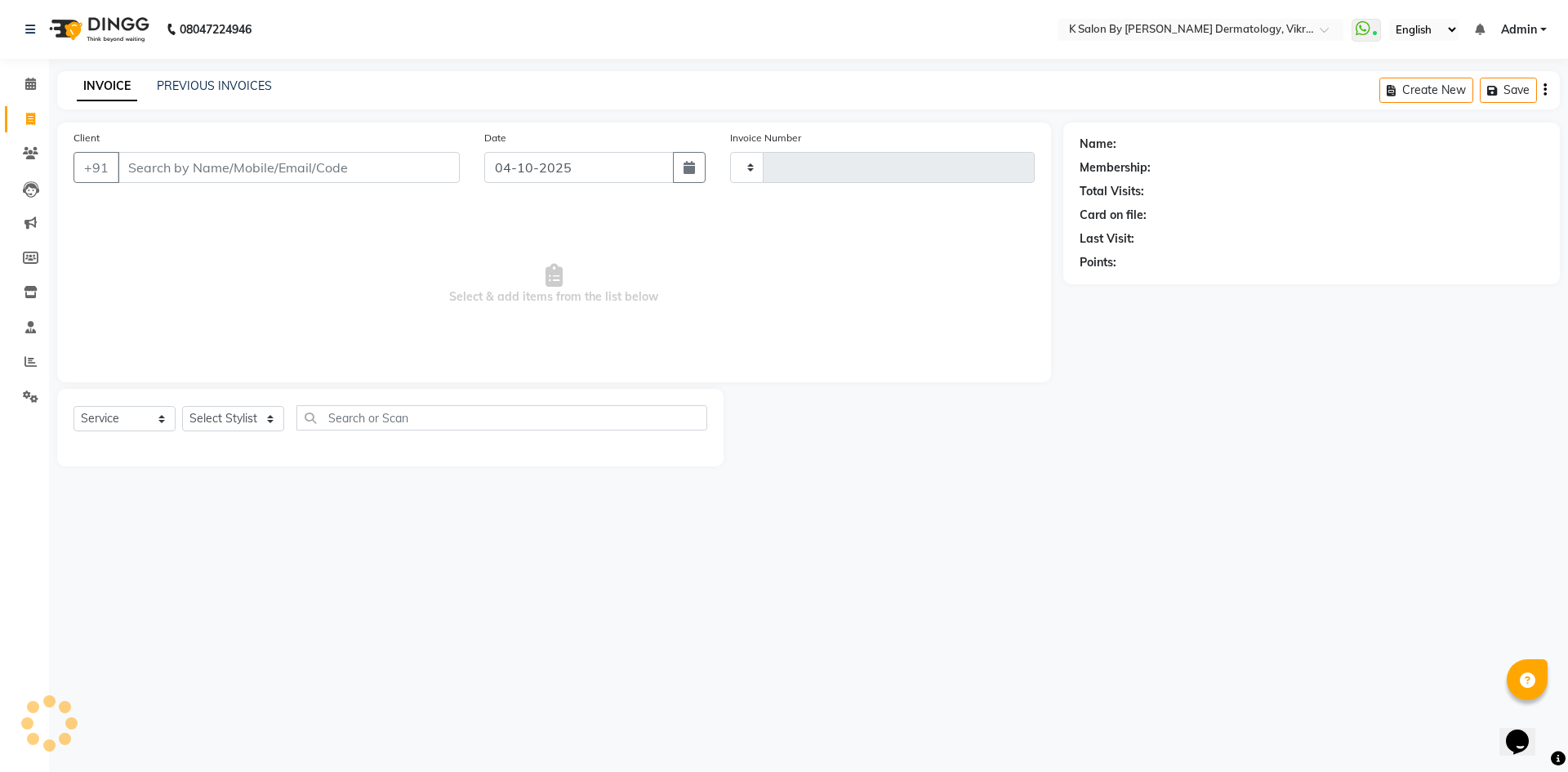
type input "0651"
select select "6798"
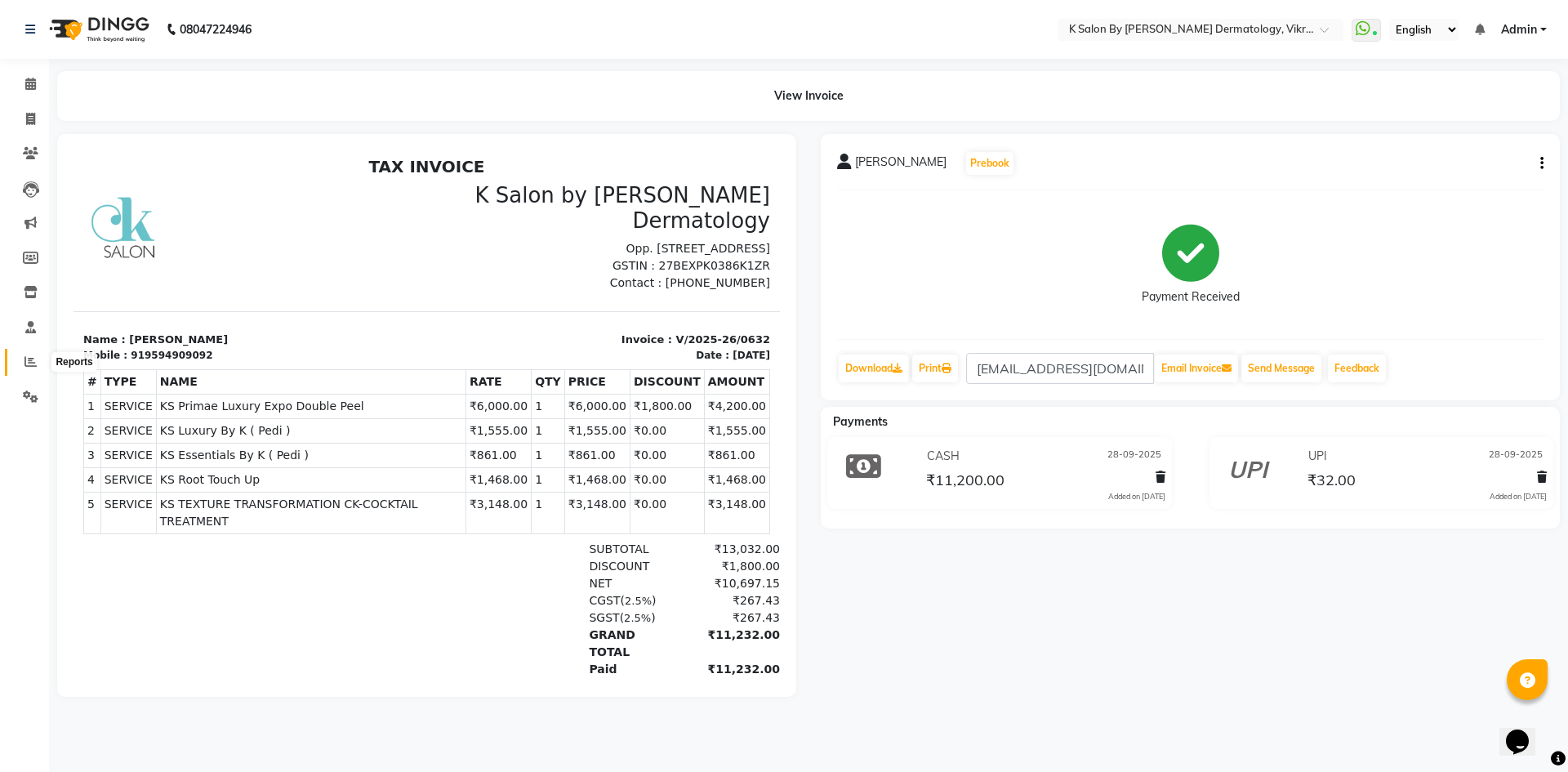
click at [27, 360] on icon at bounding box center [30, 361] width 12 height 12
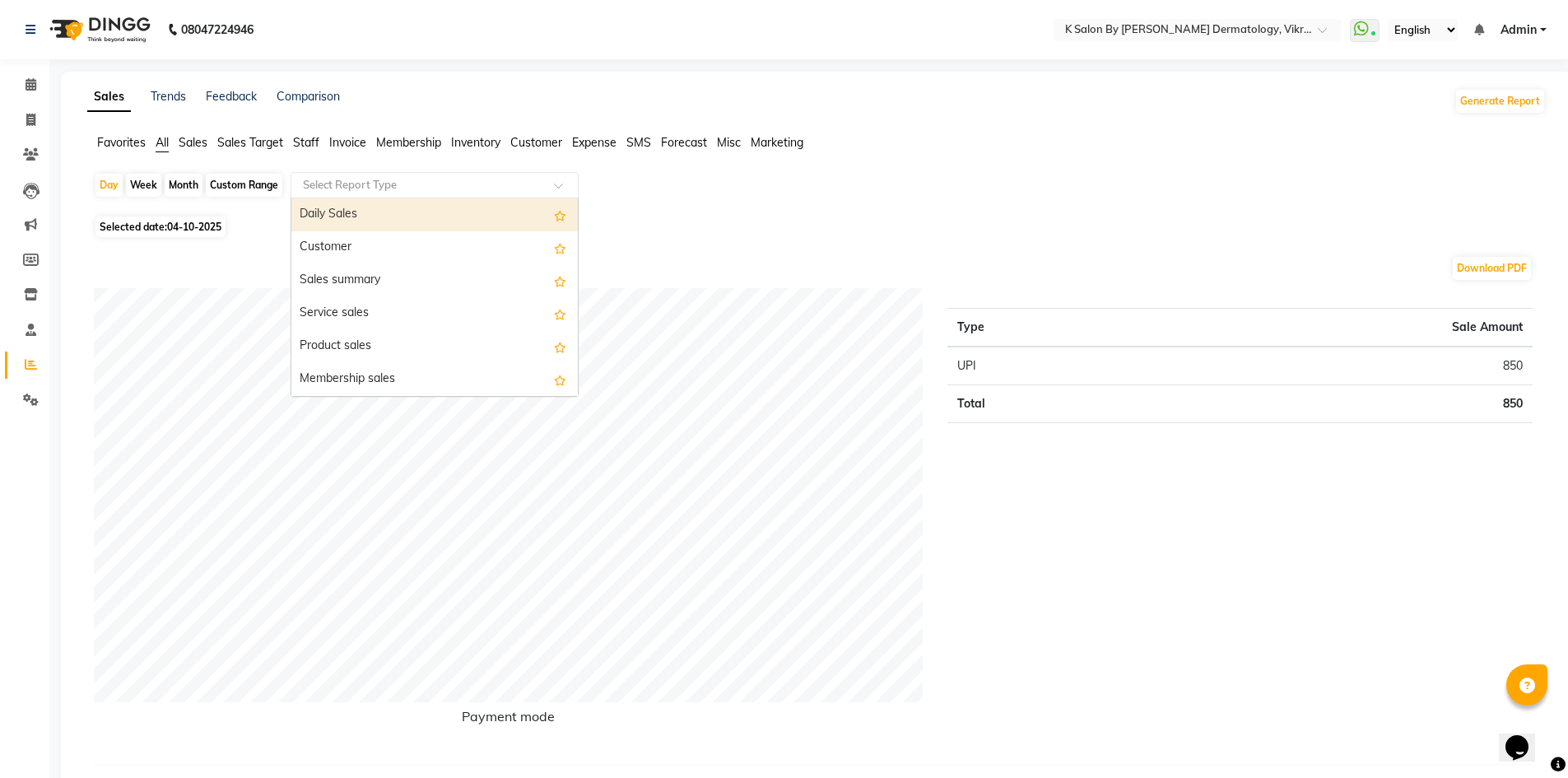
click at [360, 184] on input "text" at bounding box center [418, 186] width 237 height 17
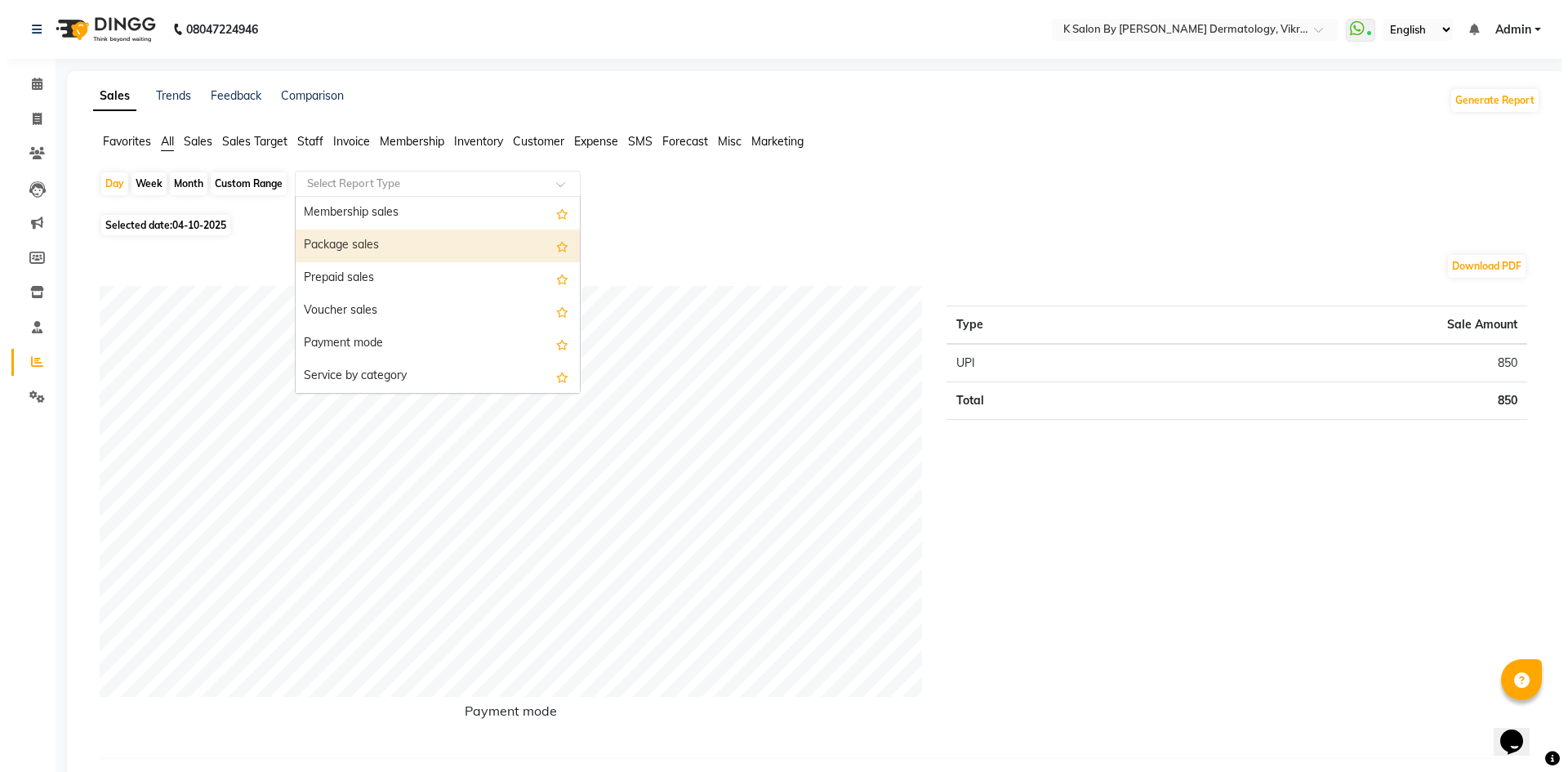
scroll to position [82, 0]
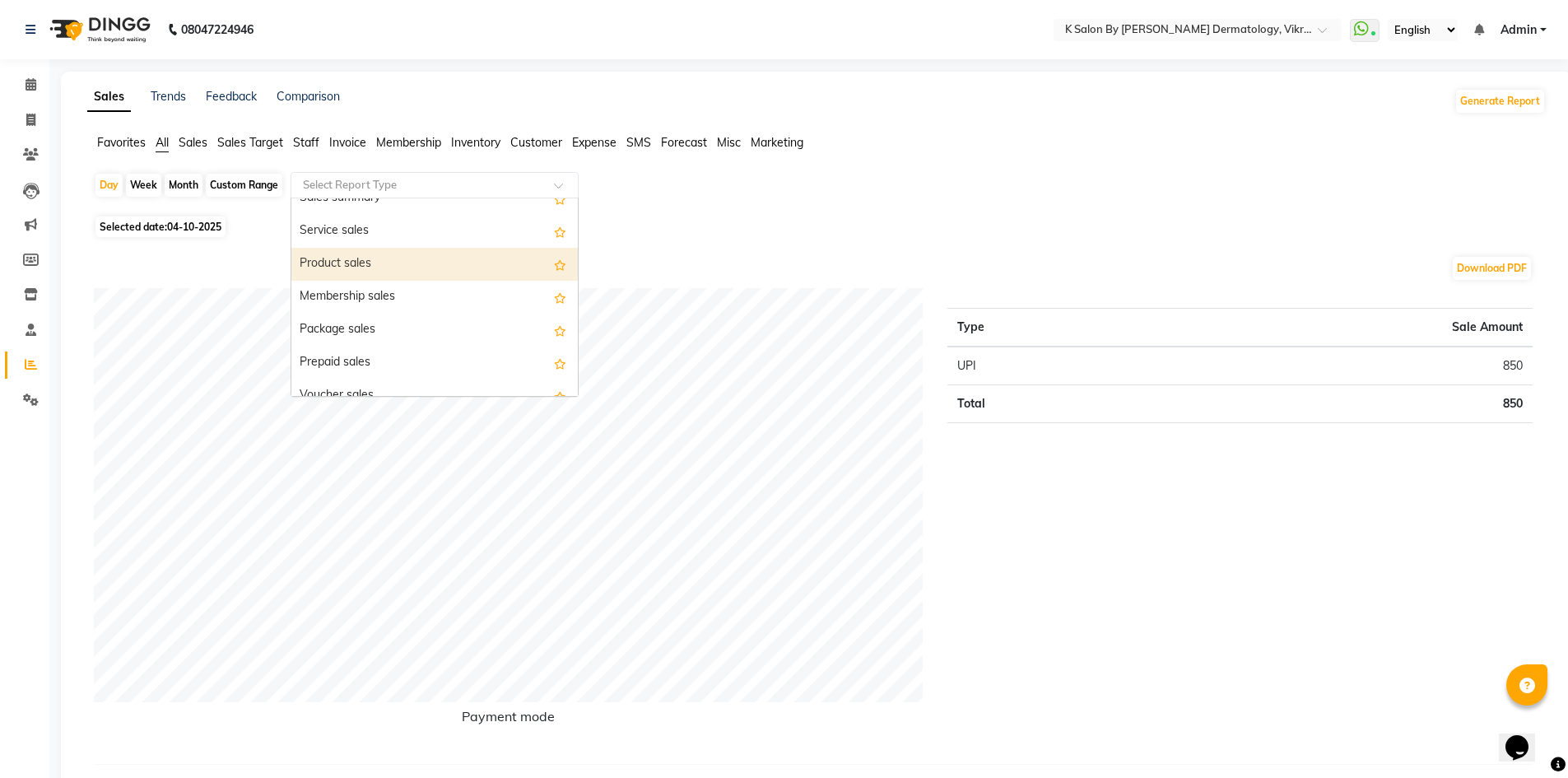
click at [373, 263] on div "Product sales" at bounding box center [434, 264] width 287 height 32
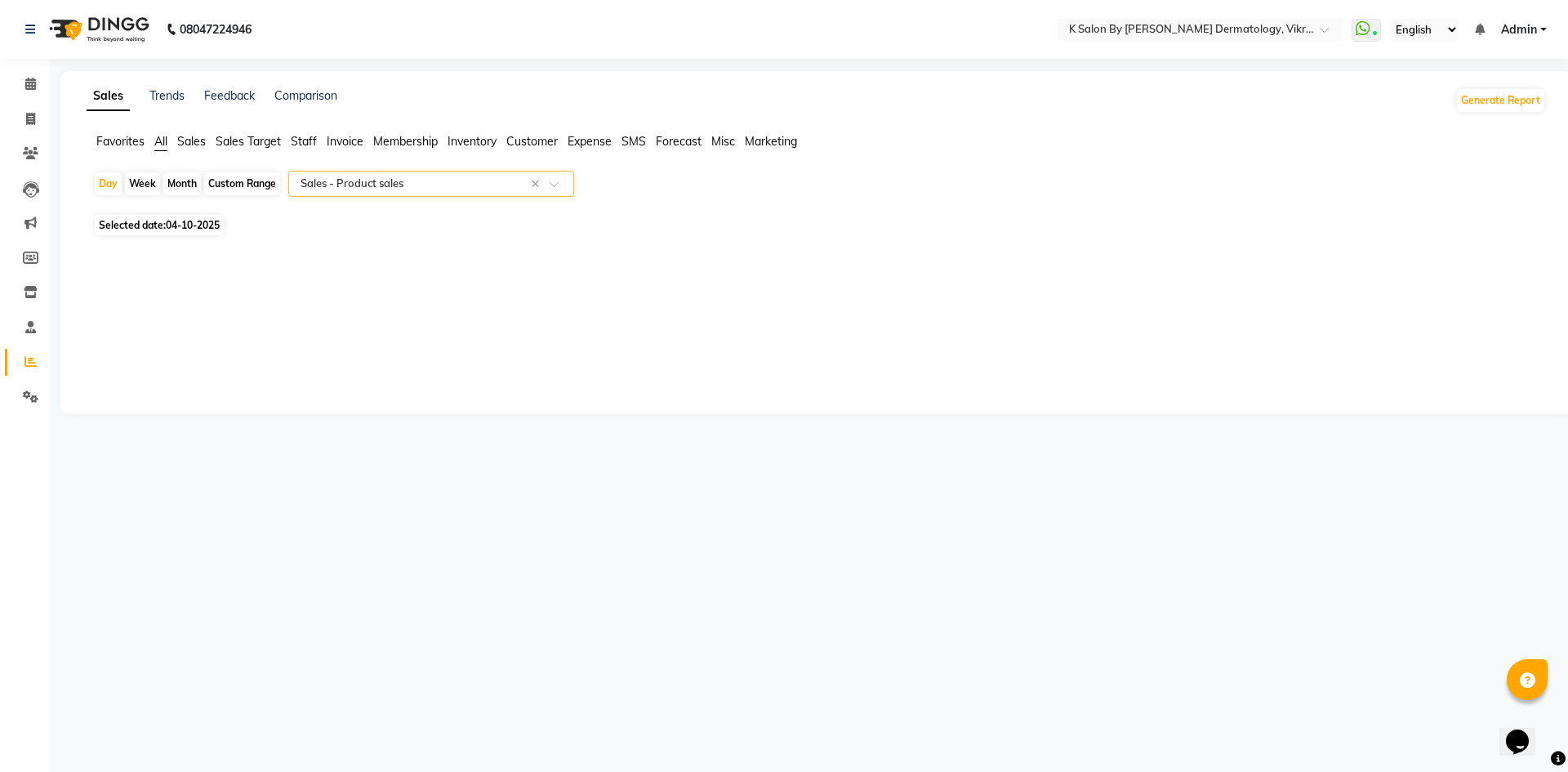
click at [222, 177] on div "Custom Range" at bounding box center [242, 183] width 76 height 23
select select "10"
select select "2025"
